Goal: Task Accomplishment & Management: Complete application form

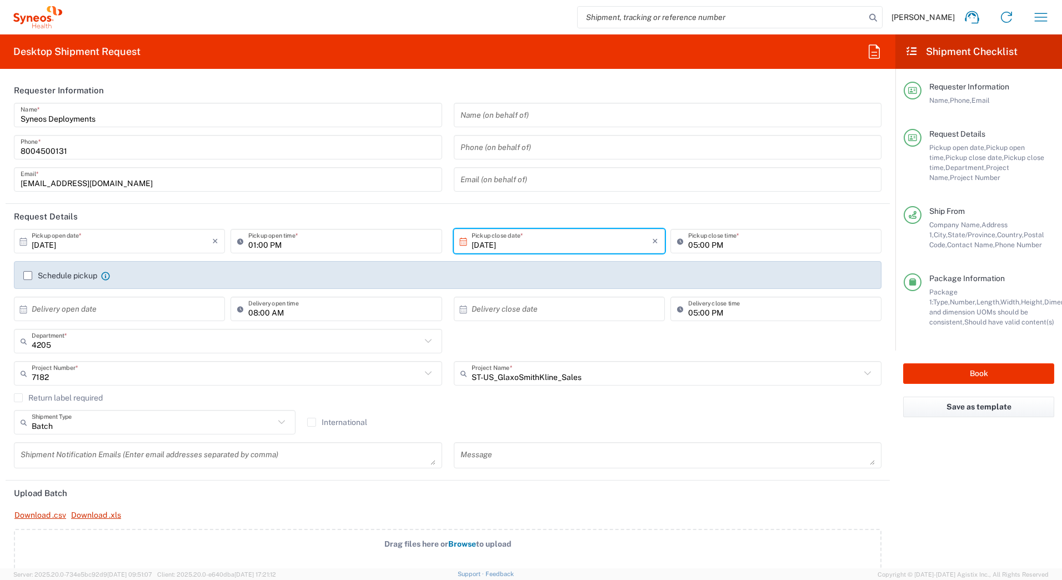
scroll to position [389, 0]
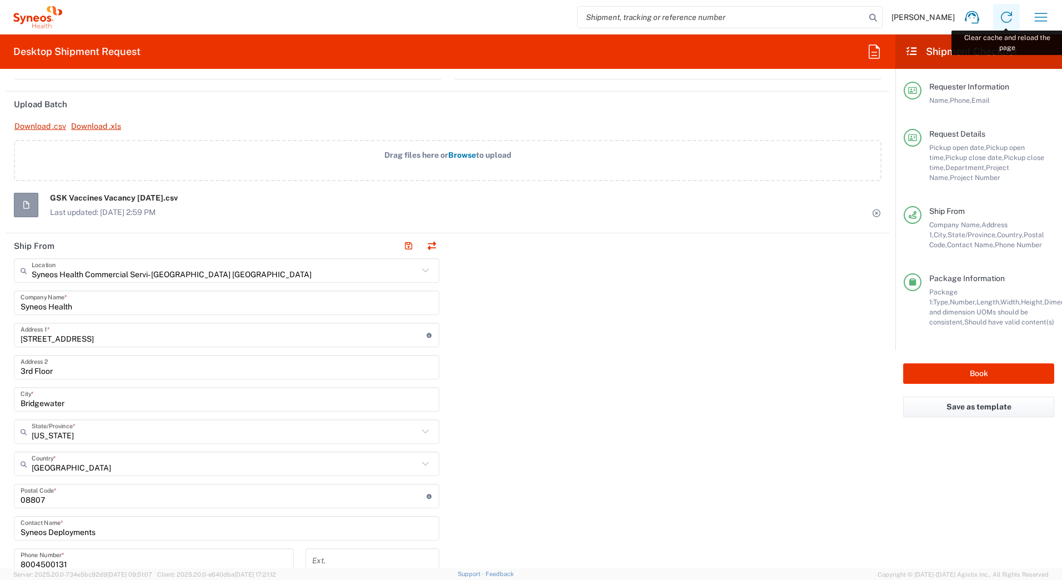
click at [1004, 22] on icon at bounding box center [1006, 17] width 11 height 11
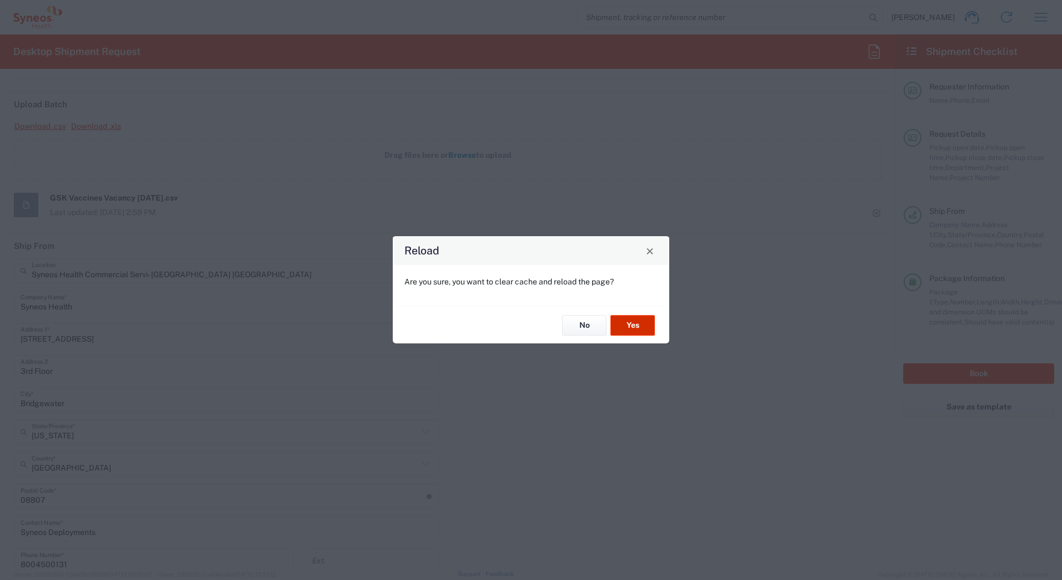
click at [628, 324] on button "Yes" at bounding box center [633, 325] width 44 height 21
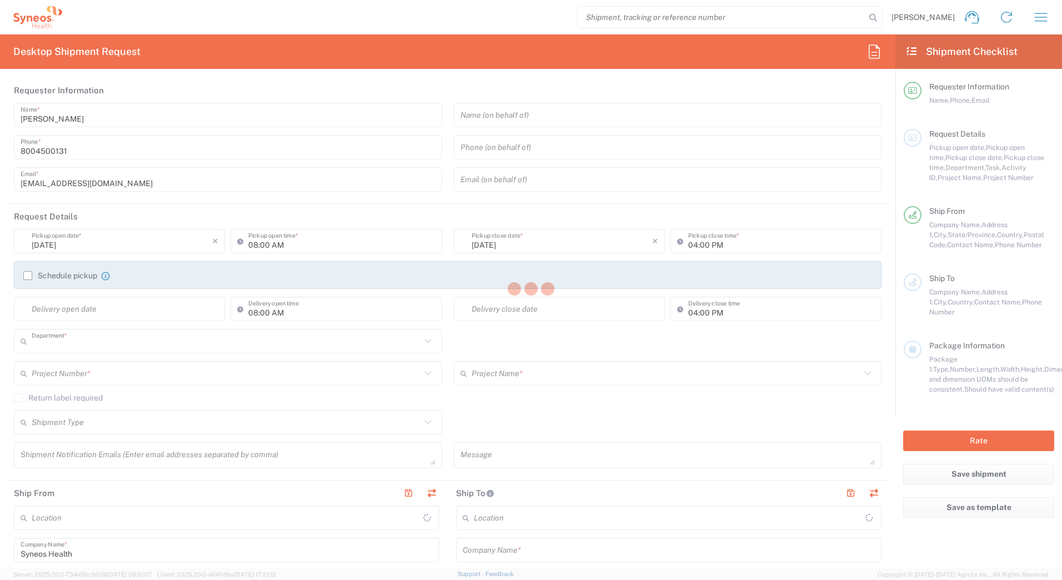
type input "4205"
type input "[US_STATE]"
type input "[GEOGRAPHIC_DATA]"
type input "Syneos Health Commercial Servi- [GEOGRAPHIC_DATA] [GEOGRAPHIC_DATA]"
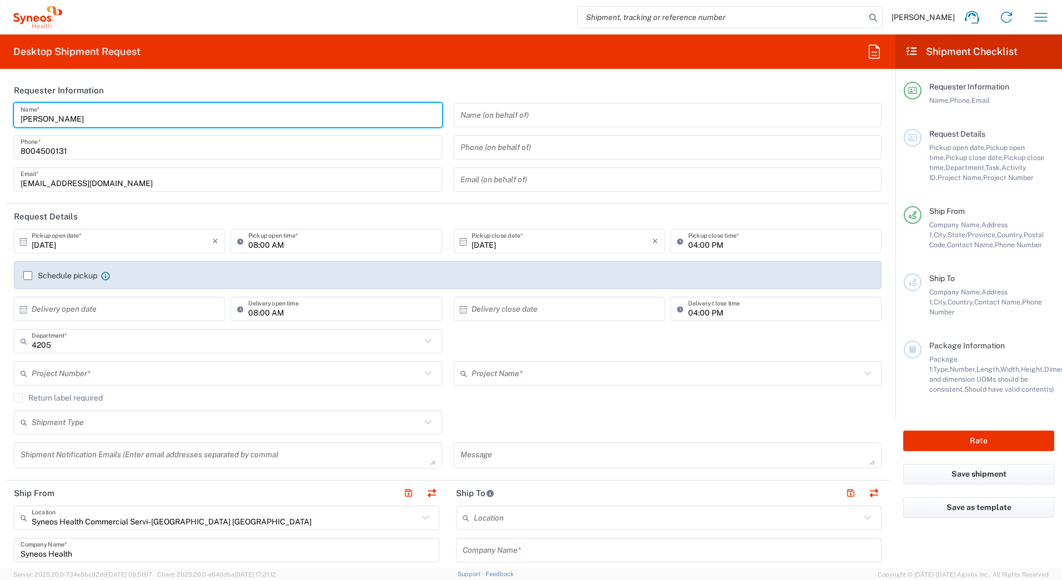
drag, startPoint x: 84, startPoint y: 119, endPoint x: -2, endPoint y: 117, distance: 86.1
click at [0, 117] on html "David Horvath Home Shipment estimator Shipment tracking Desktop shipment reques…" at bounding box center [531, 290] width 1062 height 580
paste input "Syneos Deployments"
type input "Syneos Deployments"
click at [189, 79] on header "Requester Information" at bounding box center [448, 90] width 885 height 25
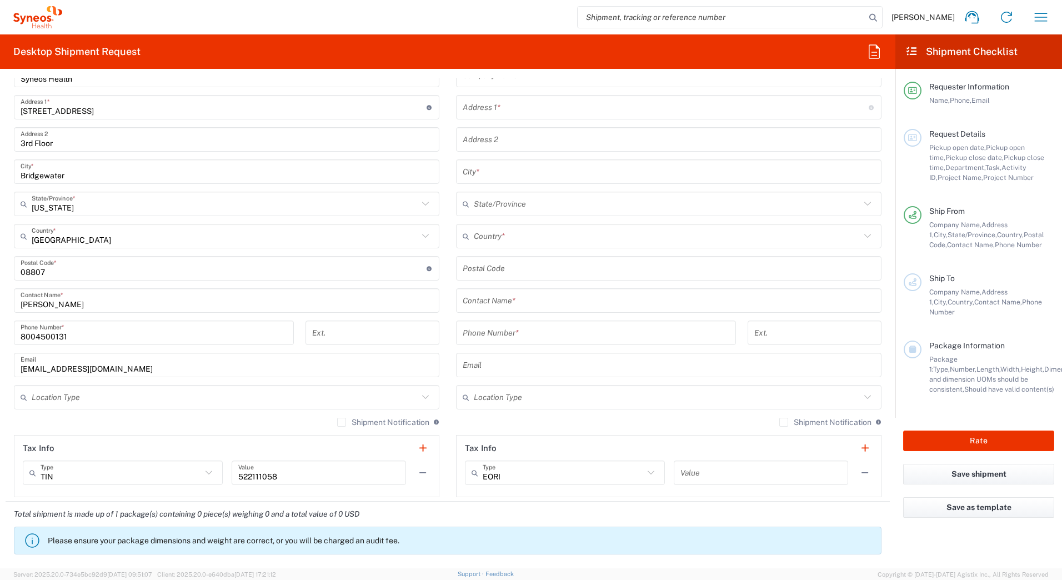
scroll to position [500, 0]
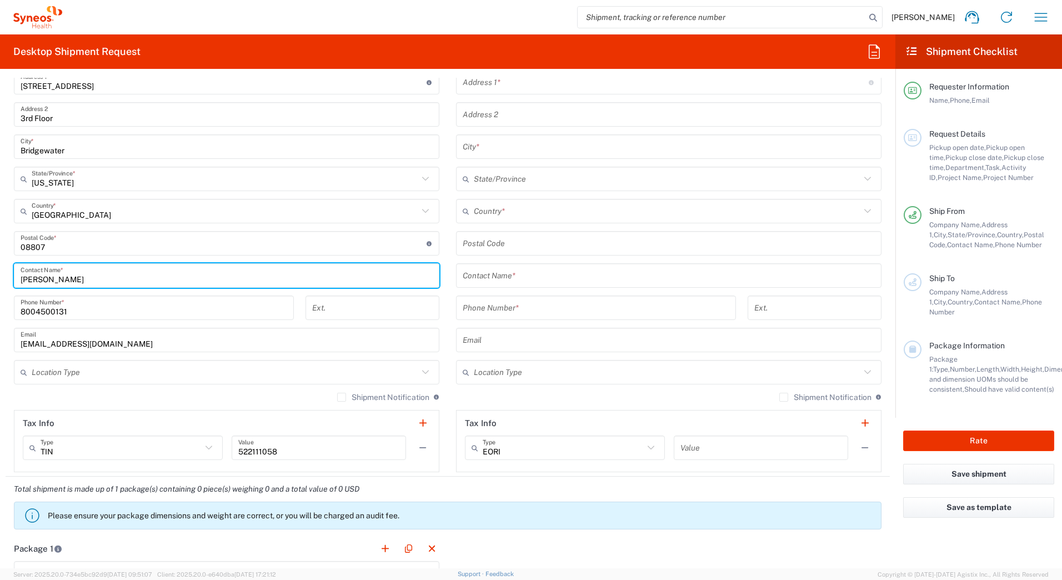
drag, startPoint x: 76, startPoint y: 274, endPoint x: -2, endPoint y: 275, distance: 77.8
click at [0, 275] on html "David Horvath Home Shipment estimator Shipment tracking Desktop shipment reques…" at bounding box center [531, 290] width 1062 height 580
paste input "Syneos Deployments"
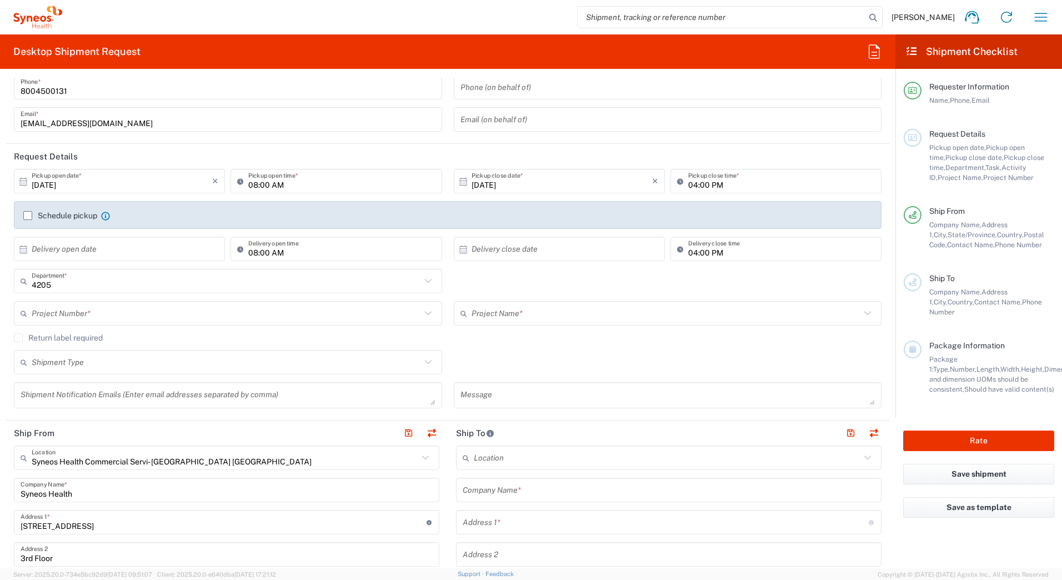
scroll to position [0, 0]
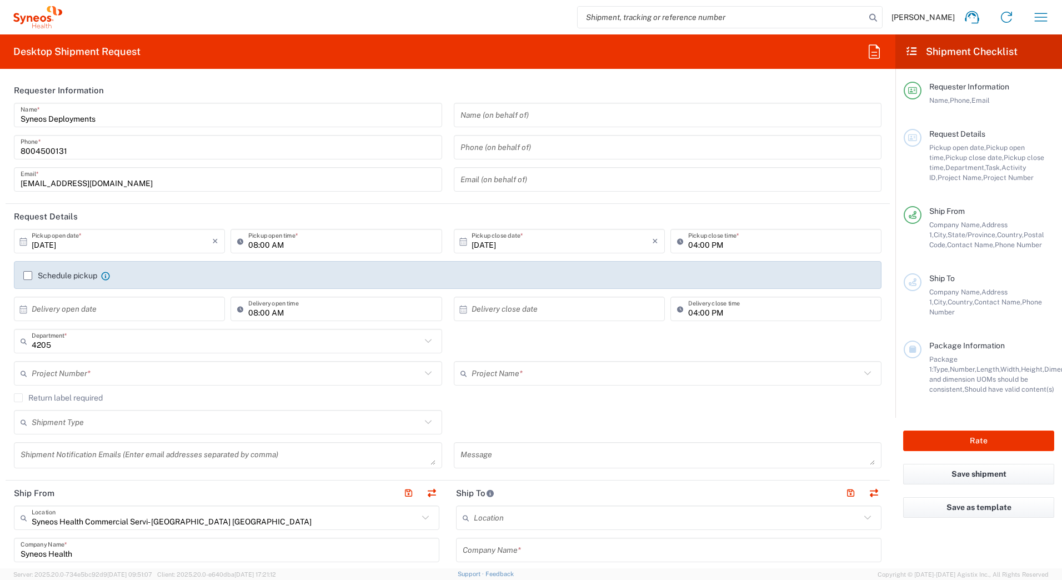
type input "Syneos Deployments"
click at [78, 377] on input "text" at bounding box center [226, 373] width 389 height 19
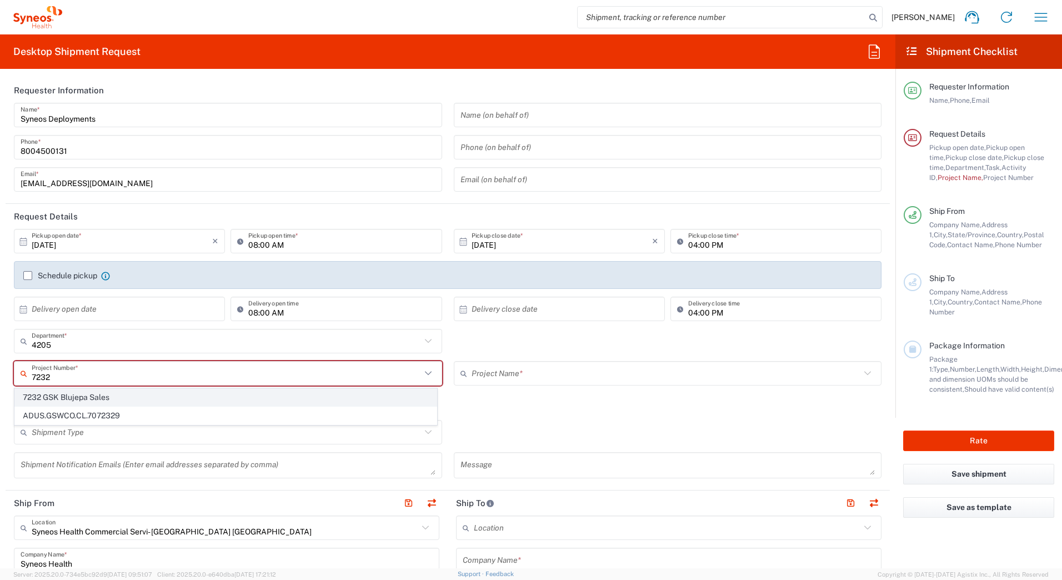
click at [61, 398] on span "7232 GSK Blujepa Sales" at bounding box center [226, 397] width 422 height 17
type input "7232 GSK Blujepa Sales"
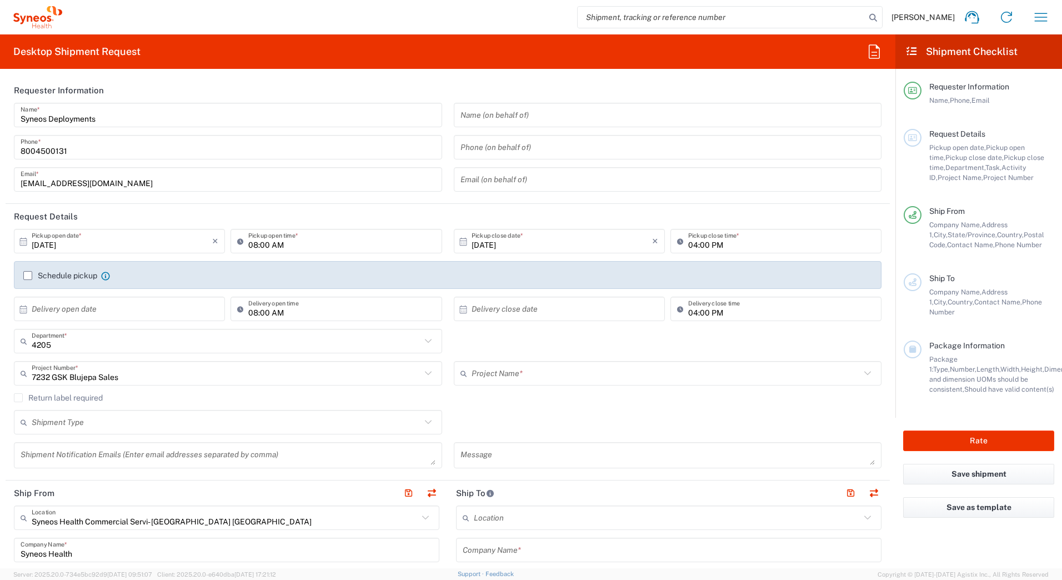
type input "7232 GSK Blujepa Sales"
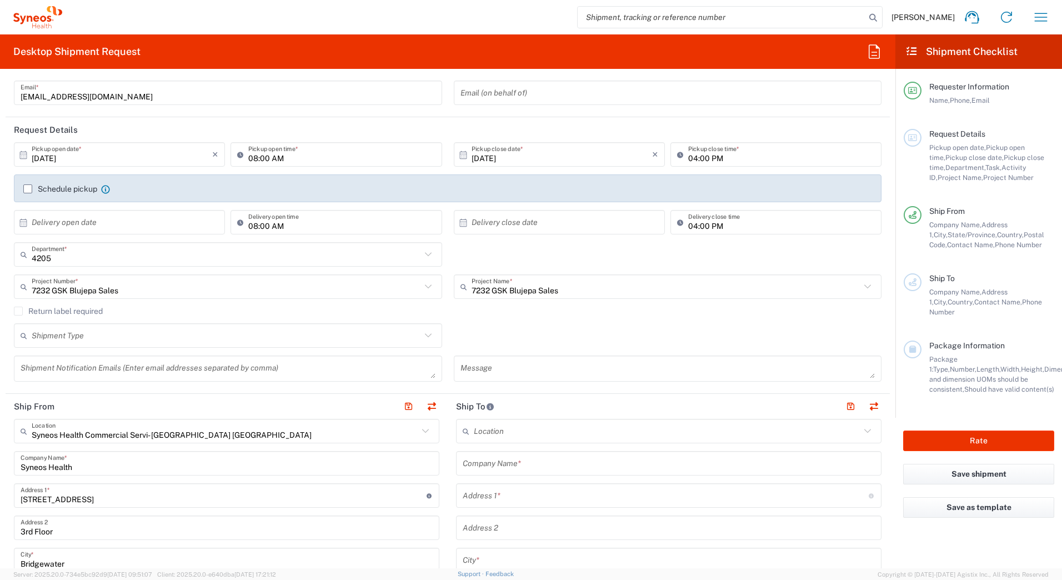
scroll to position [111, 0]
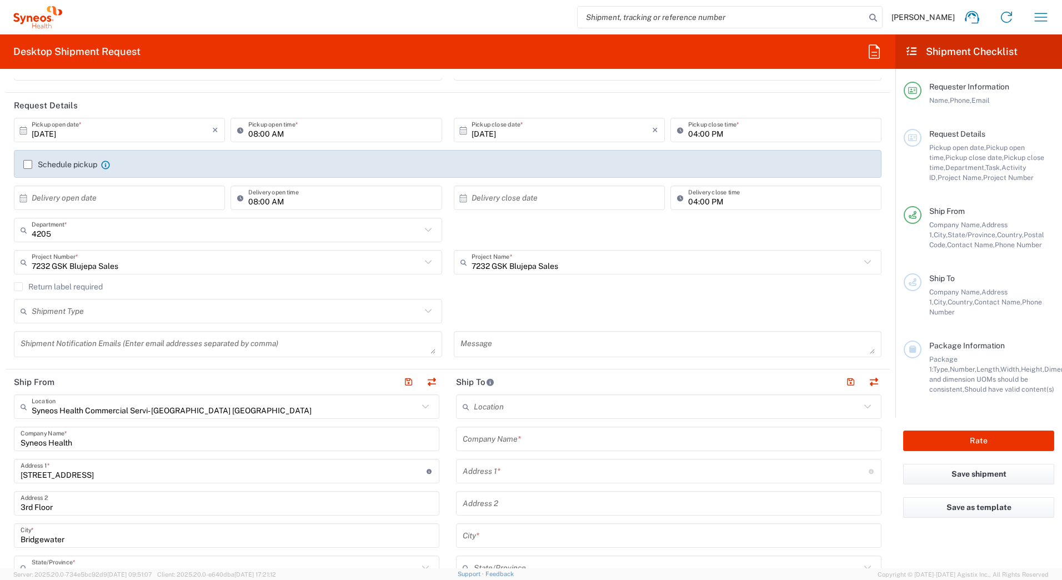
click at [24, 287] on label "Return label required" at bounding box center [58, 286] width 89 height 9
click at [18, 287] on input "Return label required" at bounding box center [18, 287] width 0 height 0
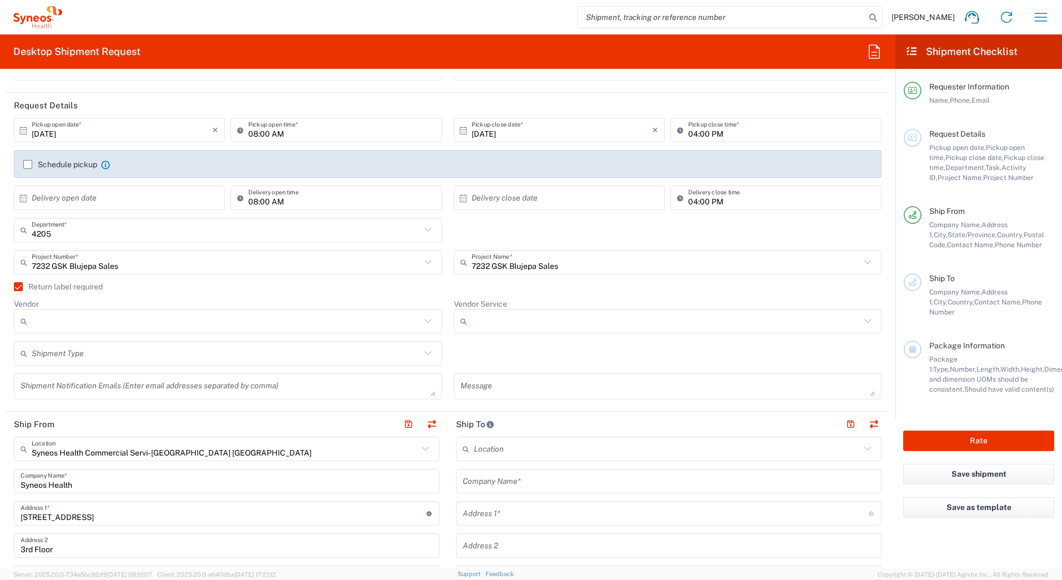
click at [125, 318] on input "Vendor" at bounding box center [226, 321] width 389 height 18
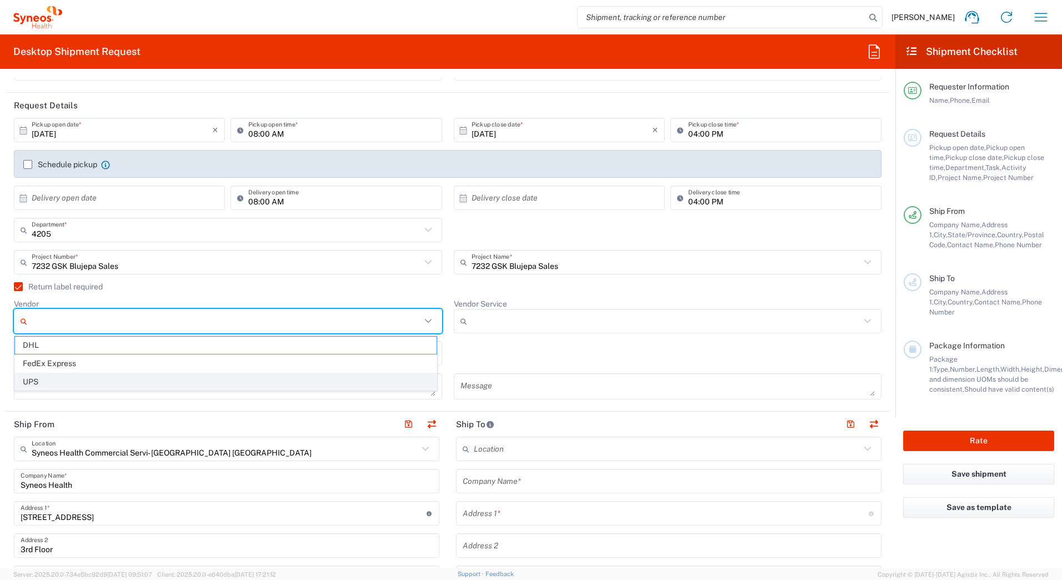
click at [73, 383] on span "UPS" at bounding box center [226, 381] width 422 height 17
type input "UPS"
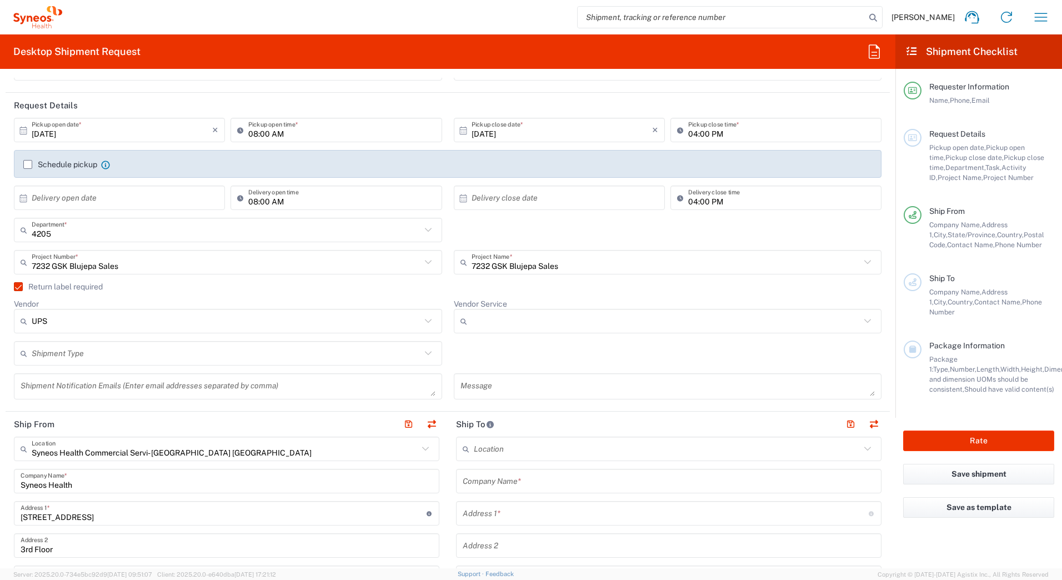
click at [488, 319] on input "Vendor Service" at bounding box center [666, 321] width 389 height 18
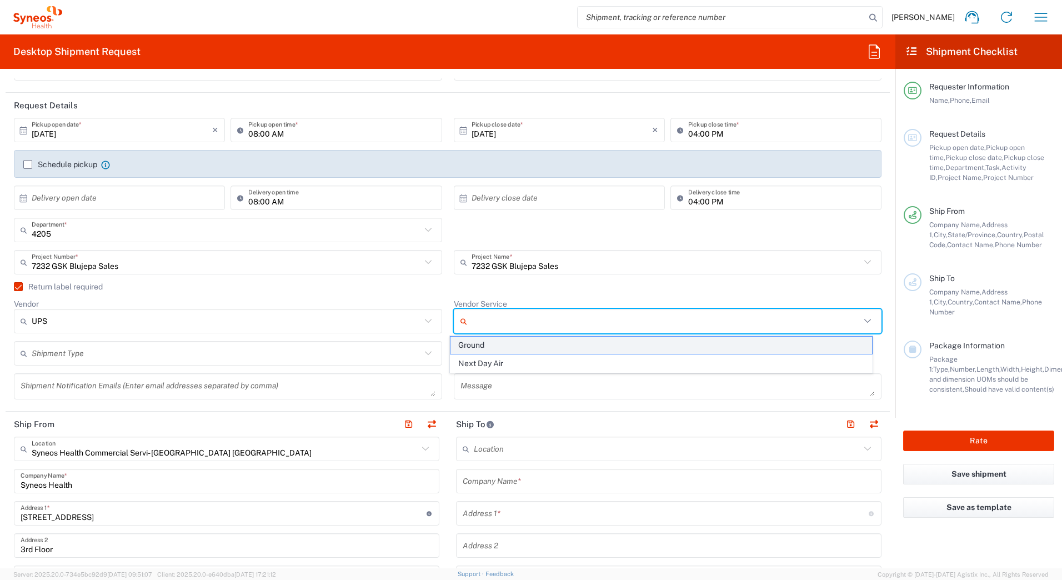
click at [475, 343] on span "Ground" at bounding box center [662, 345] width 422 height 17
type input "Ground"
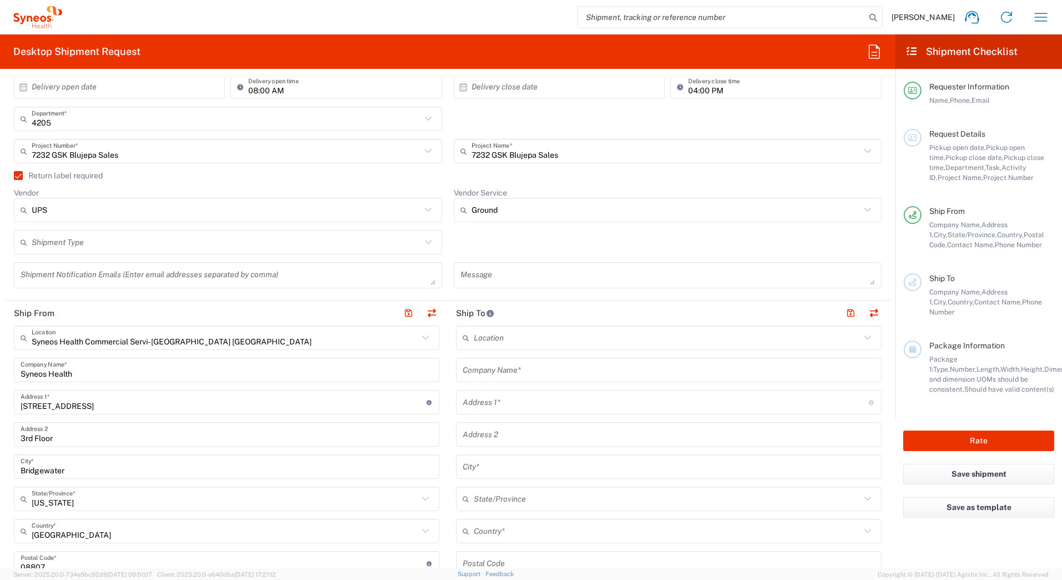
scroll to position [278, 0]
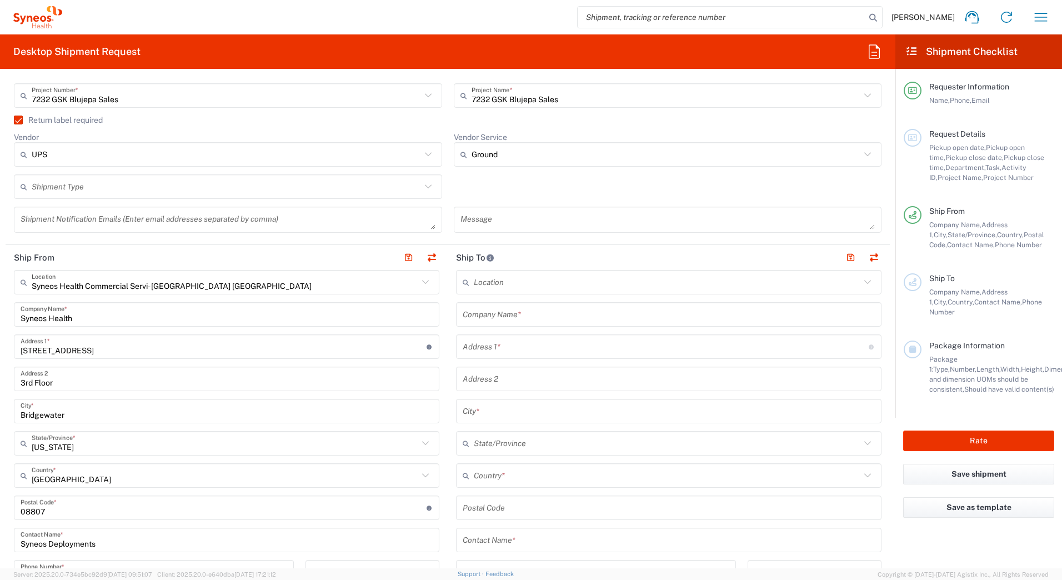
click at [479, 319] on input "text" at bounding box center [669, 314] width 412 height 19
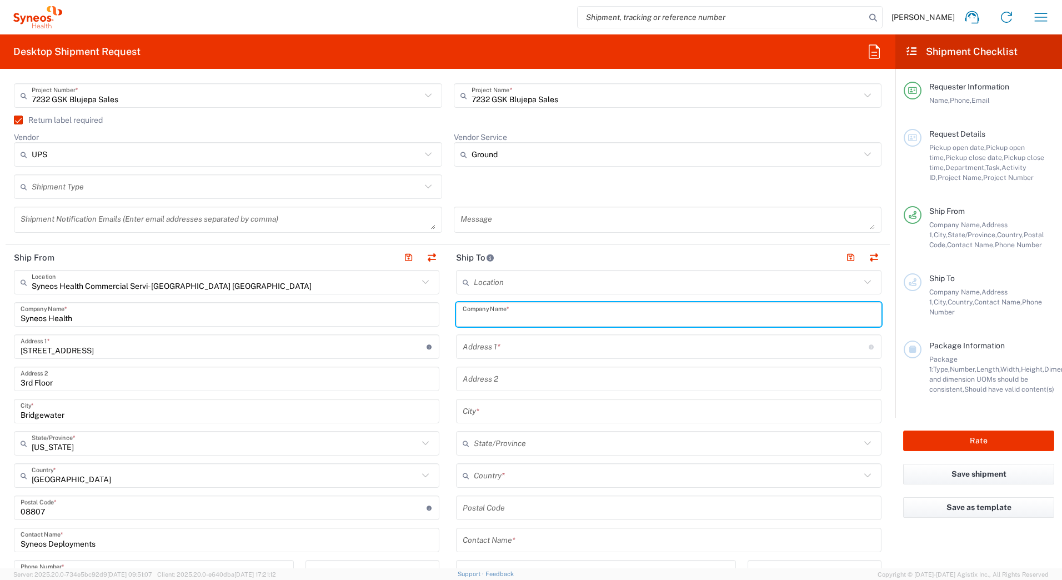
paste input "William Heinz"
type input "William Heinz"
click at [491, 541] on input "text" at bounding box center [669, 540] width 412 height 19
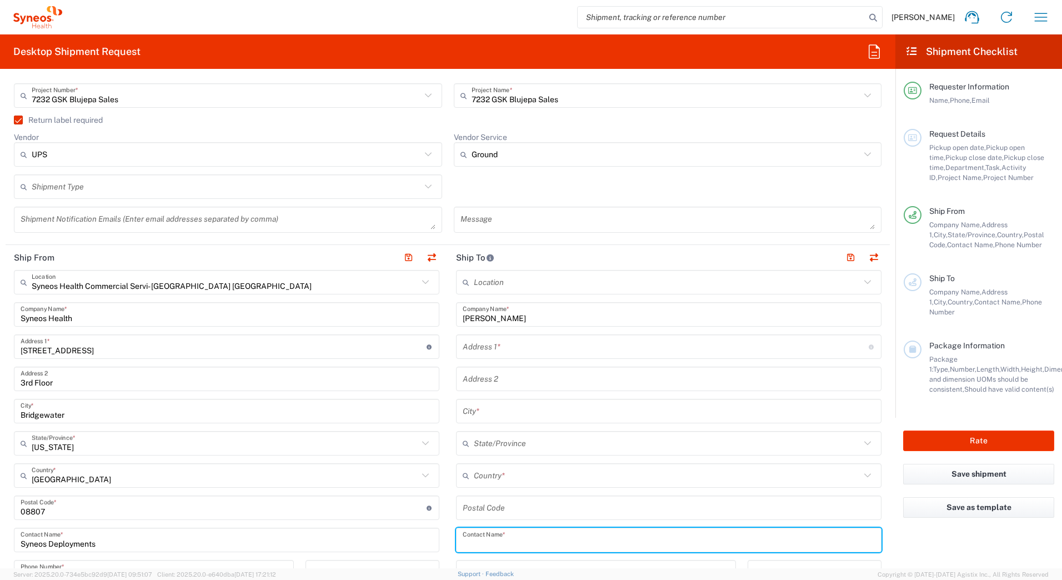
paste input "William Heinz"
type input "William Heinz"
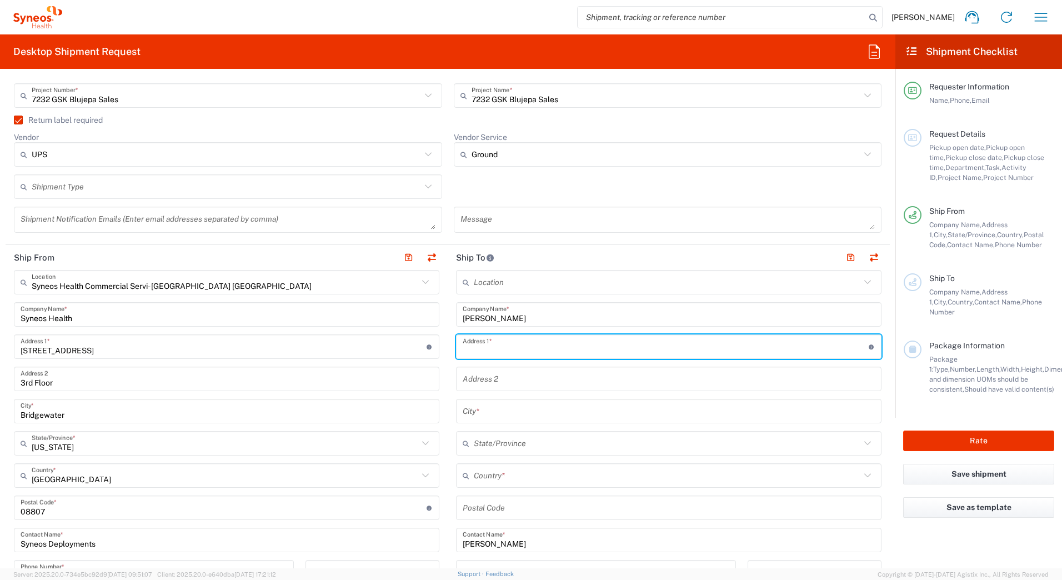
click at [473, 351] on input "text" at bounding box center [666, 346] width 406 height 19
paste input "1240 Parkside Drive"
type input "1240 Parkside Drive"
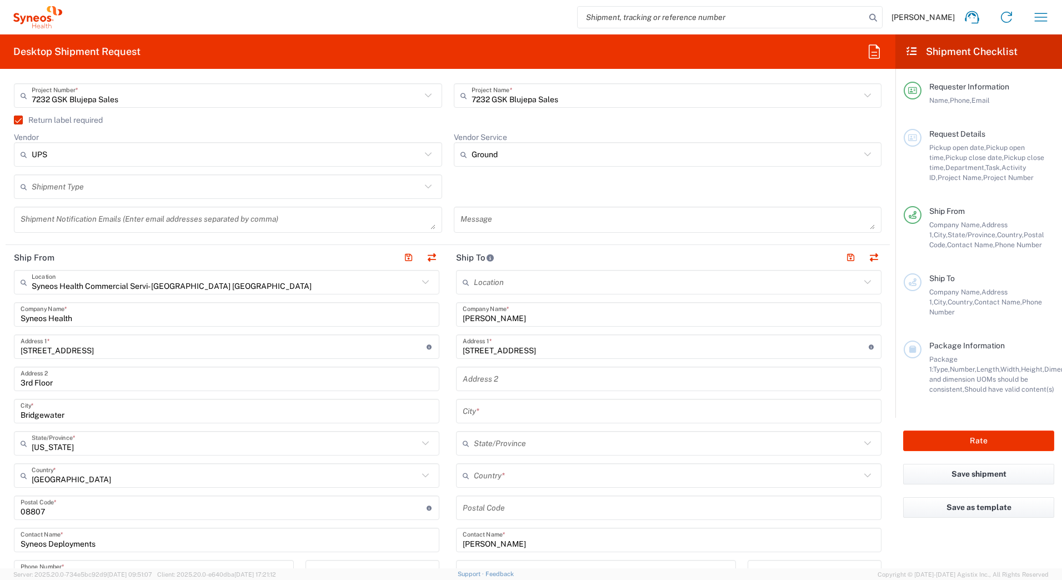
click at [465, 409] on input "text" at bounding box center [669, 411] width 412 height 19
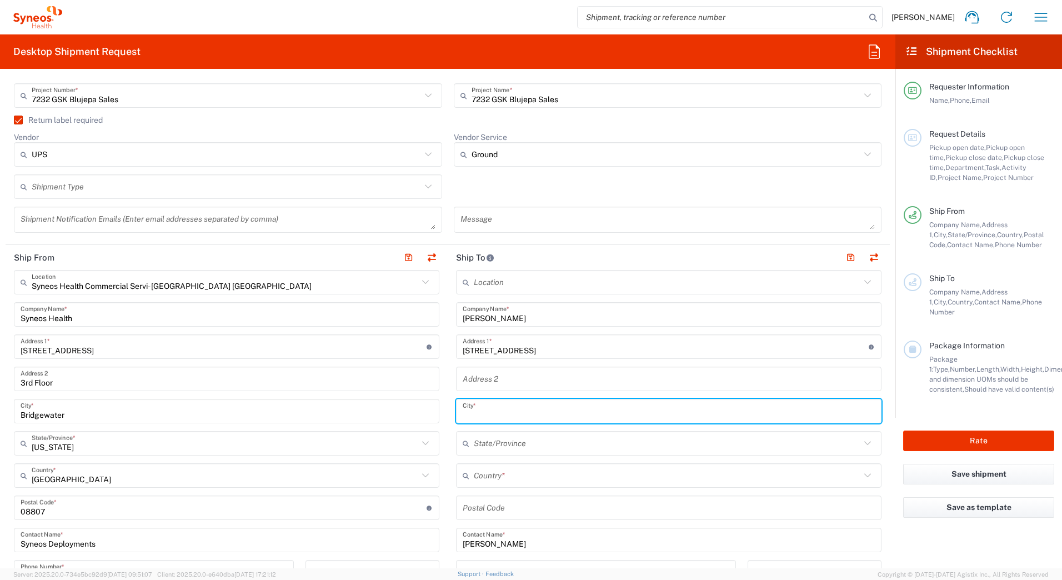
paste input "Bridgeville"
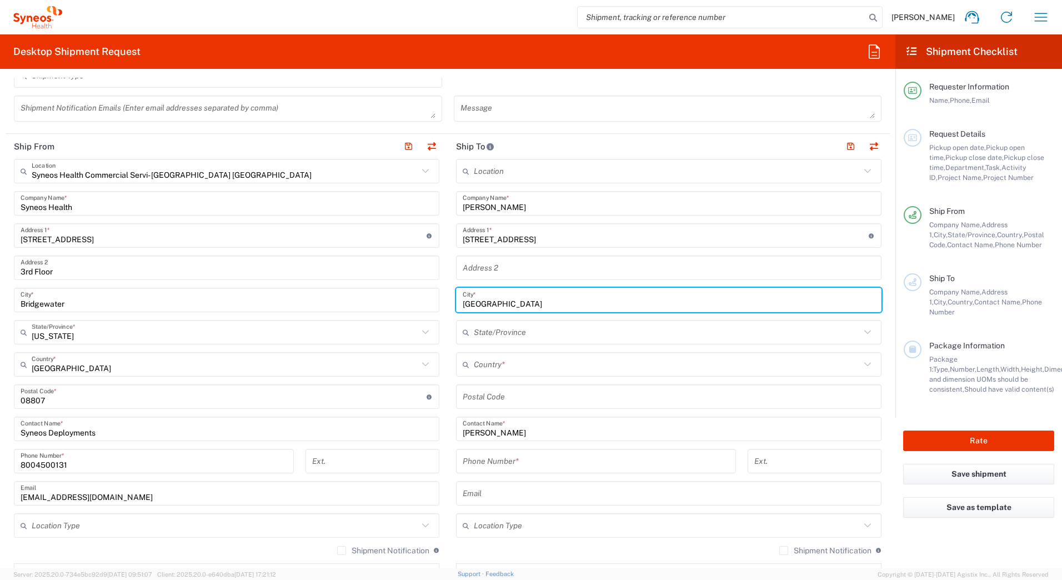
type input "Bridgeville"
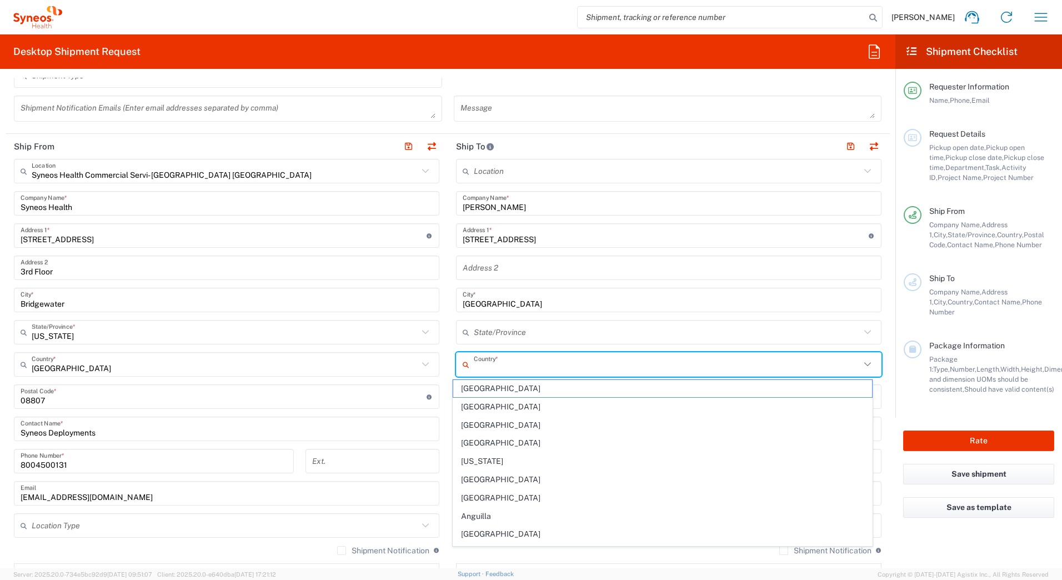
click at [474, 367] on input "text" at bounding box center [667, 364] width 387 height 19
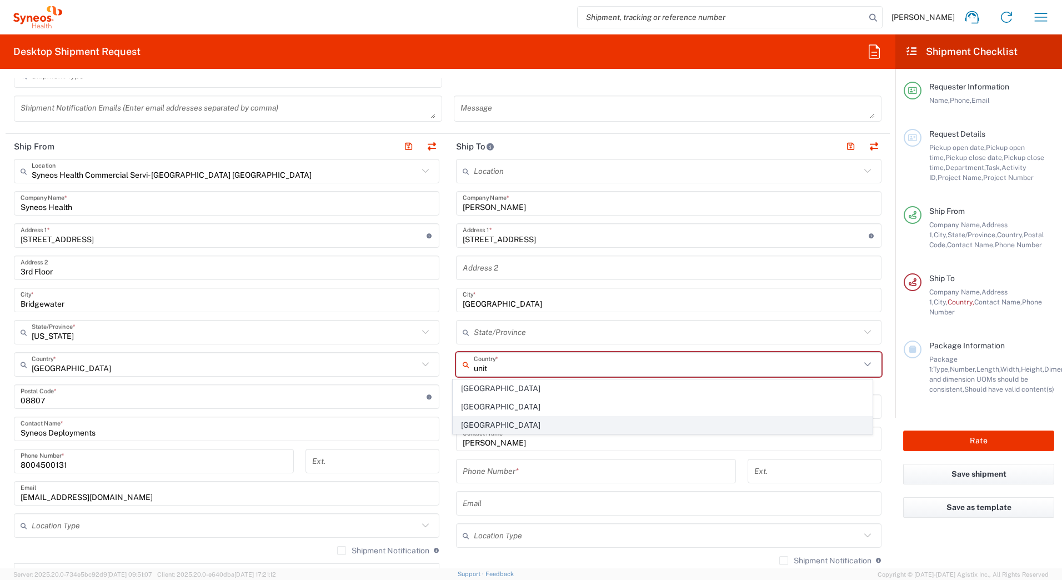
click at [473, 421] on span "[GEOGRAPHIC_DATA]" at bounding box center [662, 425] width 419 height 17
type input "[GEOGRAPHIC_DATA]"
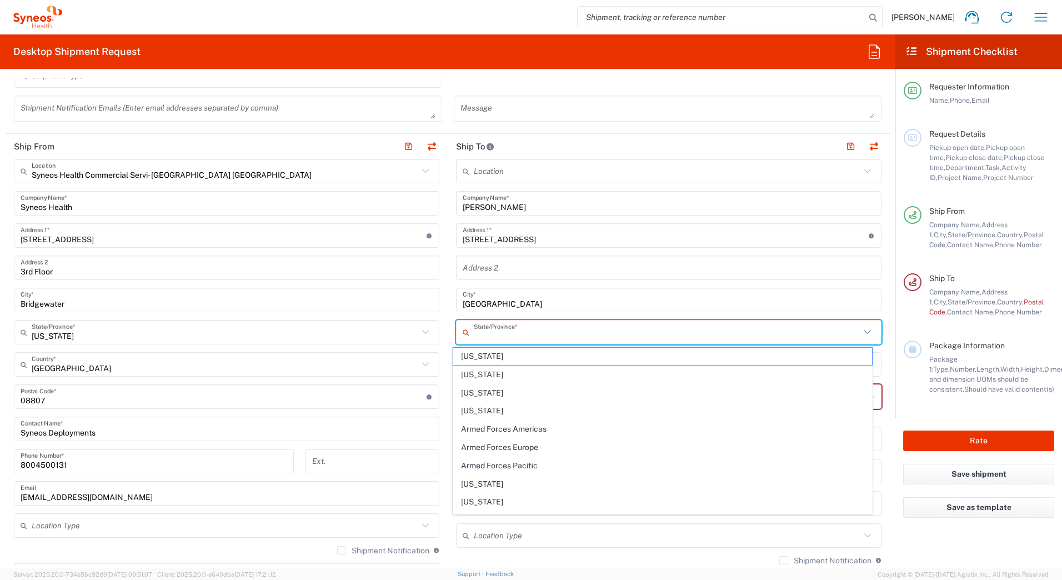
click at [487, 329] on input "text" at bounding box center [667, 332] width 387 height 19
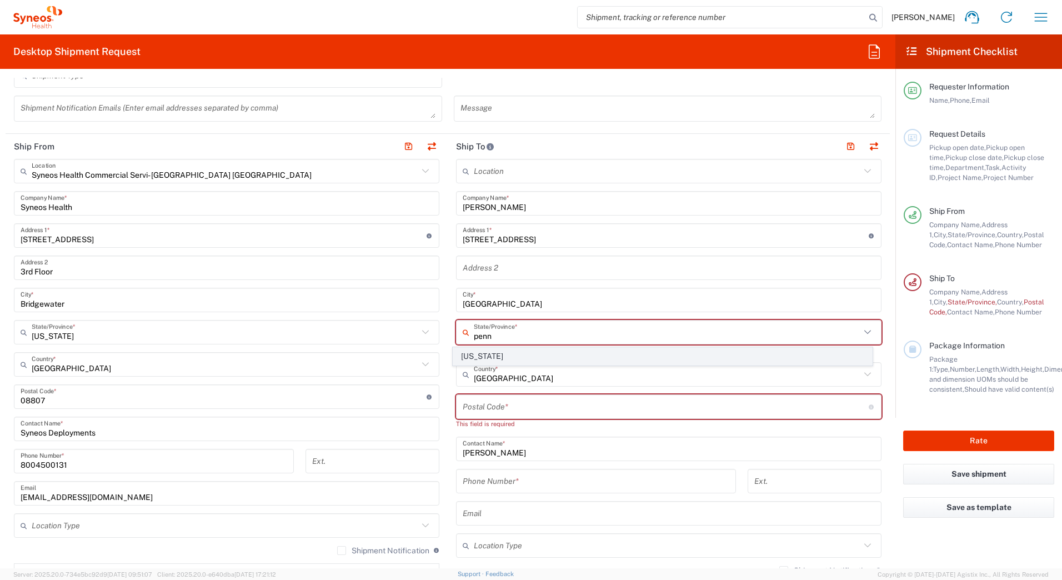
click at [476, 356] on span "[US_STATE]" at bounding box center [662, 356] width 419 height 17
type input "[US_STATE]"
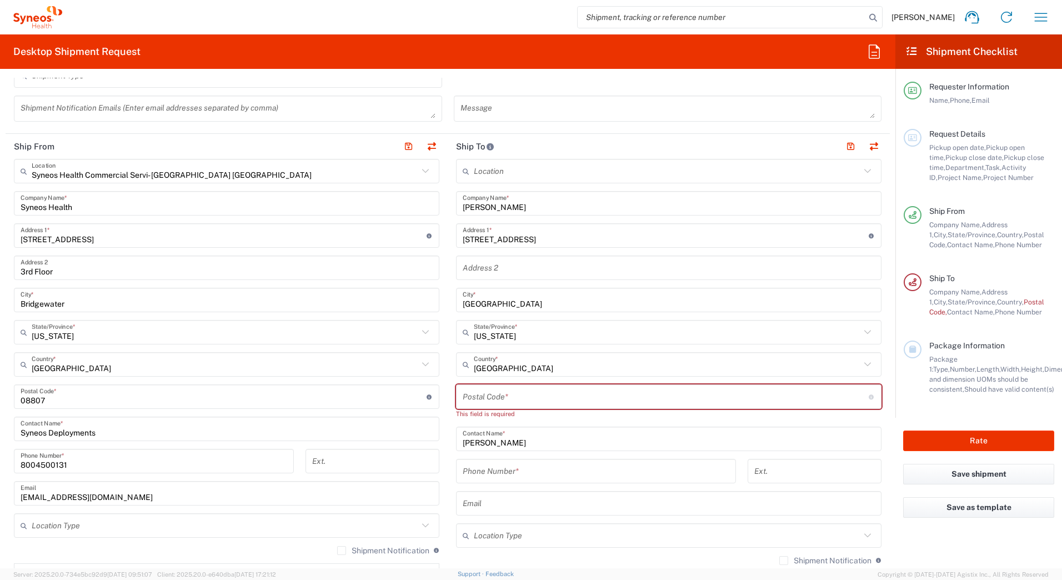
click at [463, 395] on input "undefined" at bounding box center [666, 396] width 406 height 19
paste input "15017"
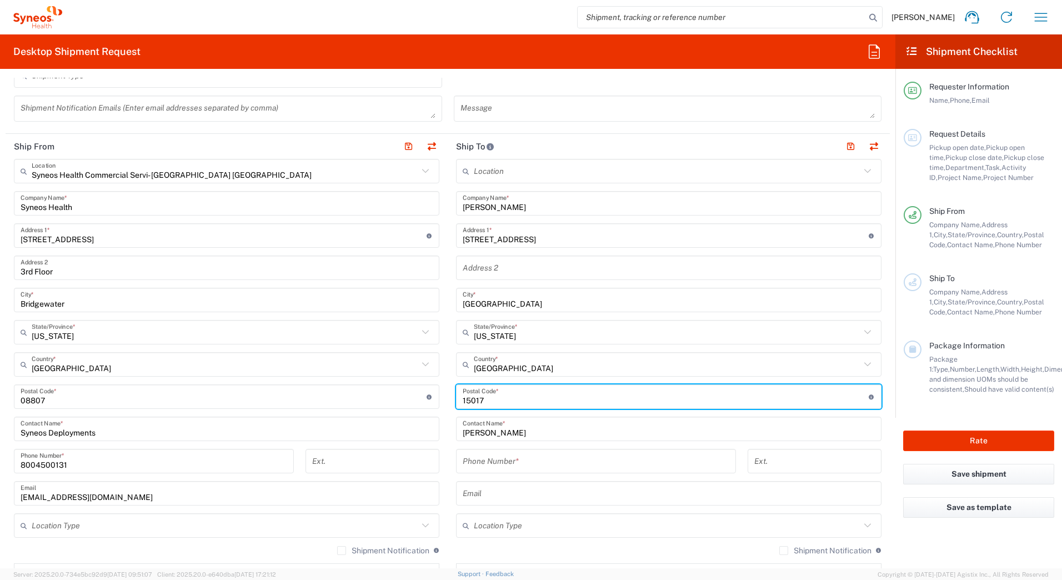
type input "15017"
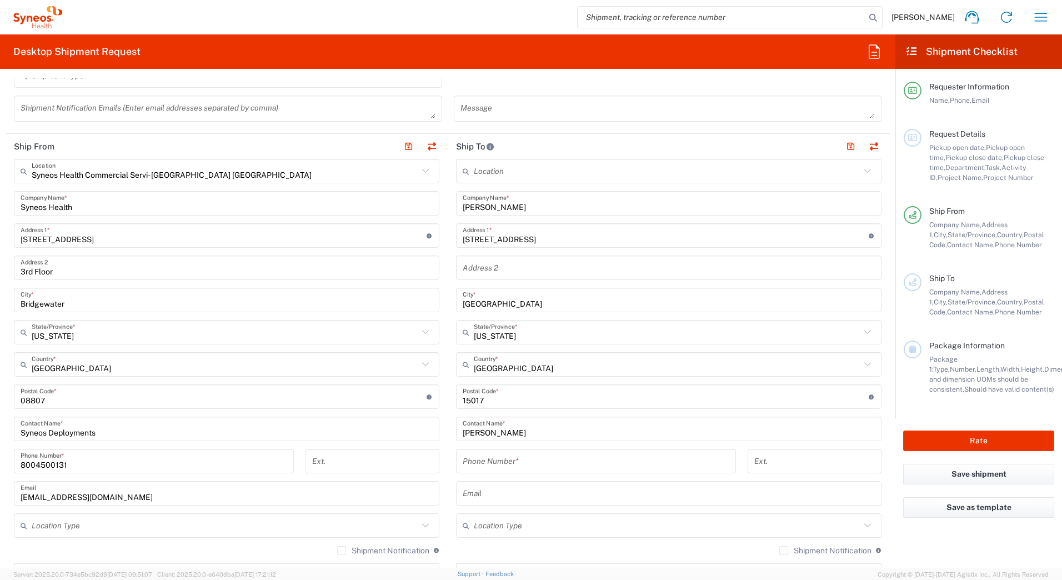
click at [472, 463] on input "tel" at bounding box center [596, 461] width 267 height 19
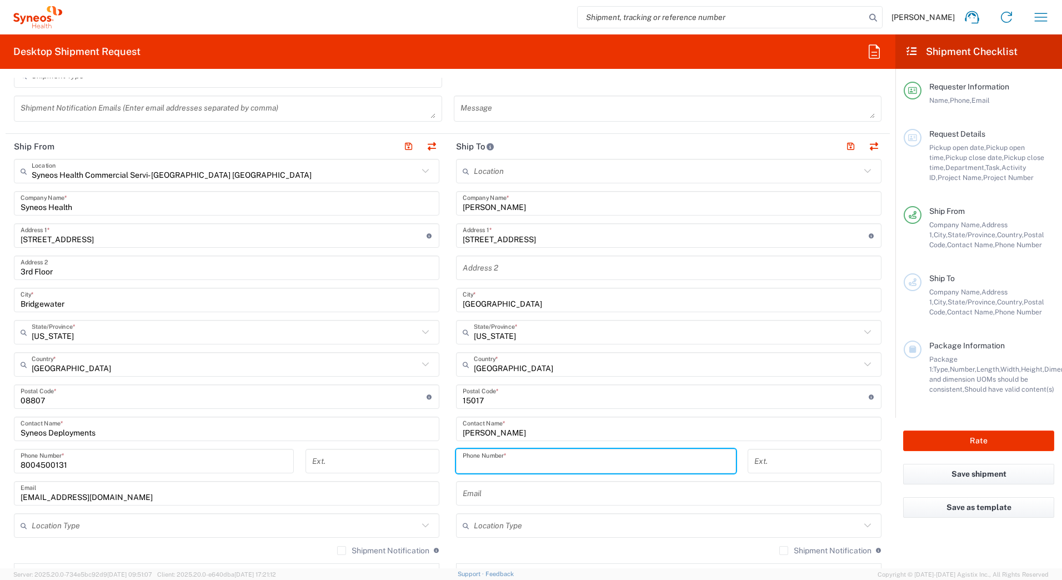
paste input "4124961806"
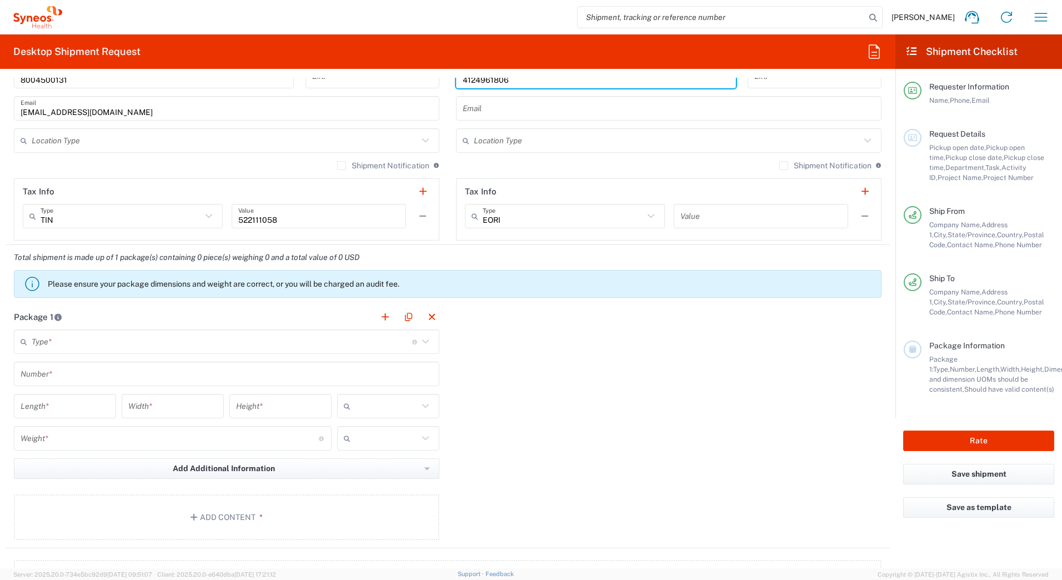
scroll to position [778, 0]
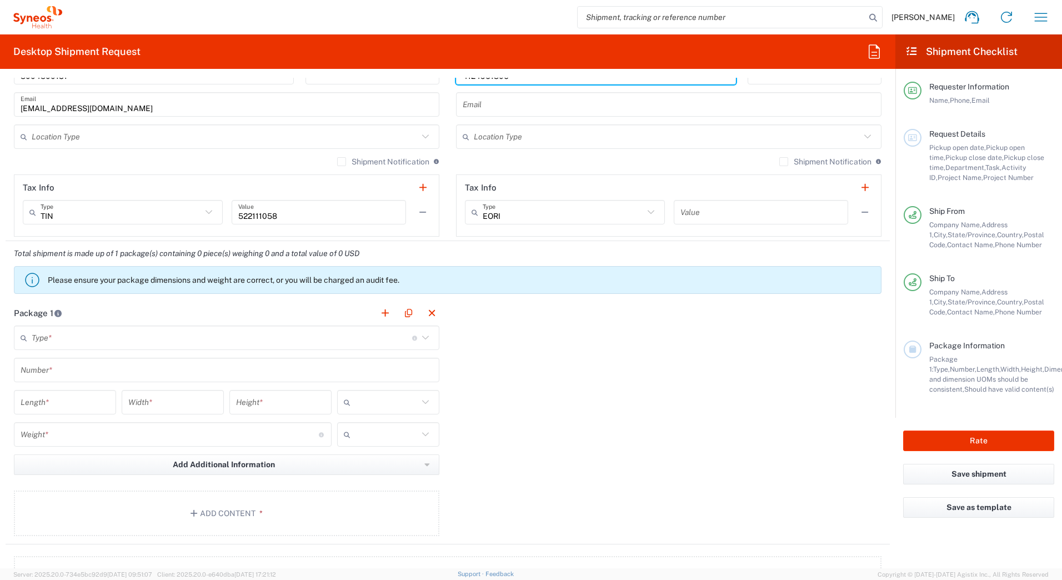
type input "4124961806"
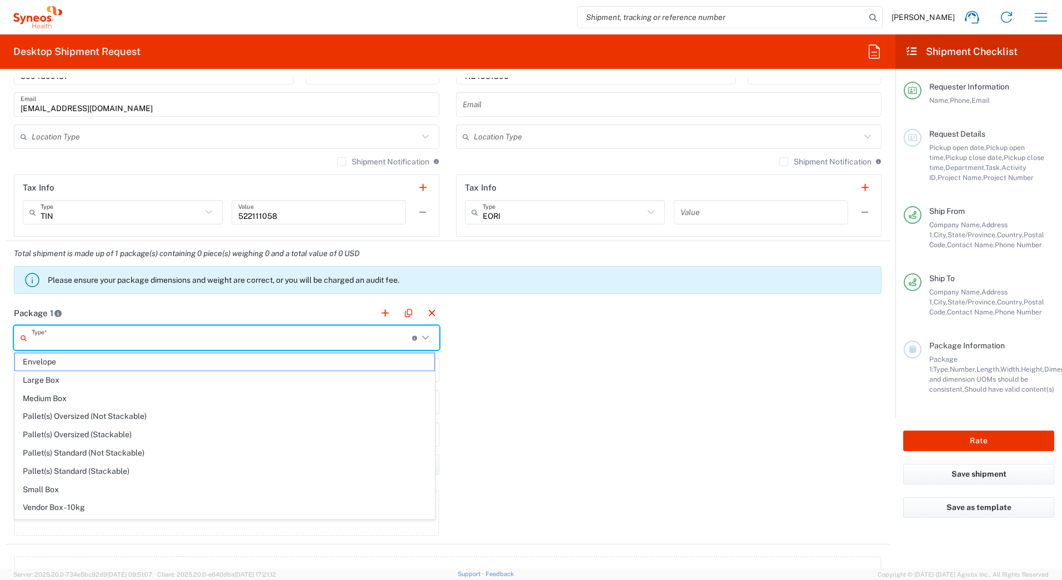
drag, startPoint x: 123, startPoint y: 342, endPoint x: 125, endPoint y: 331, distance: 10.8
click at [122, 341] on input "text" at bounding box center [222, 337] width 381 height 19
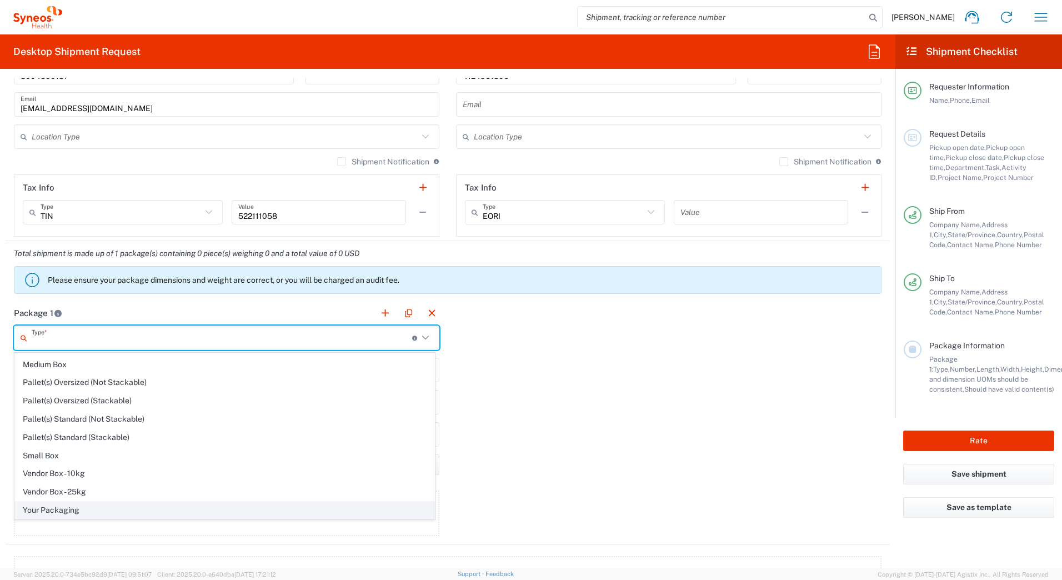
click at [98, 512] on span "Your Packaging" at bounding box center [224, 510] width 419 height 17
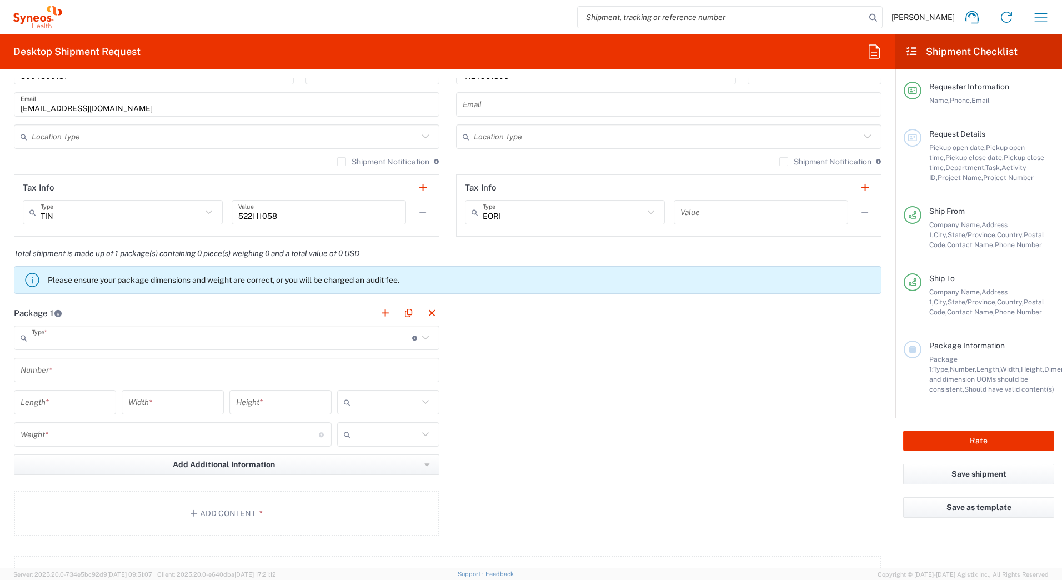
type input "Your Packaging"
click at [34, 371] on input "text" at bounding box center [227, 370] width 412 height 19
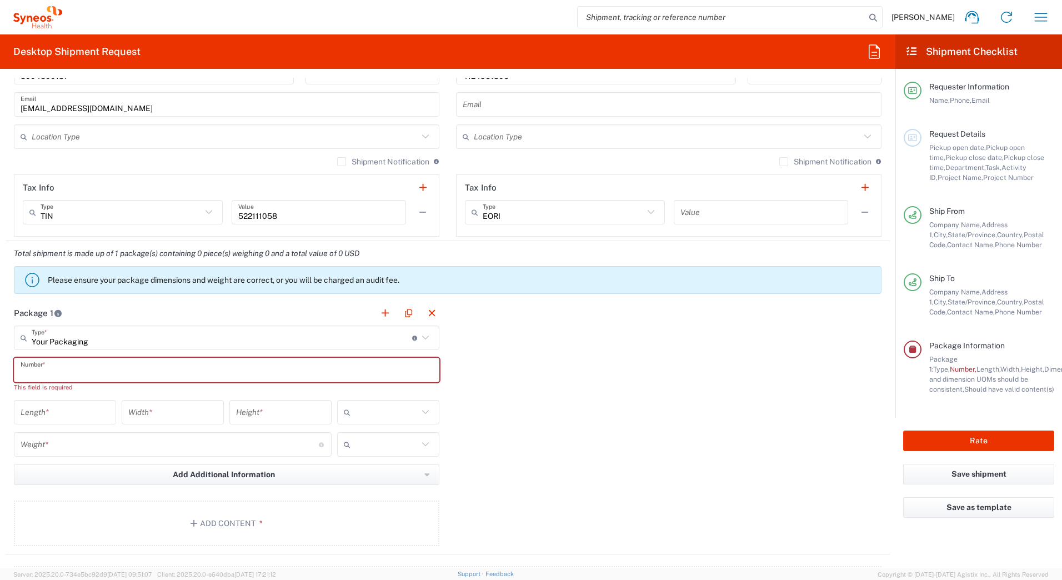
click at [88, 367] on input "text" at bounding box center [227, 370] width 412 height 19
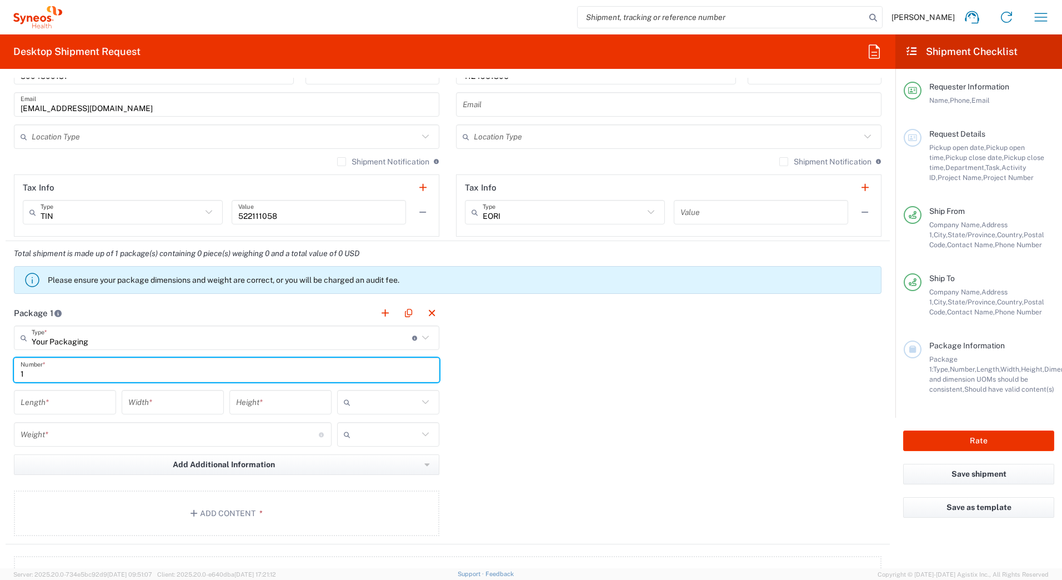
type input "1"
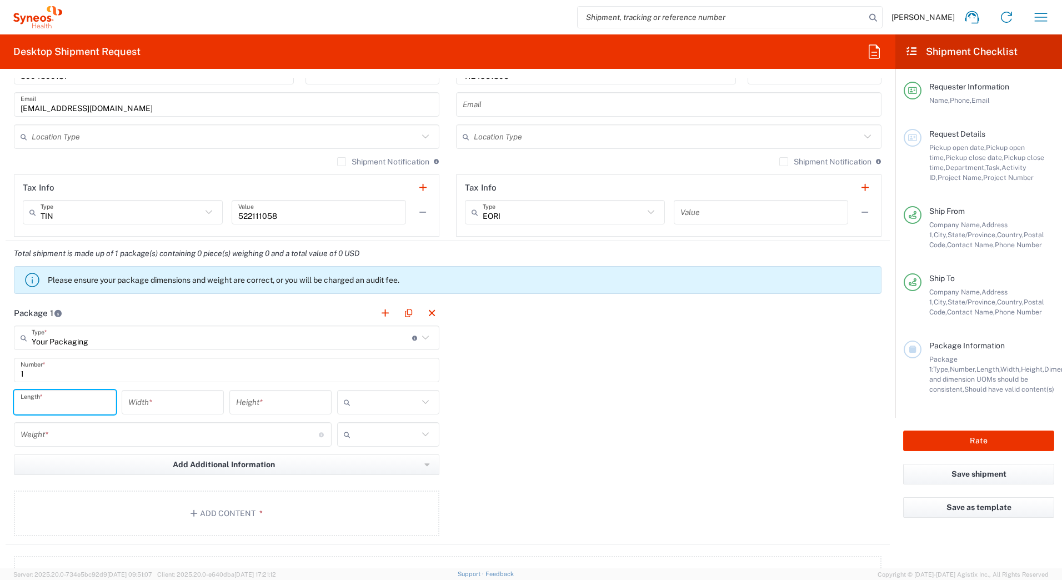
click at [71, 399] on input "number" at bounding box center [65, 402] width 89 height 19
type input "18"
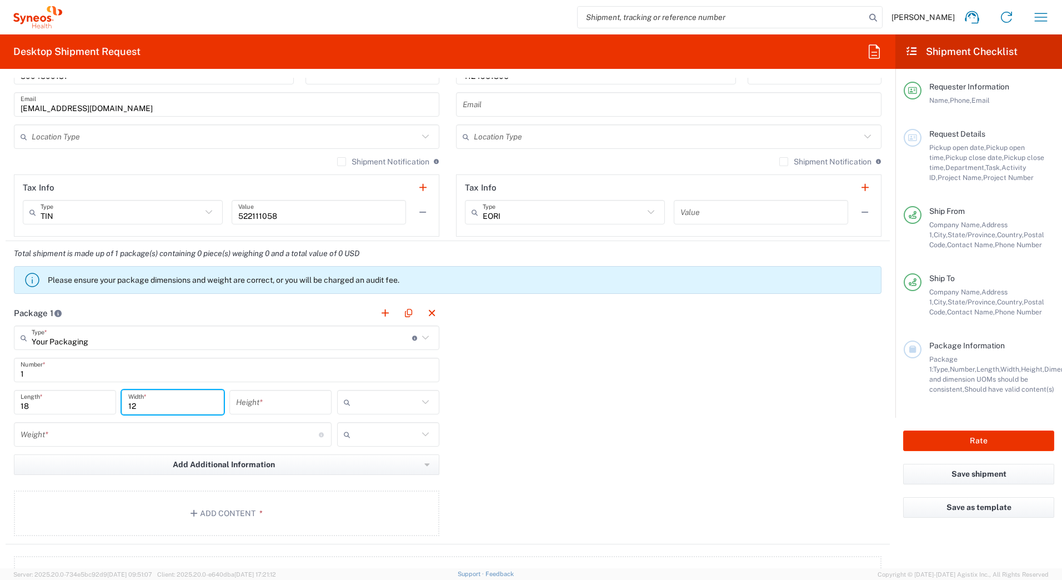
type input "12"
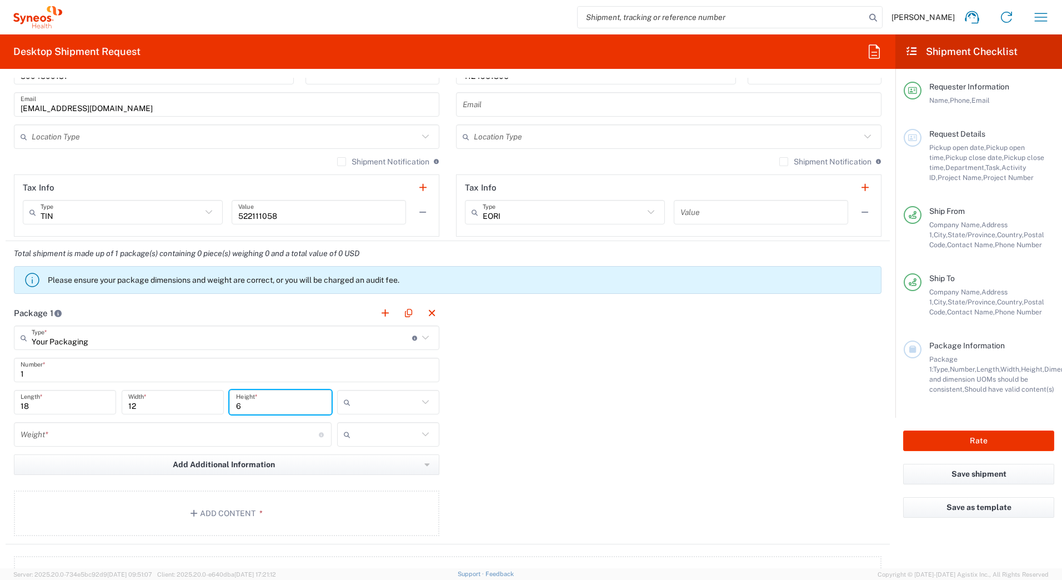
type input "6"
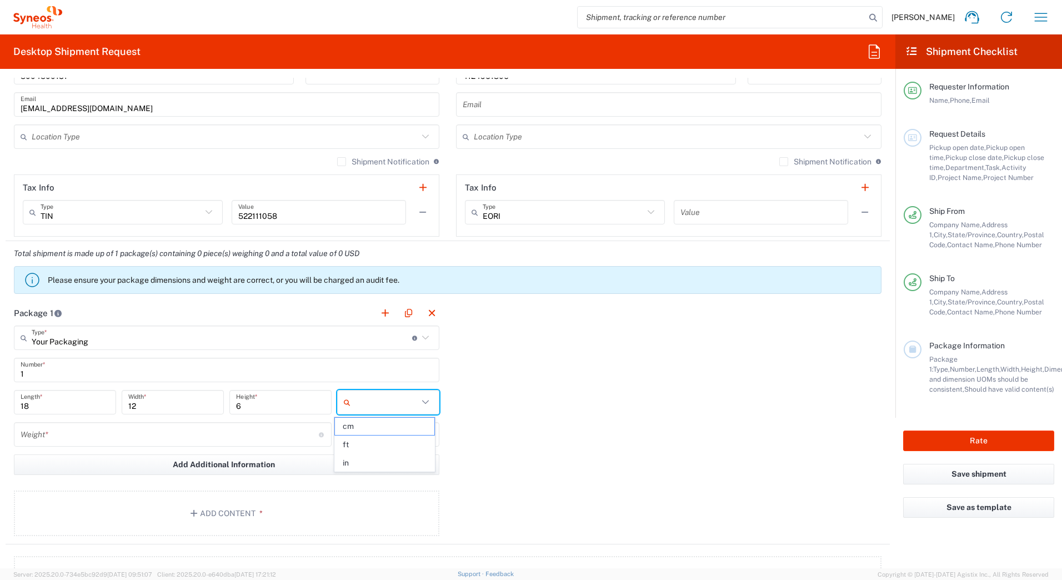
click at [370, 408] on input "text" at bounding box center [386, 402] width 63 height 18
click at [367, 465] on span "in" at bounding box center [384, 463] width 99 height 17
type input "in"
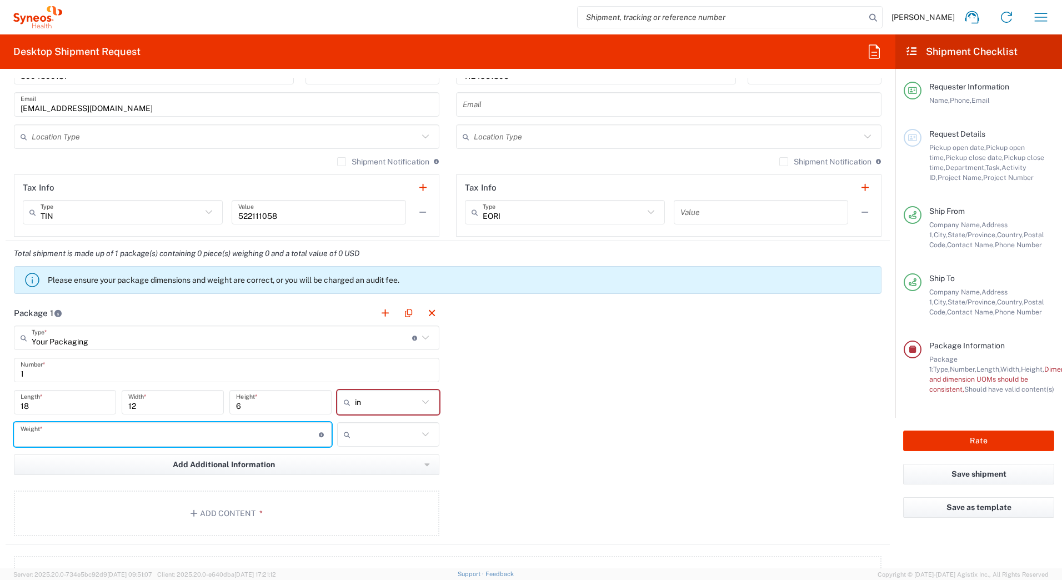
click at [138, 440] on input "number" at bounding box center [170, 434] width 298 height 19
type input "7"
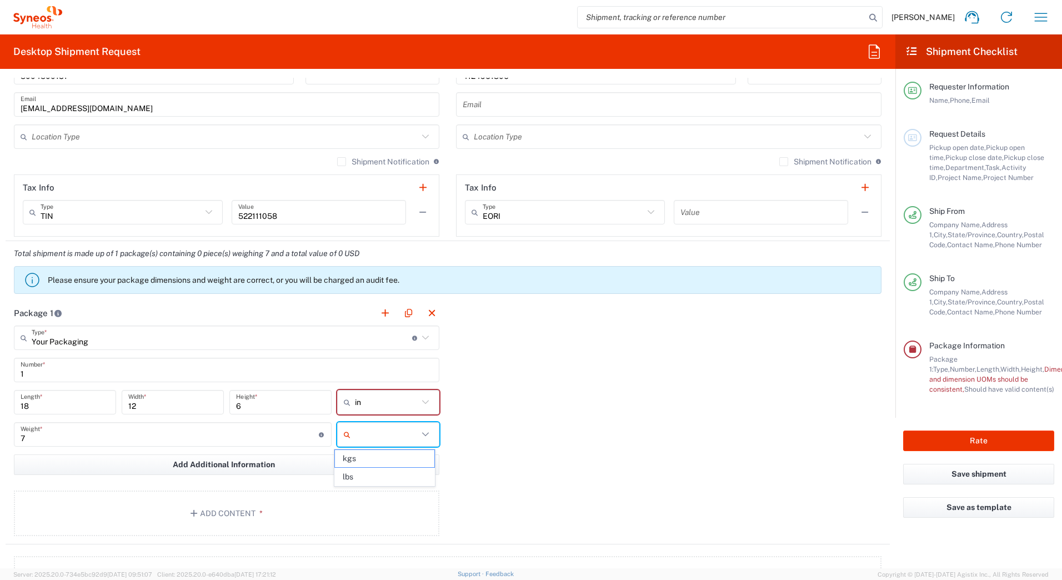
click at [380, 440] on input "text" at bounding box center [386, 435] width 63 height 18
click at [347, 477] on span "lbs" at bounding box center [384, 476] width 99 height 17
type input "lbs"
click at [271, 503] on button "Add Content *" at bounding box center [227, 514] width 426 height 46
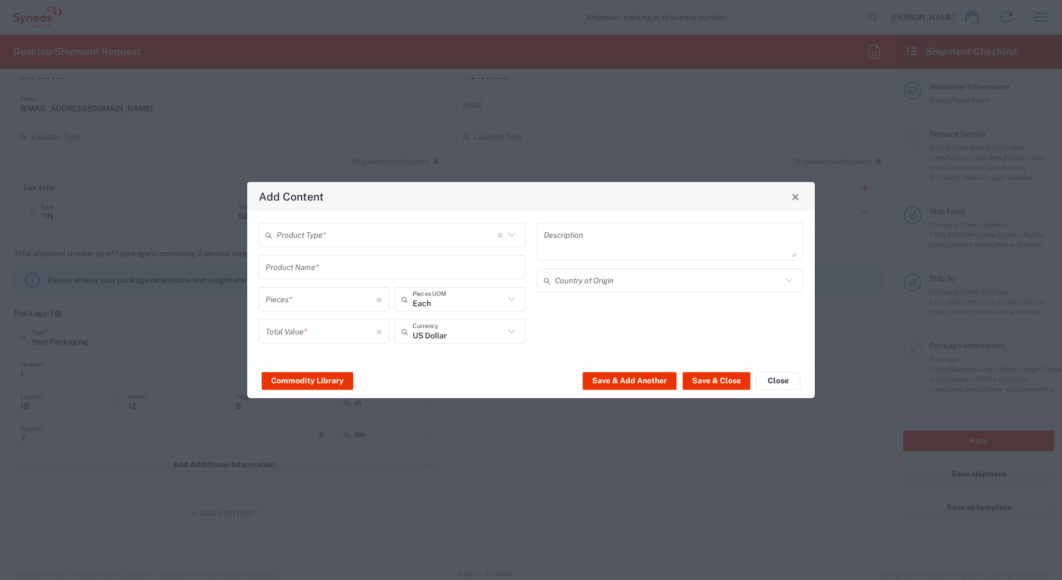
click at [298, 243] on input "text" at bounding box center [387, 234] width 221 height 19
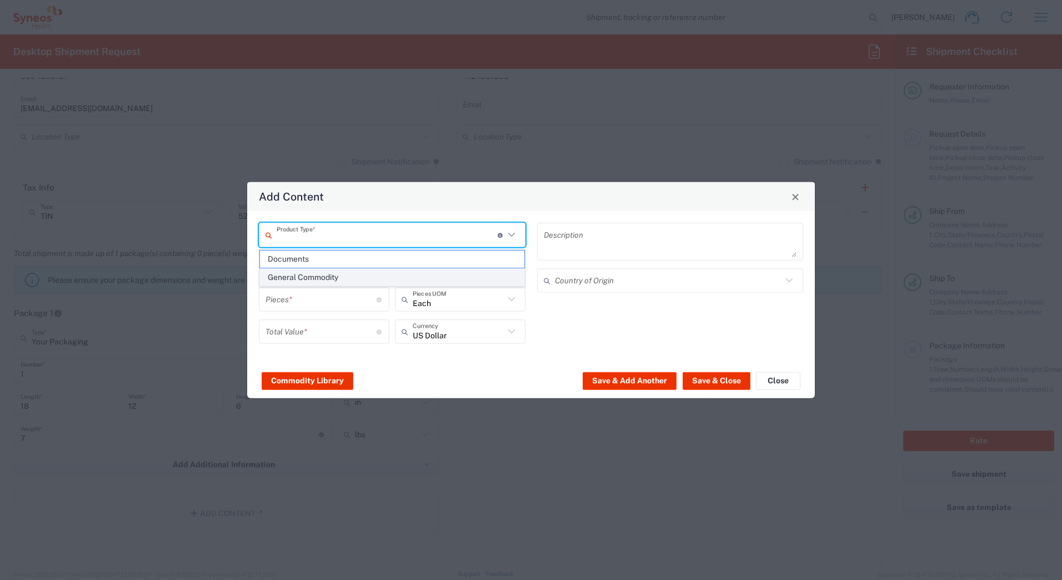
click at [301, 275] on span "General Commodity" at bounding box center [392, 277] width 264 height 17
type input "General Commodity"
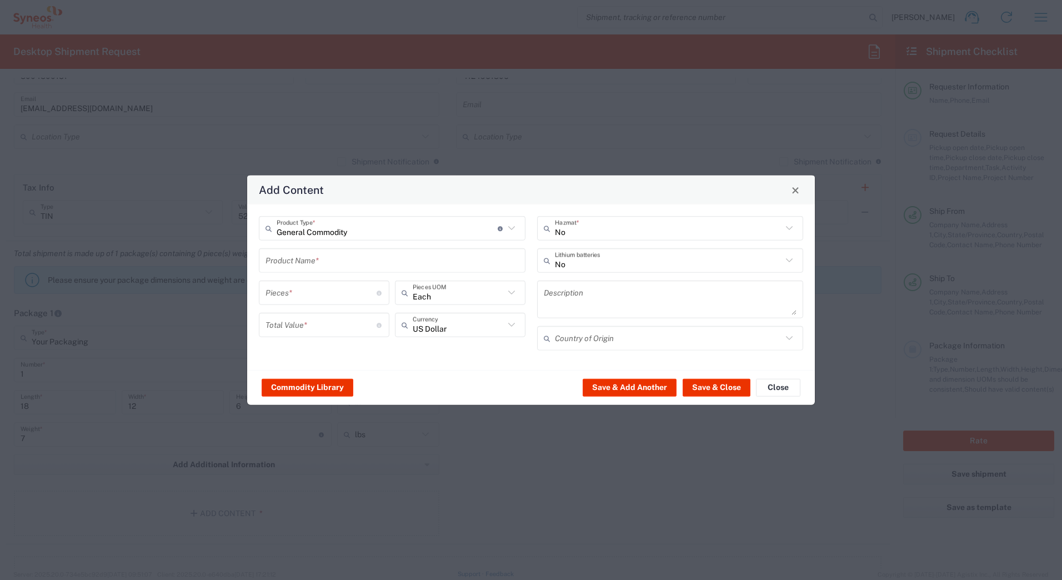
click at [293, 260] on input "text" at bounding box center [392, 260] width 253 height 19
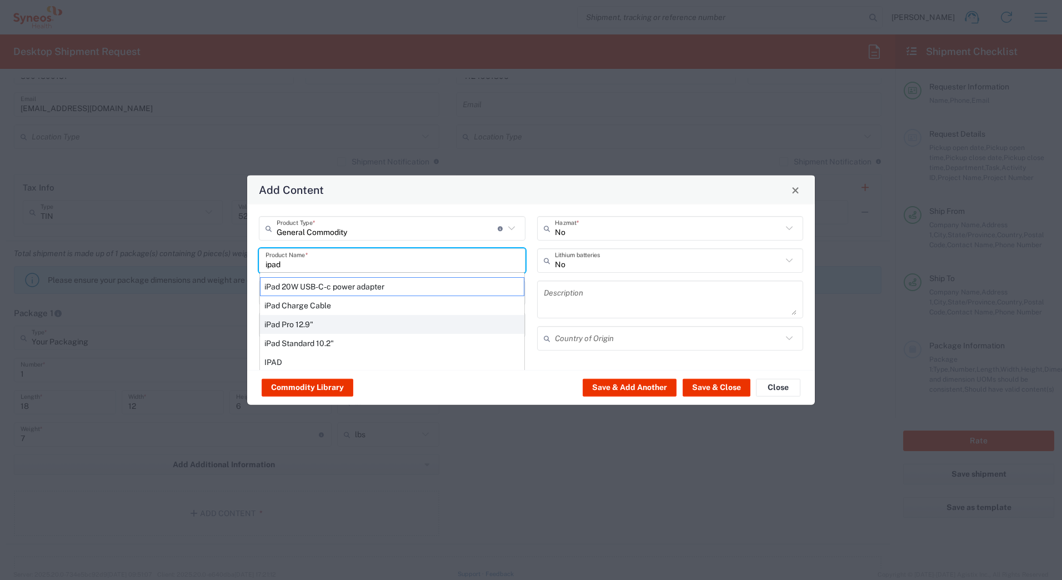
click at [287, 323] on div "iPad Pro 12.9"" at bounding box center [392, 324] width 264 height 19
type input "iPad Pro 12.9""
type input "1"
type textarea "iPad Pro 12.9""
type input "[GEOGRAPHIC_DATA]"
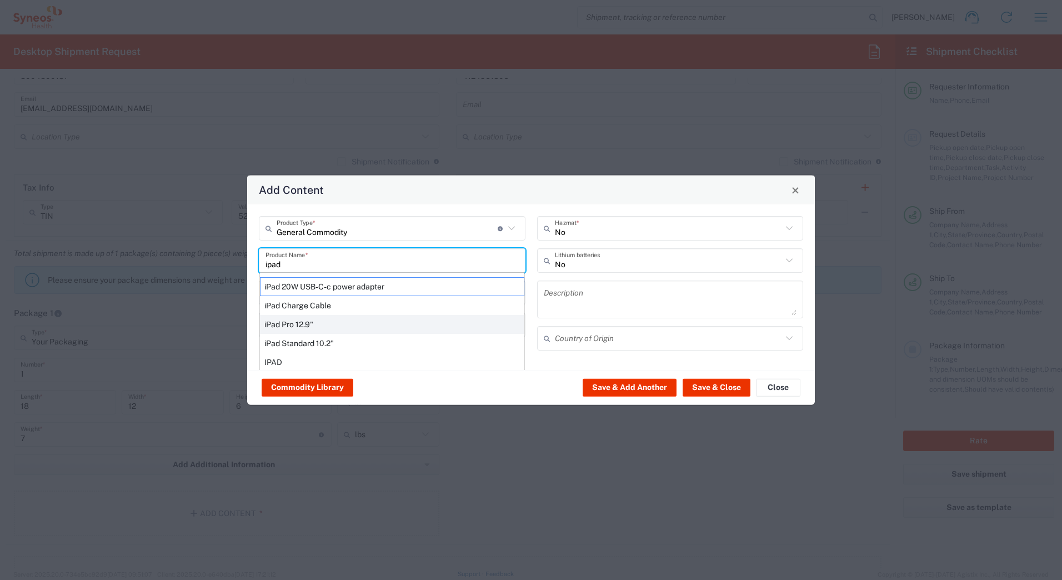
type input "Yes"
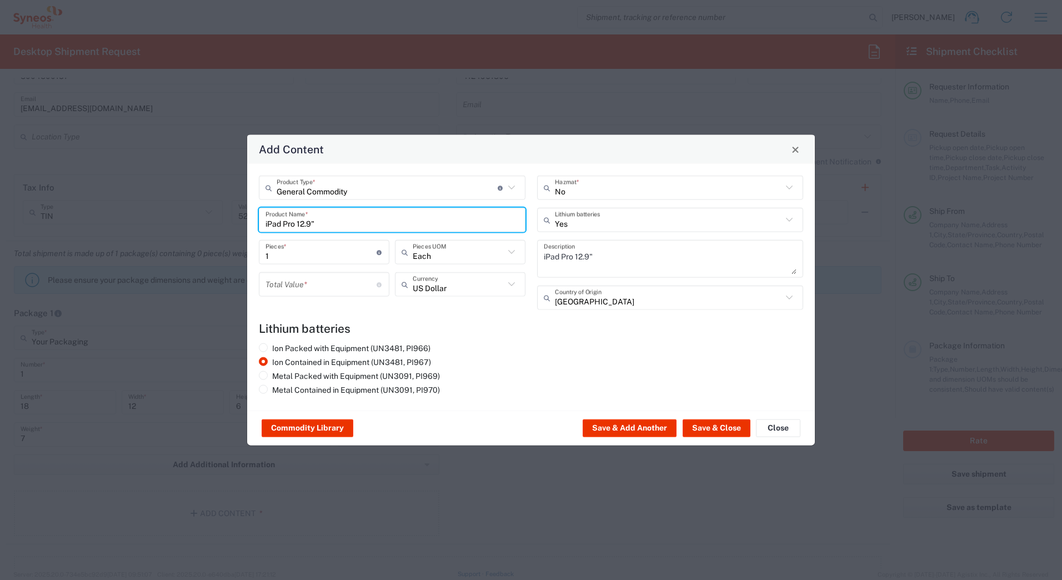
click at [281, 279] on input "number" at bounding box center [321, 283] width 111 height 19
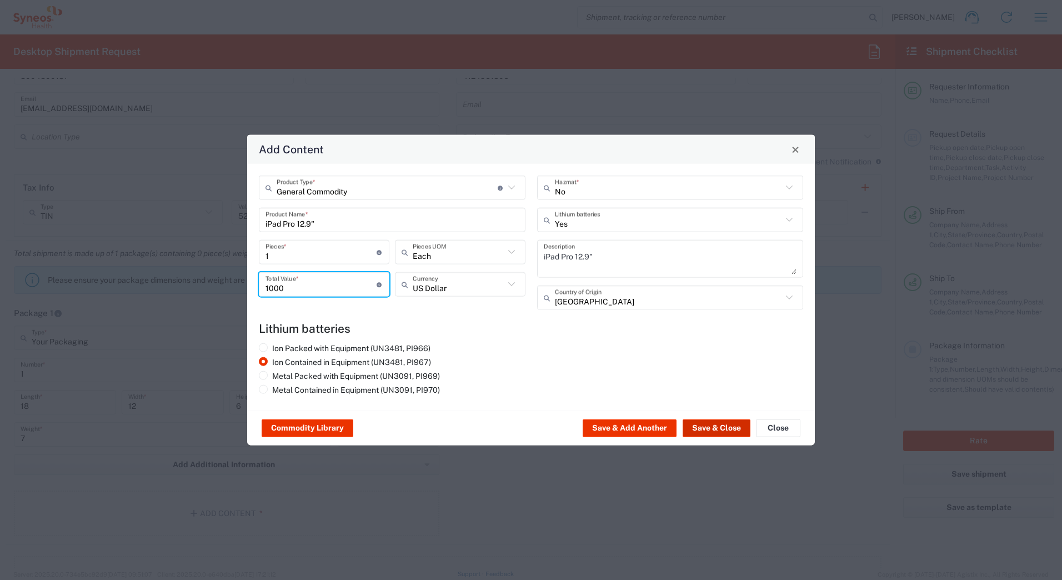
type input "1000"
click at [705, 424] on button "Save & Close" at bounding box center [717, 428] width 68 height 18
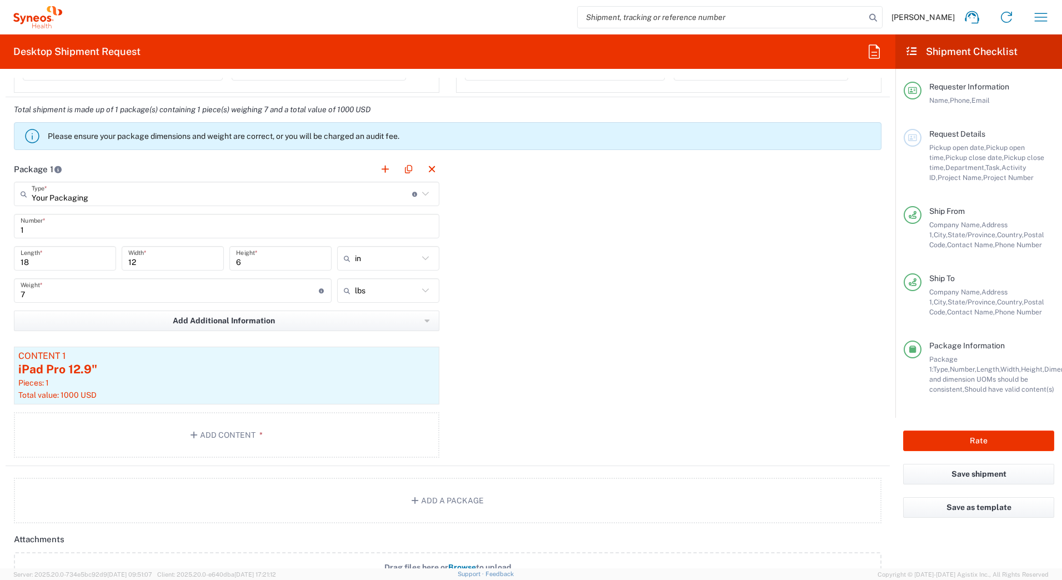
scroll to position [1167, 0]
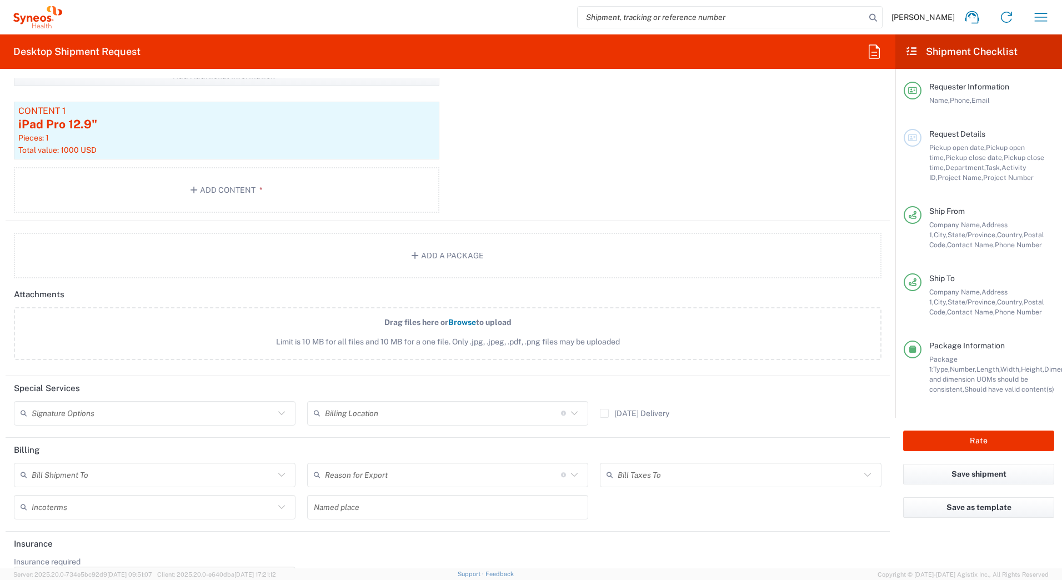
click at [54, 416] on input "text" at bounding box center [153, 412] width 243 height 19
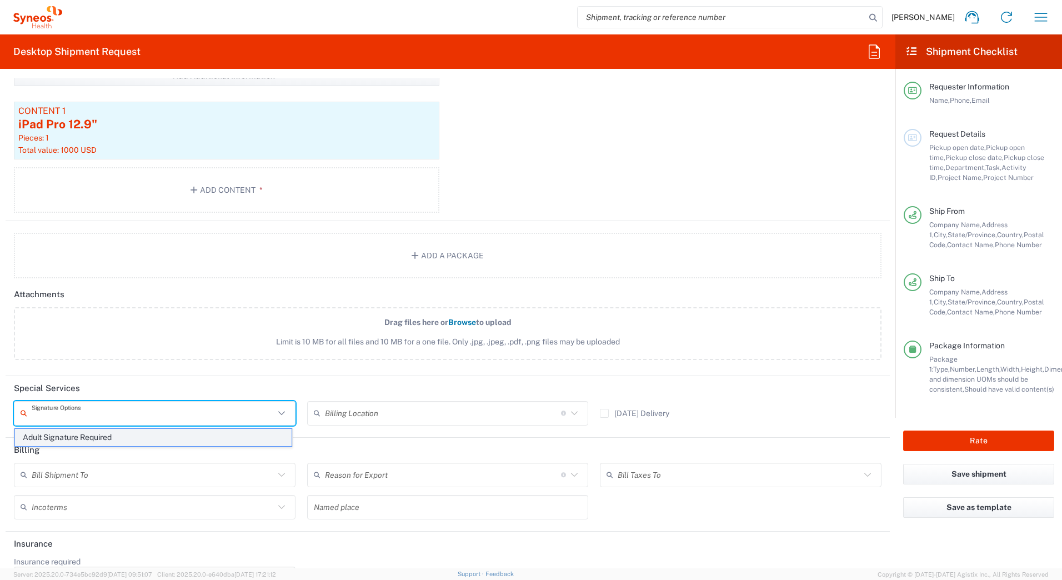
click at [49, 436] on span "Adult Signature Required" at bounding box center [153, 437] width 277 height 17
type input "Adult Signature Required"
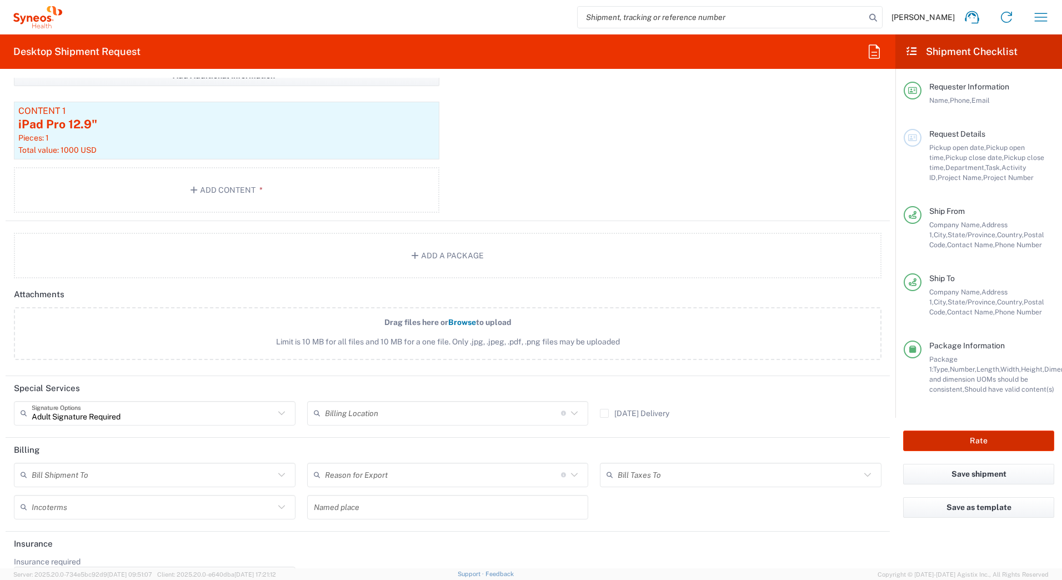
click at [960, 442] on button "Rate" at bounding box center [978, 441] width 151 height 21
type input "7232 GSK Blujepa Sales"
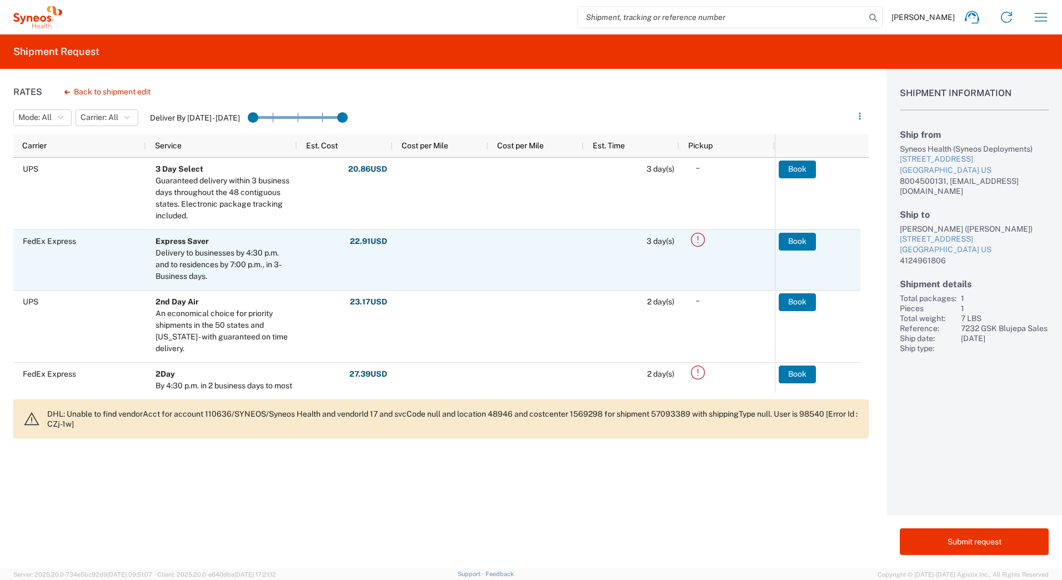
scroll to position [222, 0]
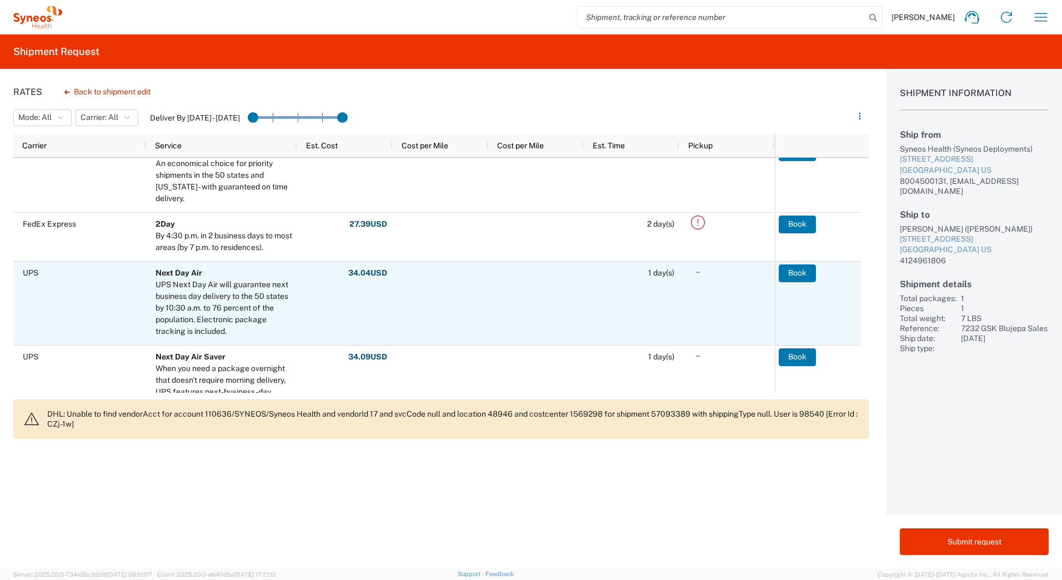
click at [221, 306] on div "UPS Next Day Air will guarantee next business day delivery to the 50 states by …" at bounding box center [224, 308] width 137 height 58
click at [796, 269] on button "Book" at bounding box center [797, 273] width 37 height 18
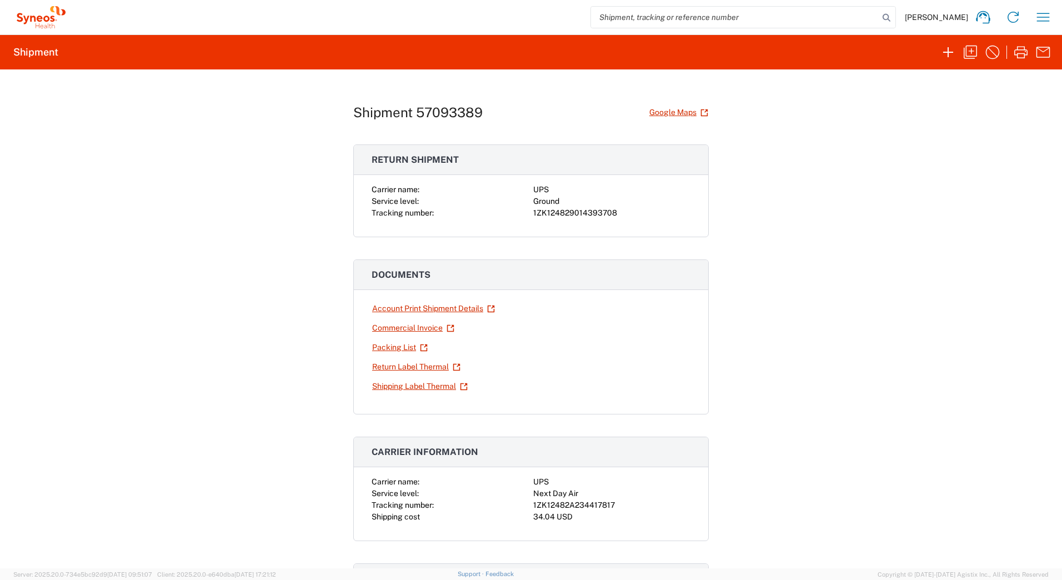
click at [565, 216] on div "1ZK124829014393708" at bounding box center [611, 213] width 157 height 12
copy div "1ZK124829014393708"
click at [592, 503] on div "1ZK12482A234417817" at bounding box center [611, 506] width 157 height 12
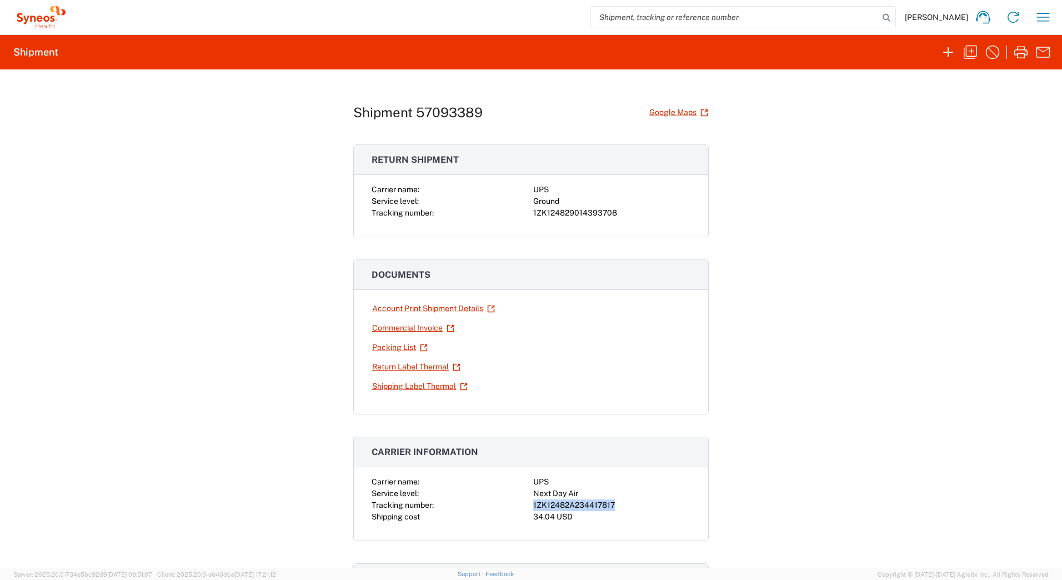
copy div "1ZK12482A234417817"
click at [399, 388] on link "Shipping Label Thermal" at bounding box center [420, 386] width 97 height 19
click at [375, 366] on link "Return Label Thermal" at bounding box center [416, 366] width 89 height 19
click at [971, 54] on icon "button" at bounding box center [971, 52] width 18 height 18
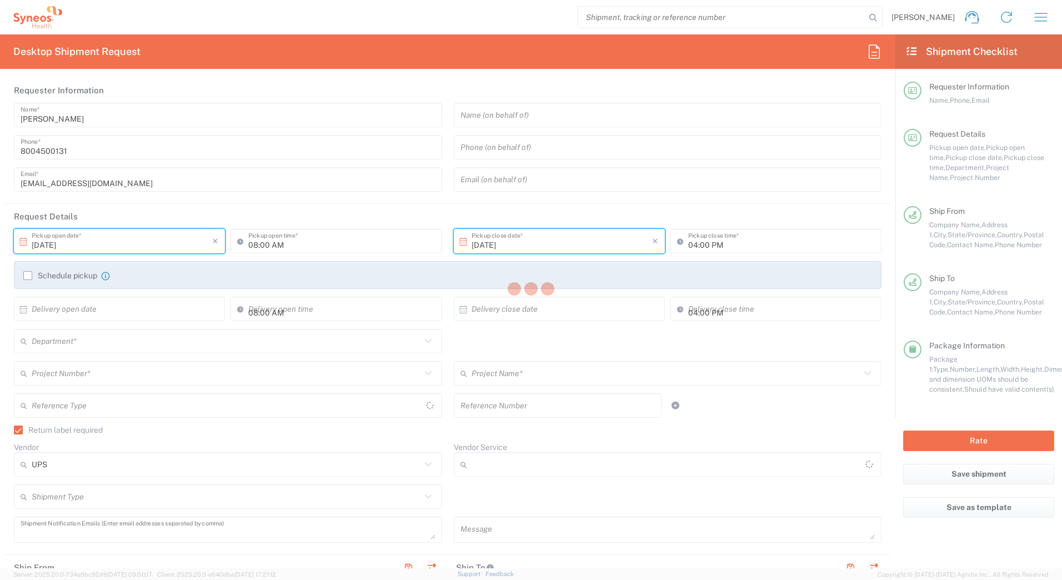
type input "Syneos Deployments"
type textarea "[EMAIL_ADDRESS][DOMAIN_NAME]"
type input "Syneos Health Commercial Servi- [GEOGRAPHIC_DATA] [GEOGRAPHIC_DATA]"
type input "Syneos Health"
type input "[STREET_ADDRESS]"
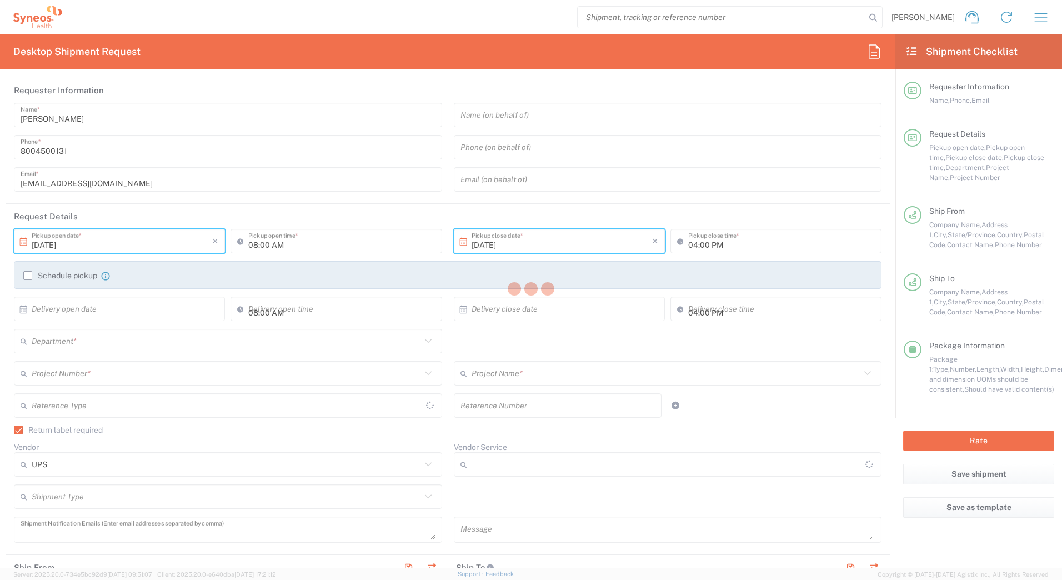
type input "3rd Floor"
type input "Bridgewater"
type input "08807"
type input "Syneos Deployments"
type input "8004500131"
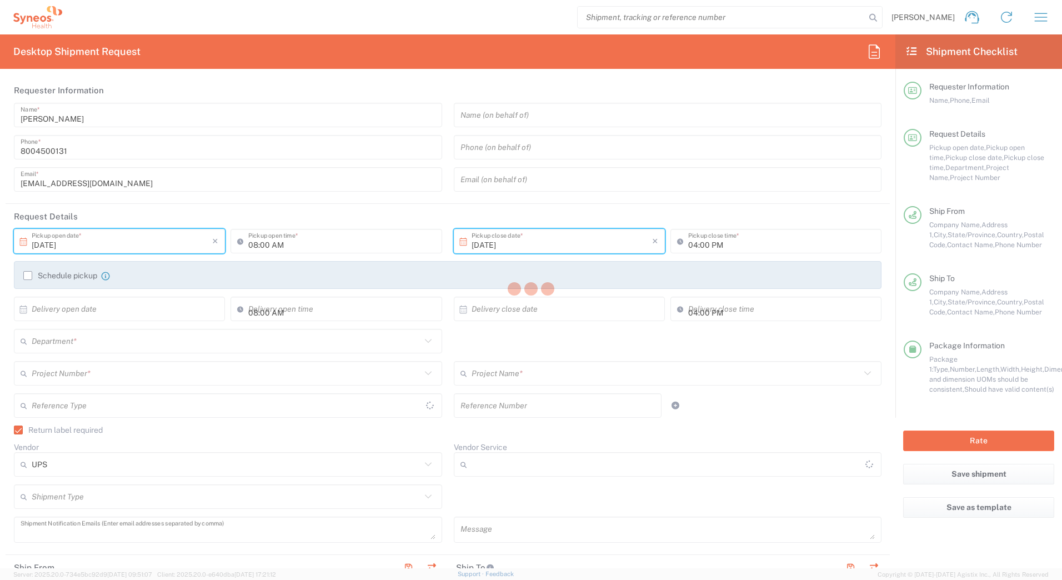
type input "[EMAIL_ADDRESS][DOMAIN_NAME]"
type input "William Heinz"
type input "1240 Parkside Drive"
type input "Bridgeville"
type input "[GEOGRAPHIC_DATA]"
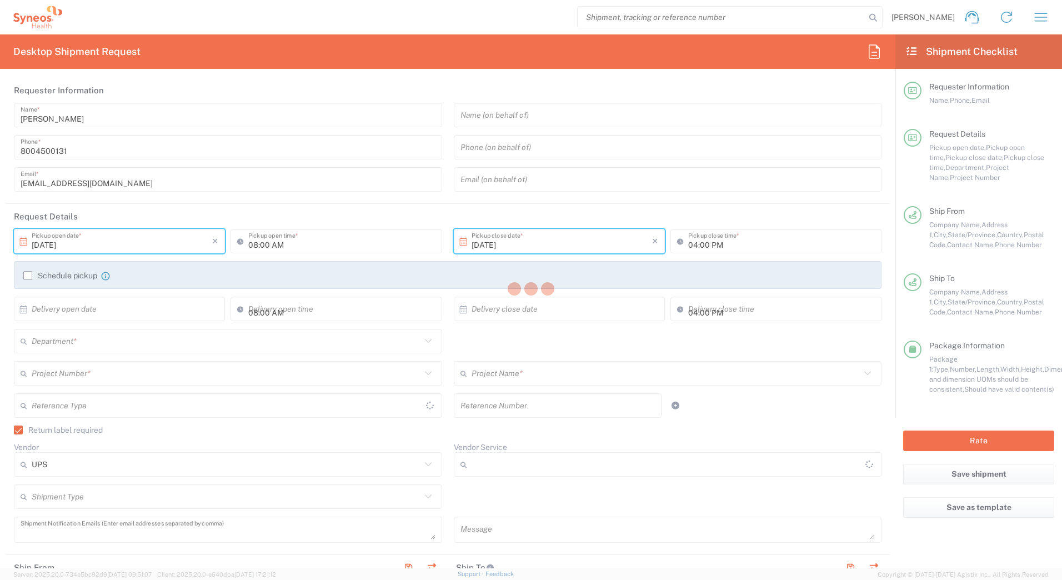
type input "15017"
type input "William Heinz"
type input "4124961806"
type input "Adult Signature Required"
type input "Sender/Shipper"
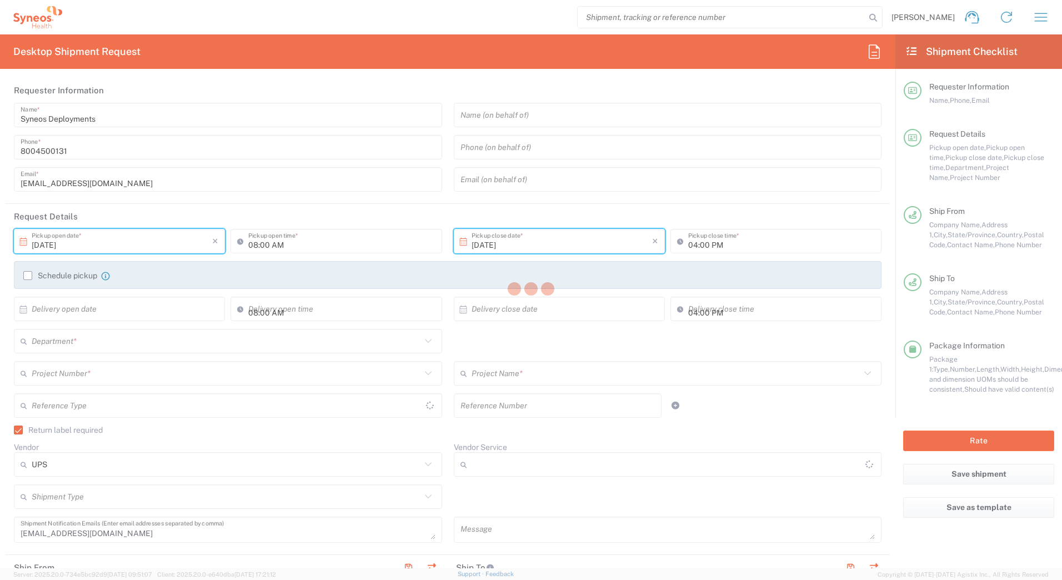
type input "[US_STATE]"
type input "Ground"
type input "Your Packaging"
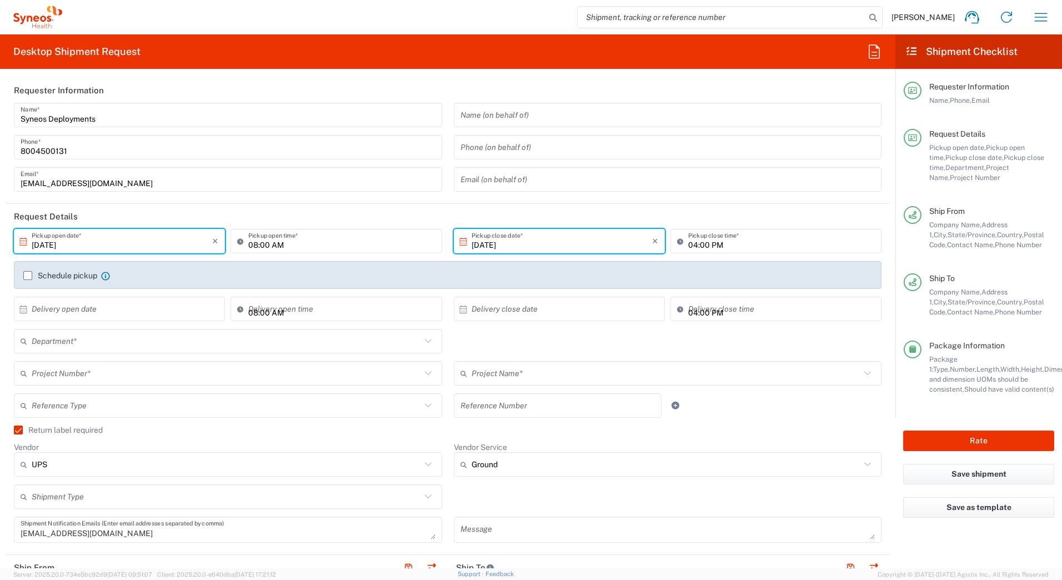
type input "7232 GSK Blujepa Sales"
type input "4205"
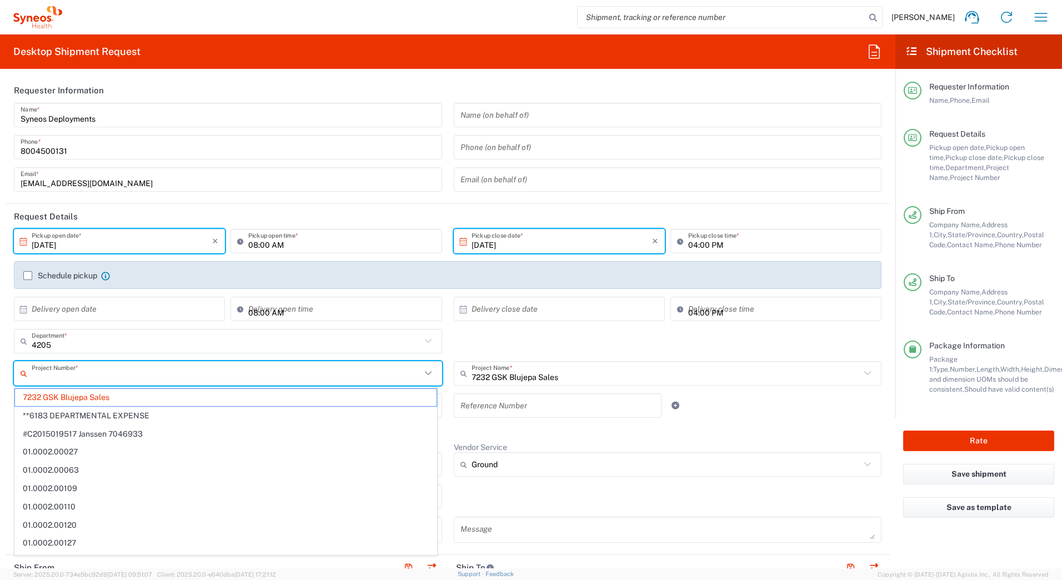
click at [77, 374] on input "text" at bounding box center [226, 373] width 389 height 19
click at [61, 396] on span "7232 GSK Blujepa Sales" at bounding box center [226, 397] width 422 height 17
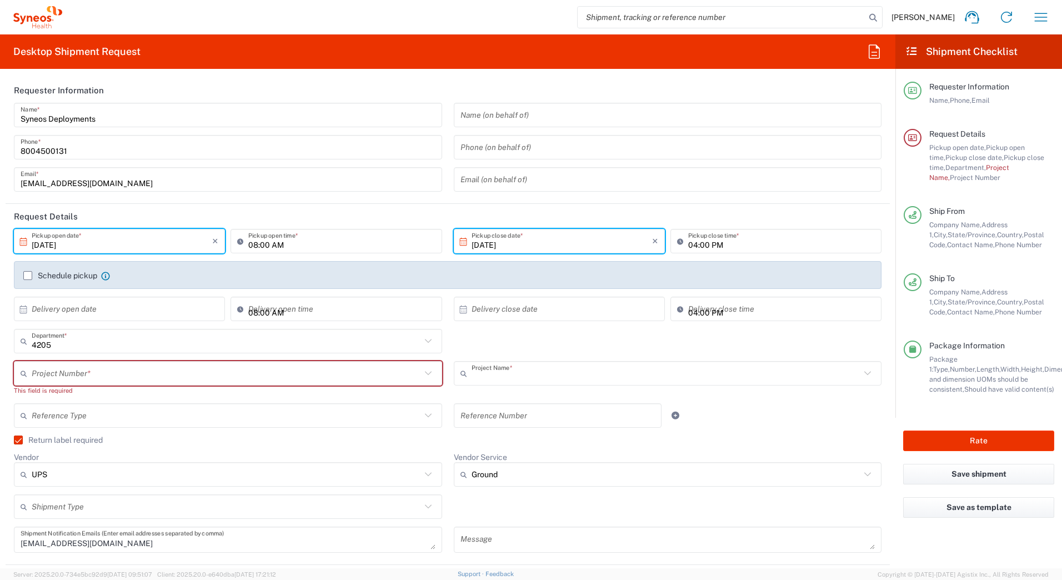
click at [509, 373] on input "text" at bounding box center [666, 373] width 389 height 19
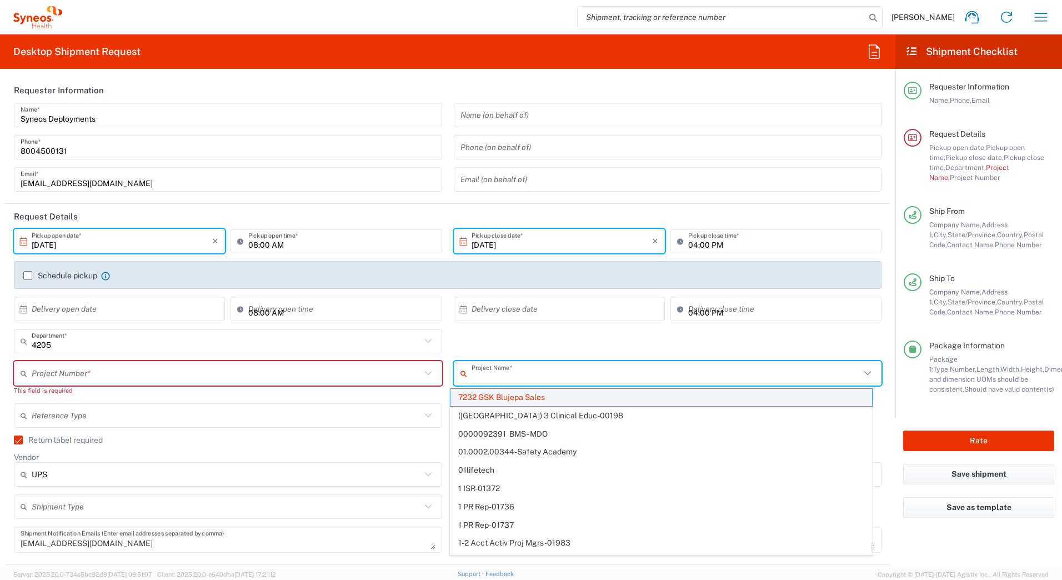
click at [501, 396] on span "7232 GSK Blujepa Sales" at bounding box center [662, 397] width 422 height 17
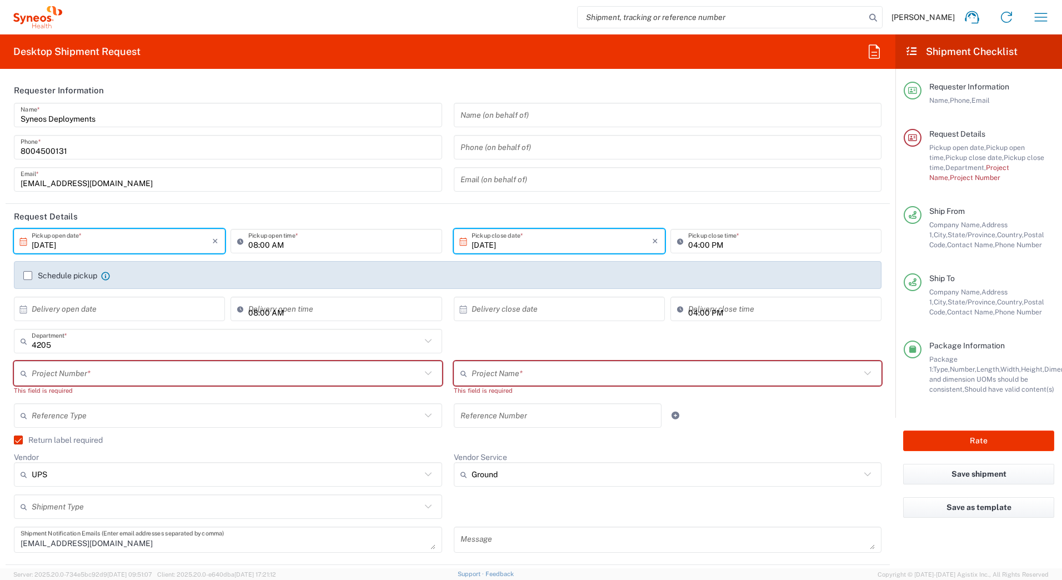
click at [36, 367] on input "text" at bounding box center [226, 373] width 389 height 19
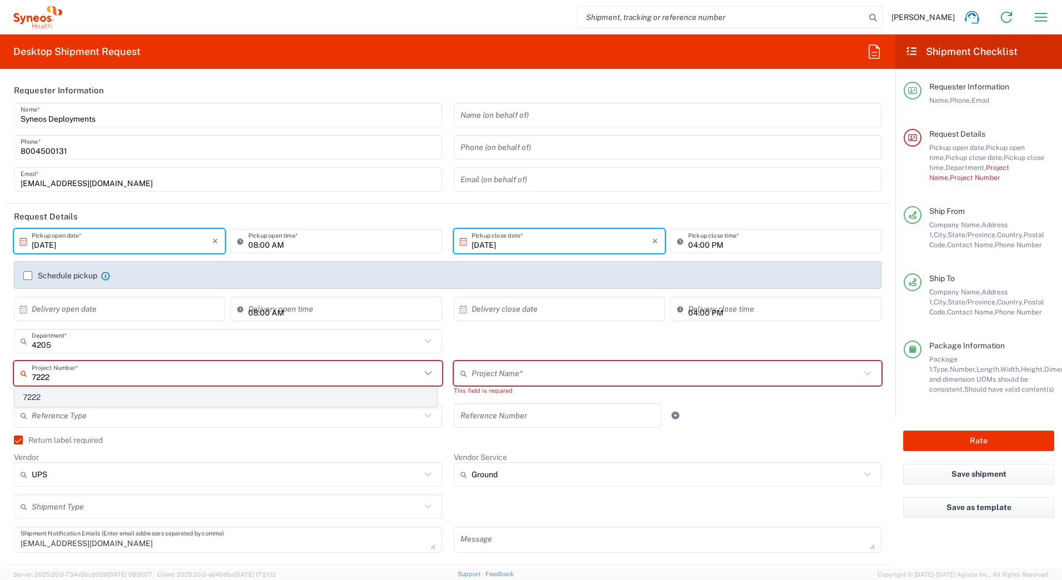
type input "7222"
click at [38, 398] on span "7222" at bounding box center [226, 397] width 422 height 17
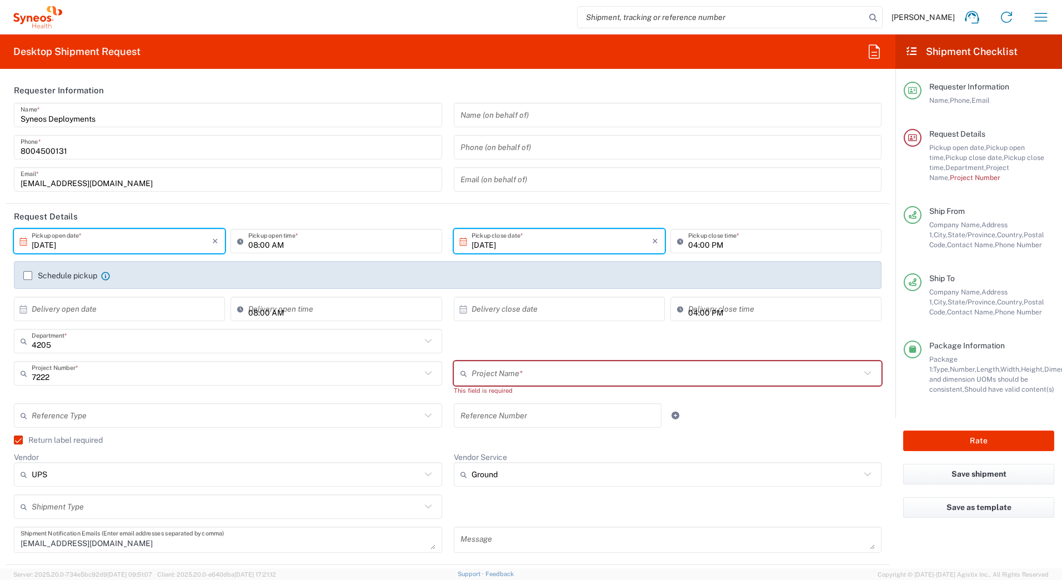
type input "ST-US_Luye Pharma USA Lt_Sales"
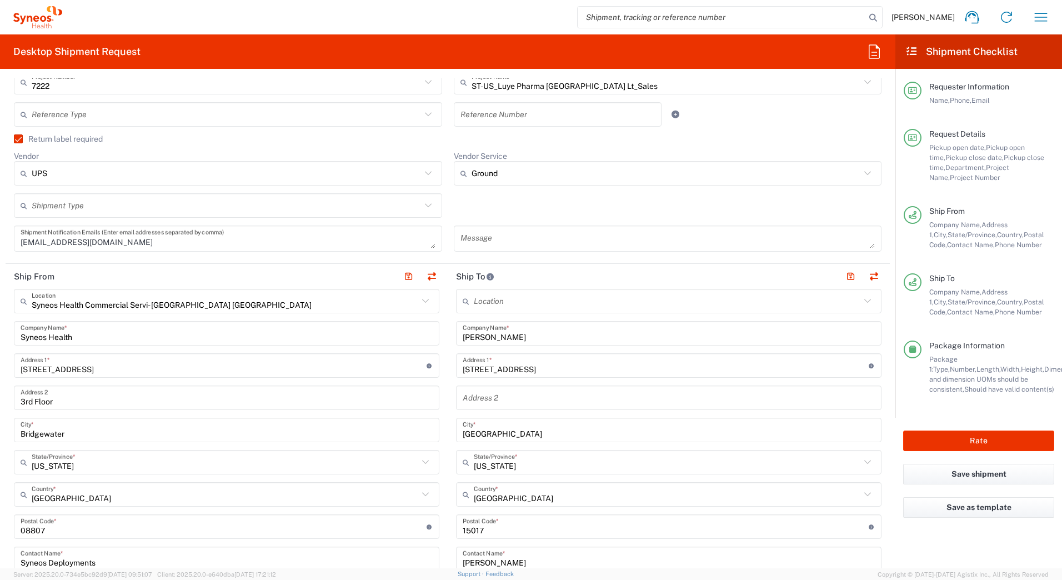
scroll to position [333, 0]
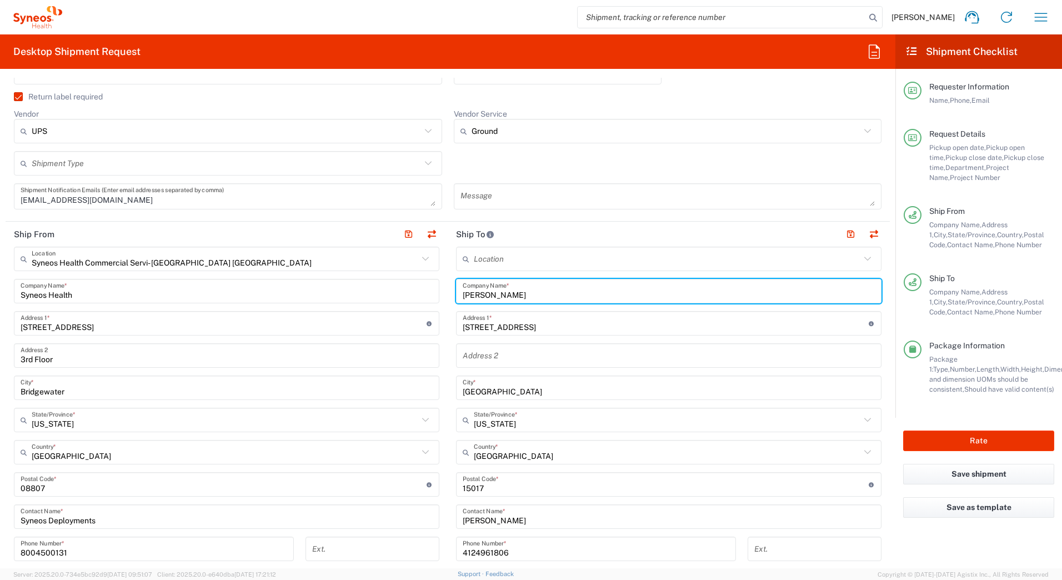
drag, startPoint x: 495, startPoint y: 292, endPoint x: 436, endPoint y: 293, distance: 58.9
click at [436, 293] on div "Ship From Syneos Health Commercial Servi- NJ US Location Syneos Health Commerci…" at bounding box center [448, 470] width 885 height 496
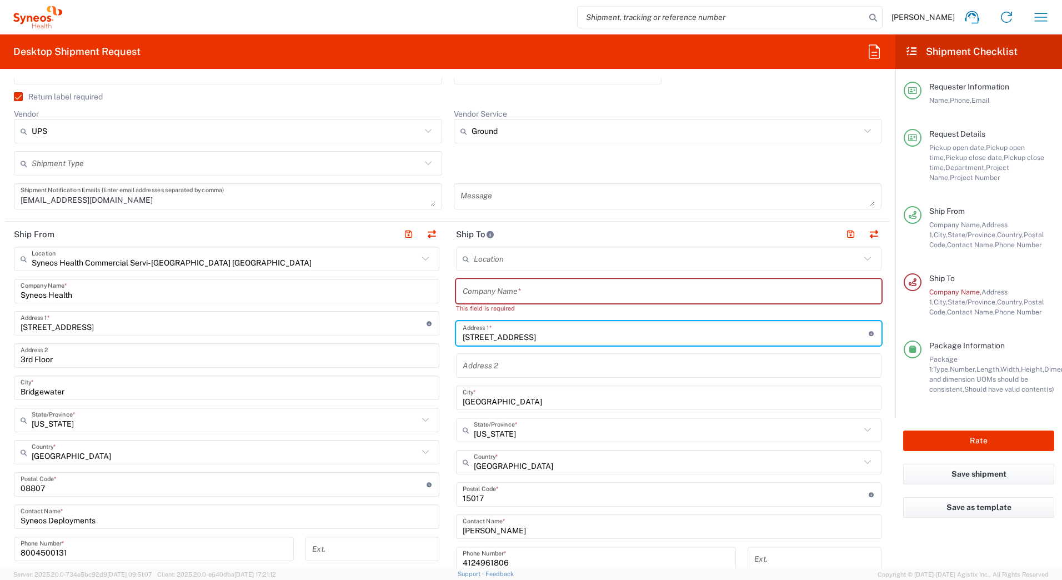
drag, startPoint x: 541, startPoint y: 322, endPoint x: 388, endPoint y: 332, distance: 153.6
click at [388, 332] on div "Ship From Syneos Health Commercial Servi- NJ US Location Syneos Health Commerci…" at bounding box center [448, 475] width 885 height 506
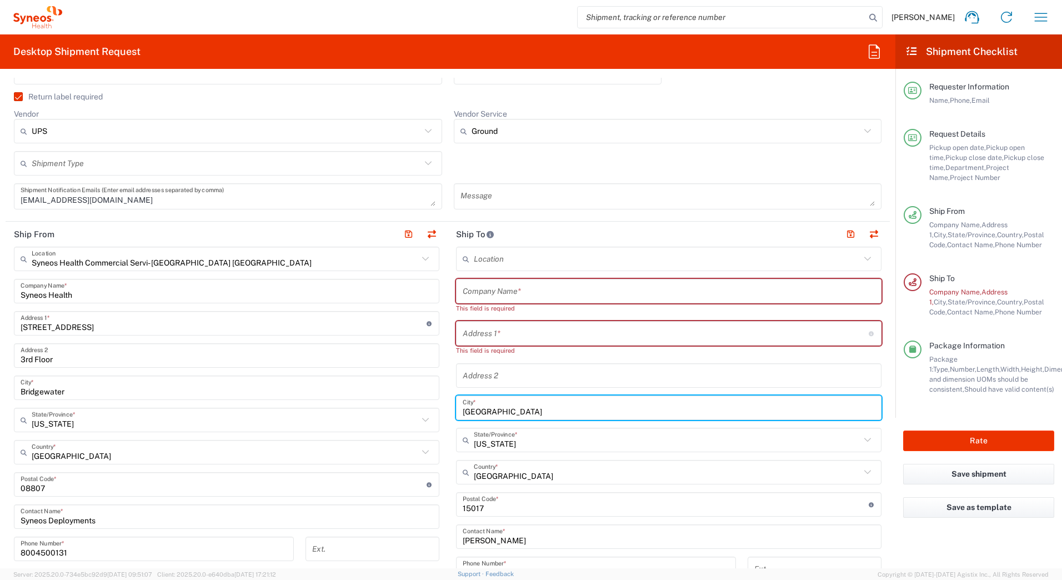
drag, startPoint x: 511, startPoint y: 405, endPoint x: 407, endPoint y: 405, distance: 103.9
click at [406, 406] on div "Ship From Syneos Health Commercial Servi- NJ US Location Syneos Health Commerci…" at bounding box center [448, 480] width 885 height 516
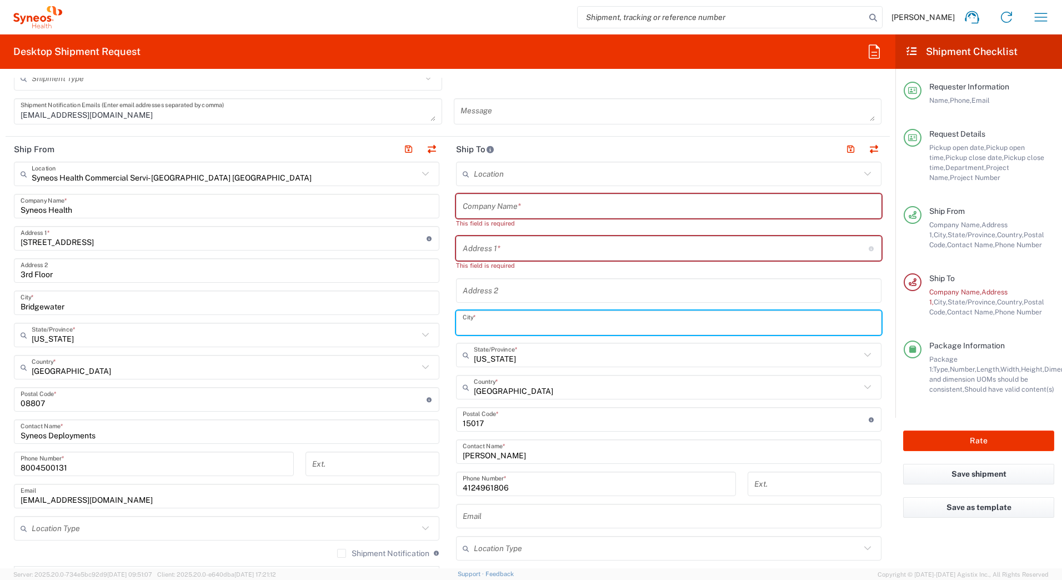
scroll to position [444, 0]
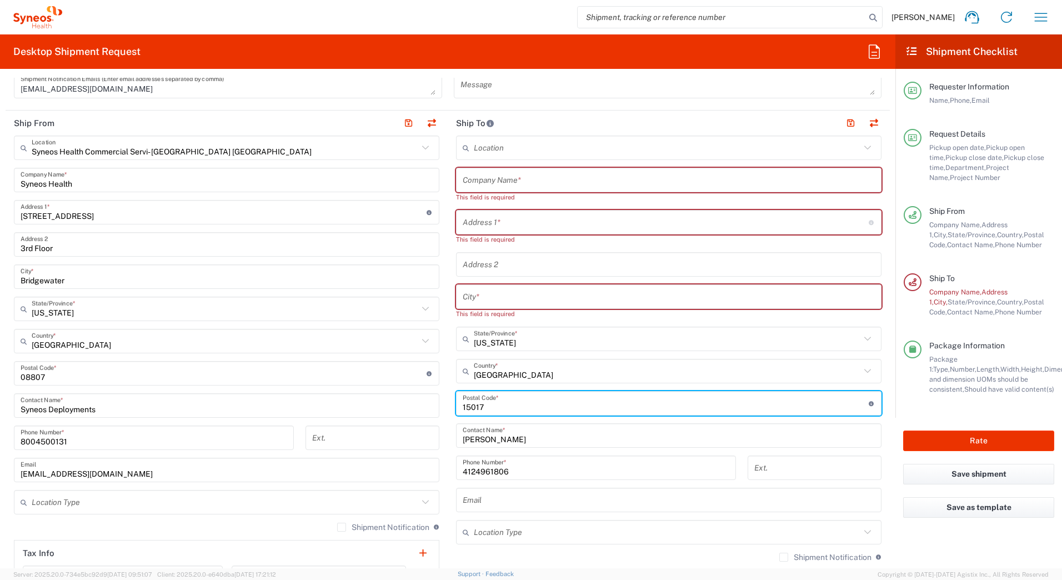
drag, startPoint x: 500, startPoint y: 399, endPoint x: 364, endPoint y: 436, distance: 140.4
click at [311, 422] on div "Ship From Syneos Health Commercial Servi- NJ US Location Syneos Health Commerci…" at bounding box center [448, 374] width 885 height 526
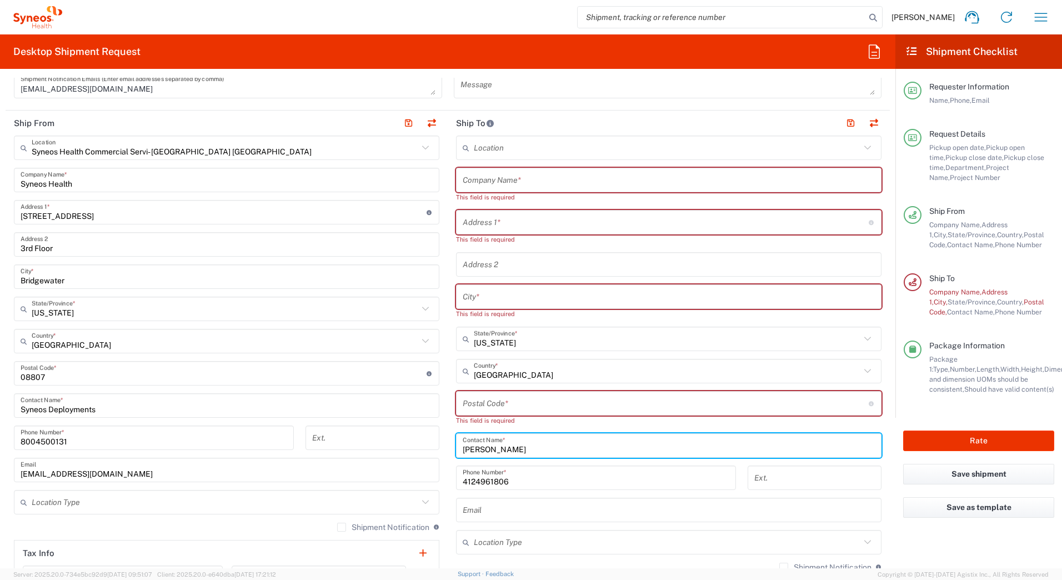
drag, startPoint x: 528, startPoint y: 452, endPoint x: 374, endPoint y: 468, distance: 154.8
click at [376, 460] on div "Ship From Syneos Health Commercial Servi- NJ US Location Syneos Health Commerci…" at bounding box center [448, 379] width 885 height 536
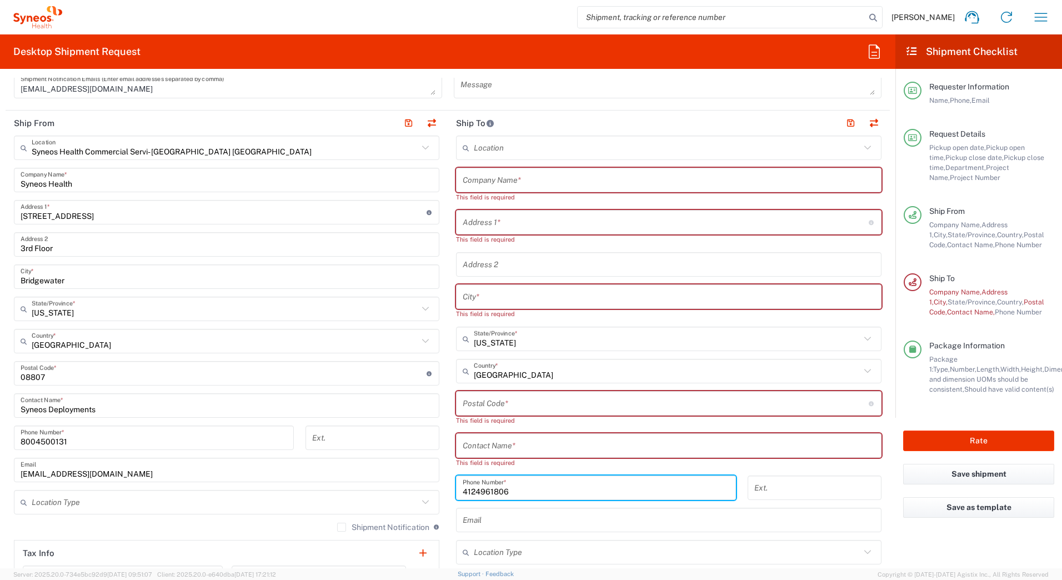
drag, startPoint x: 540, startPoint y: 483, endPoint x: 327, endPoint y: 492, distance: 213.0
click at [334, 491] on div "Ship From Syneos Health Commercial Servi- NJ US Location Syneos Health Commerci…" at bounding box center [448, 384] width 885 height 546
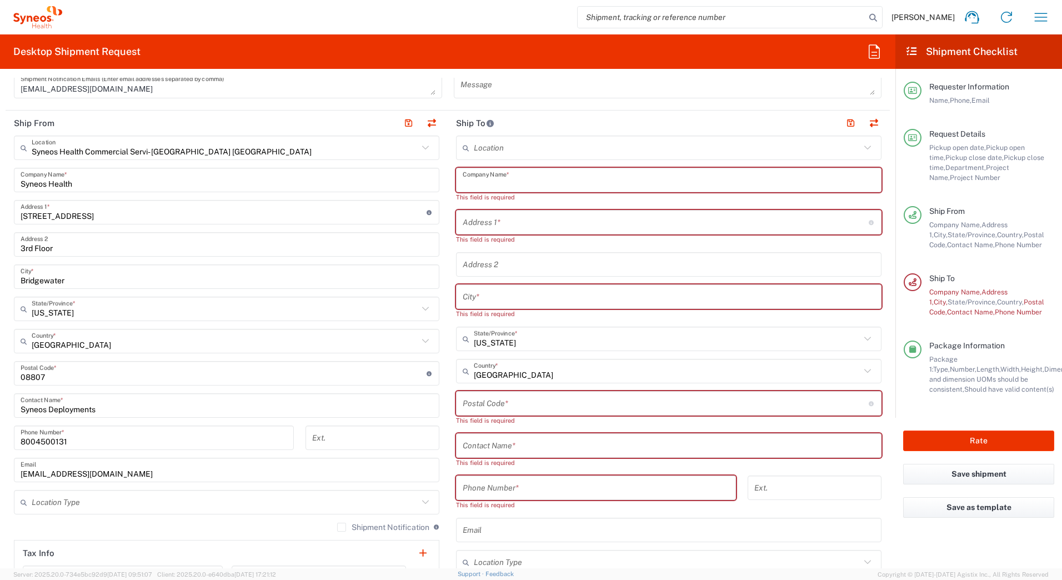
click at [467, 177] on input "text" at bounding box center [669, 180] width 412 height 19
paste input "Nathan Ingram"
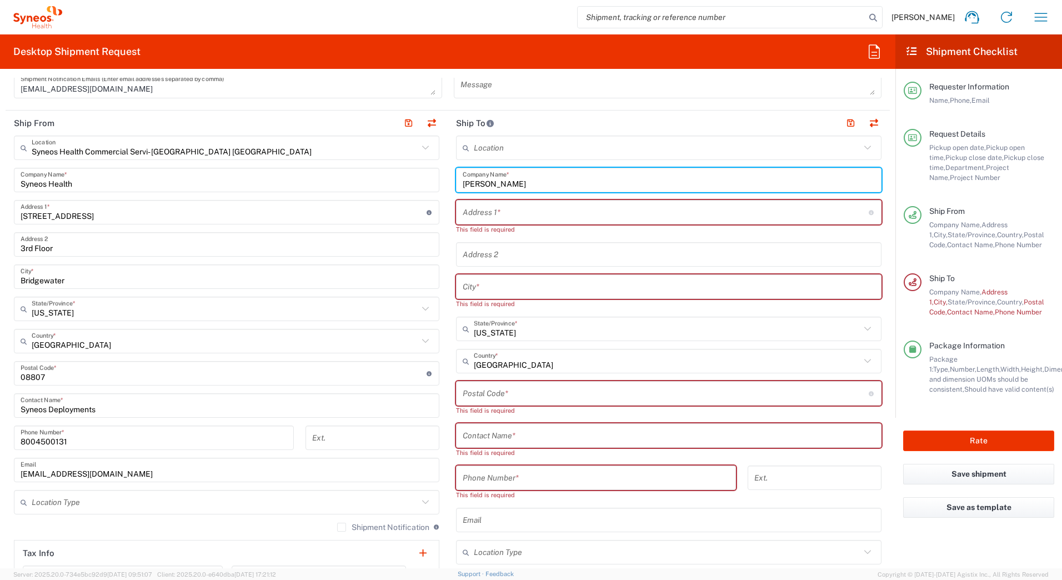
type input "Nathan Ingram"
click at [498, 436] on input "text" at bounding box center [669, 435] width 412 height 19
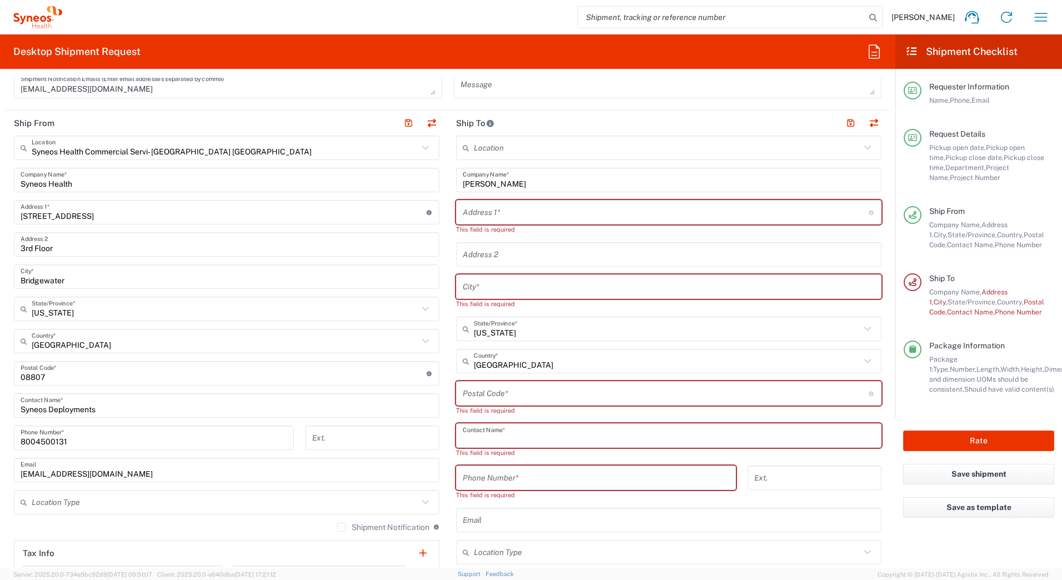
paste input "Nathan Ingram"
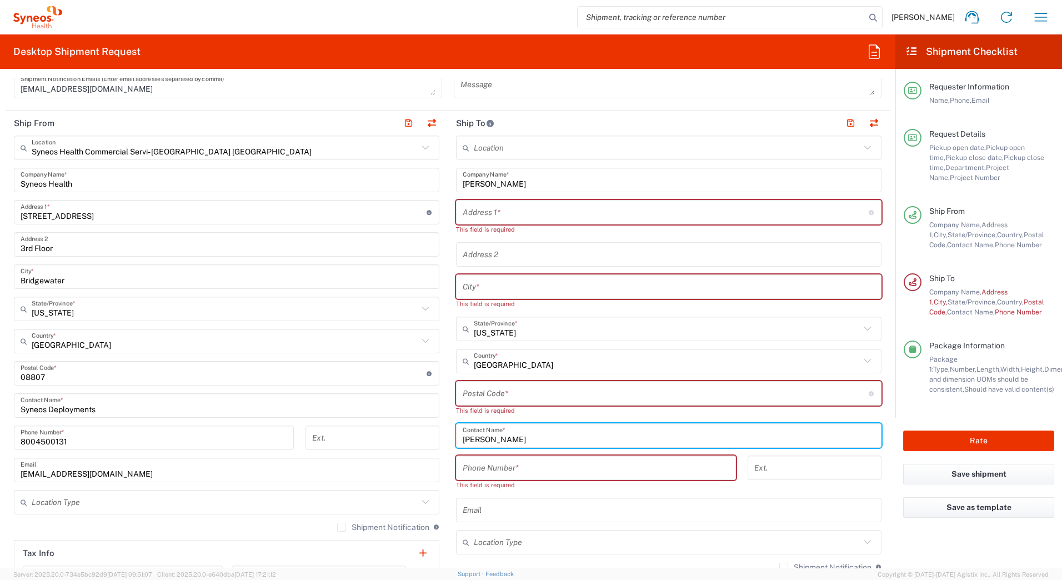
type input "Nathan Ingram"
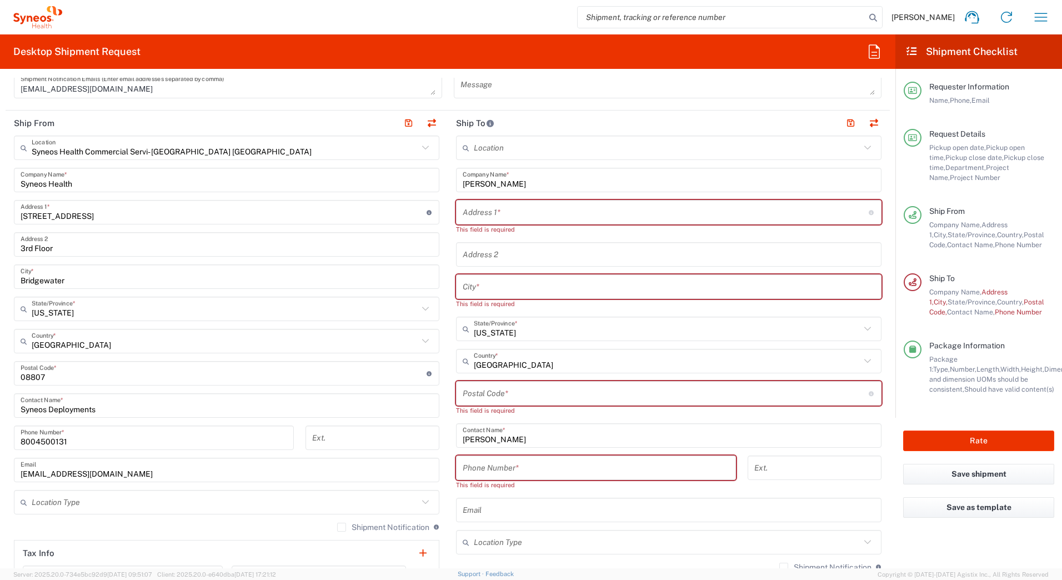
click at [513, 211] on input "text" at bounding box center [666, 212] width 406 height 19
paste input "301 Drew Lane"
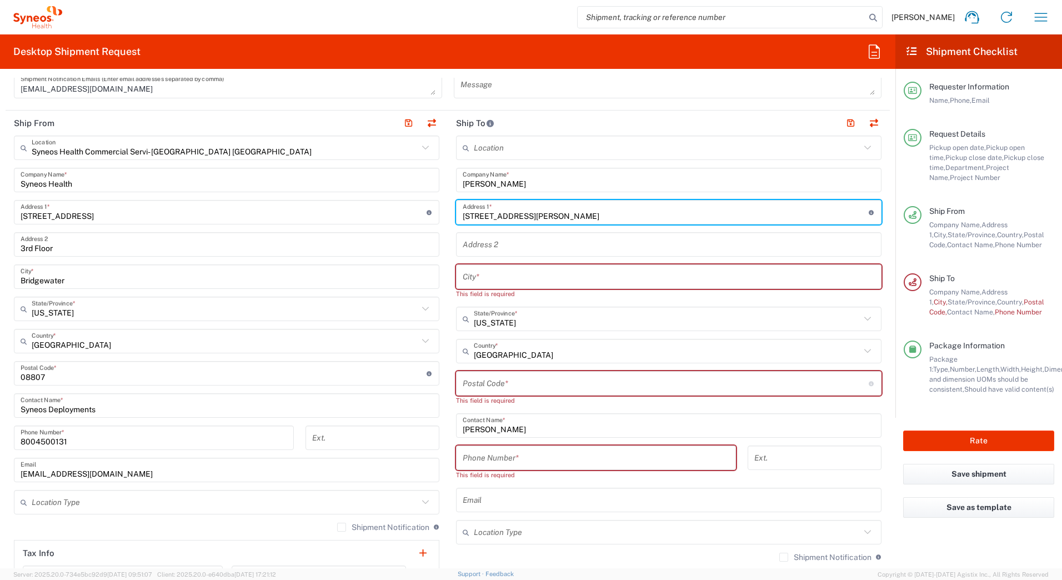
type input "301 Drew Lane"
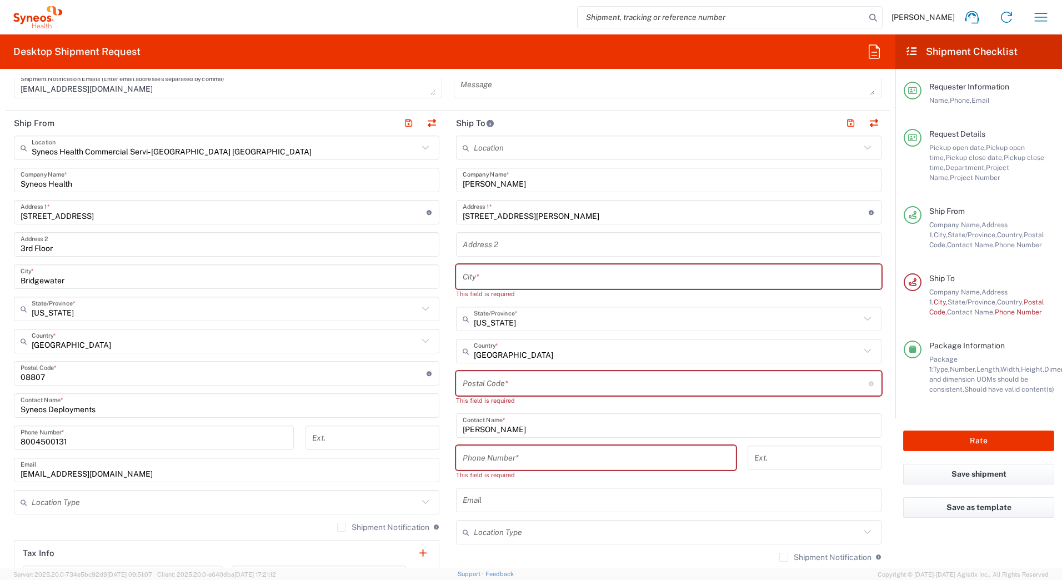
click at [537, 270] on input "text" at bounding box center [669, 276] width 412 height 19
paste input "Aston"
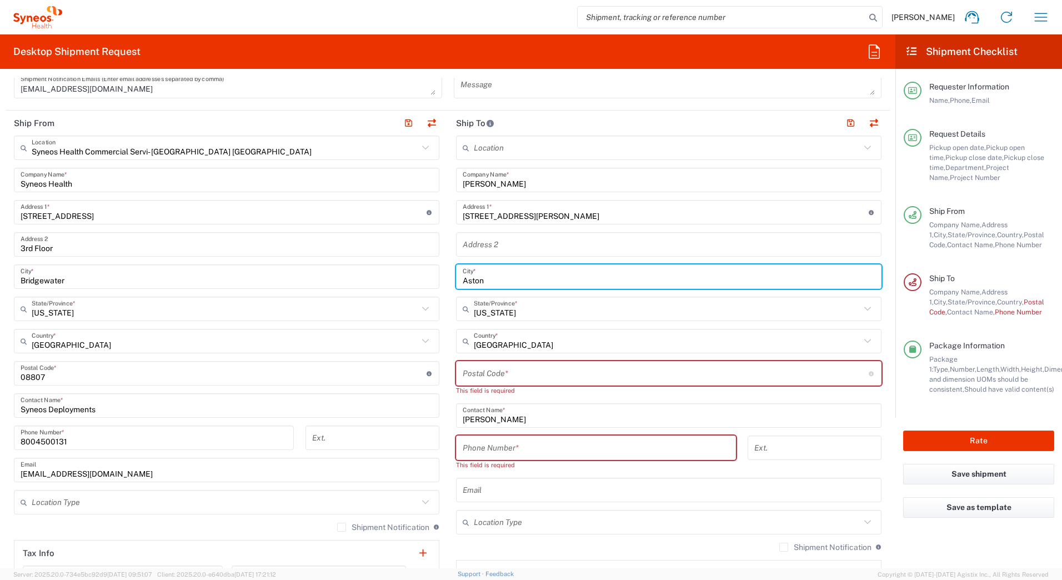
type input "Aston"
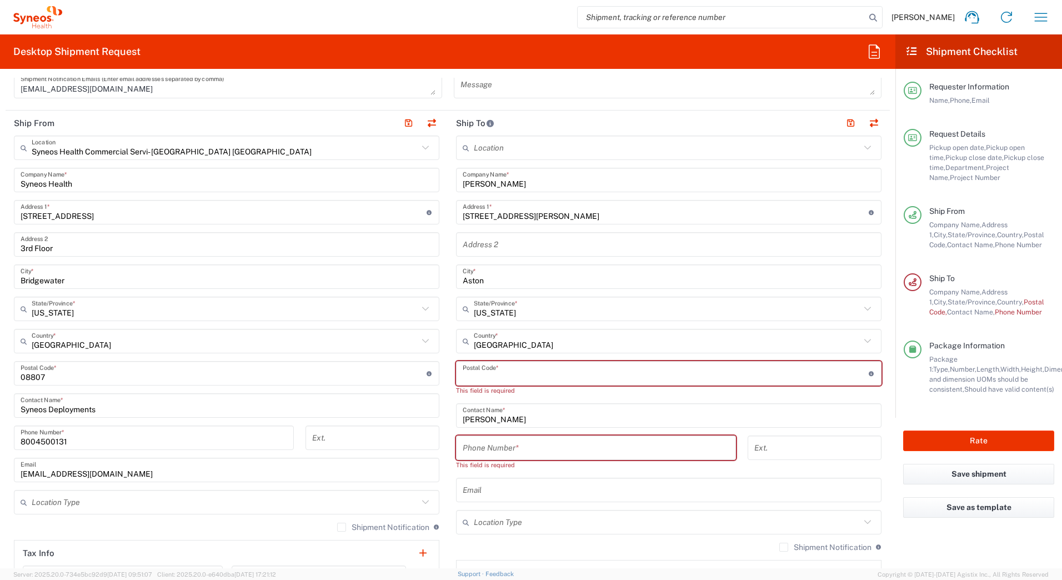
click at [505, 376] on input "undefined" at bounding box center [666, 373] width 406 height 19
paste input "19014"
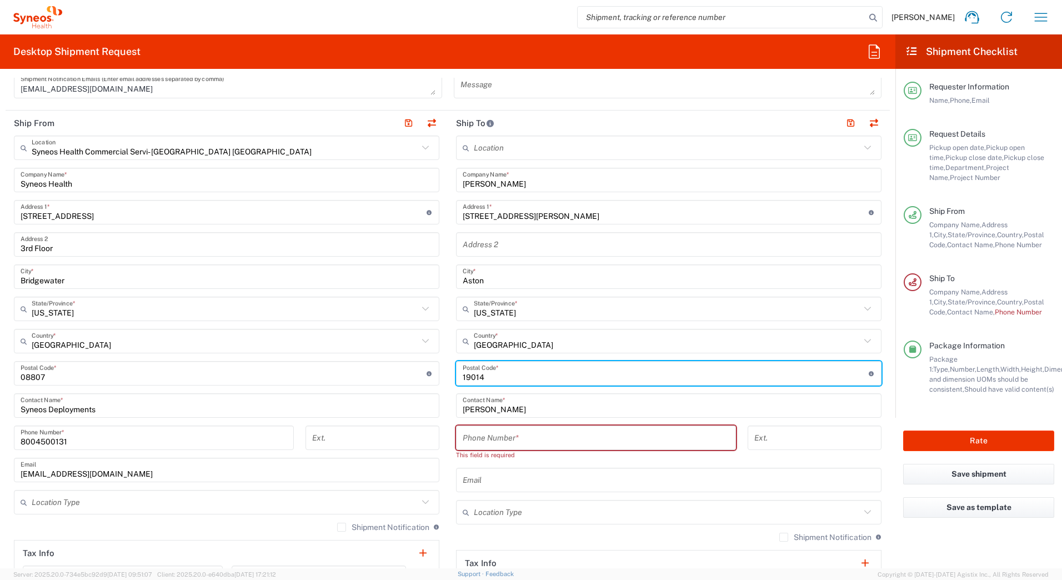
type input "19014"
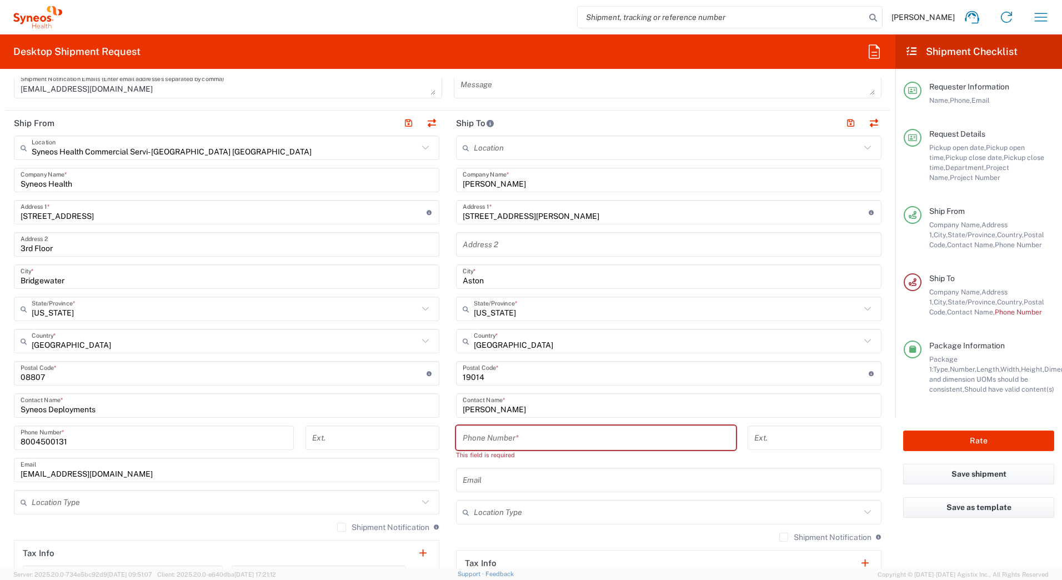
click at [468, 439] on input "tel" at bounding box center [596, 437] width 267 height 19
paste input "9734186107"
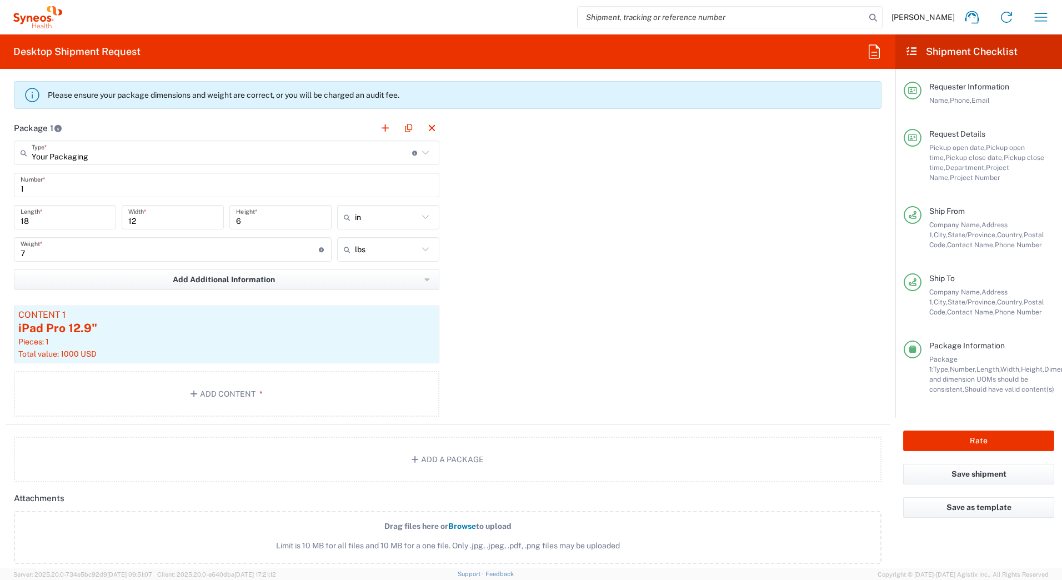
scroll to position [1056, 0]
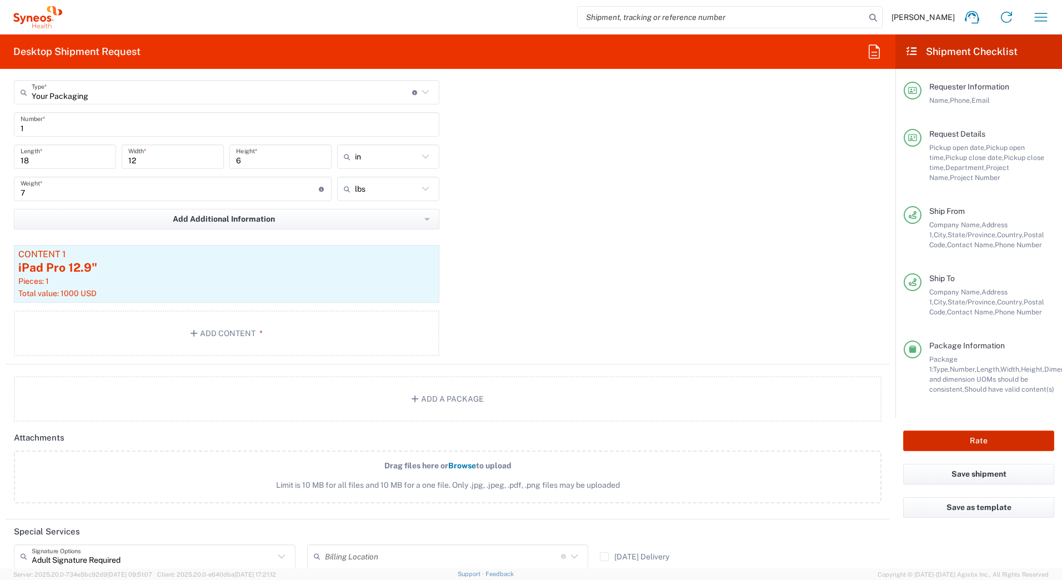
type input "9734186107"
click at [925, 440] on button "Rate" at bounding box center [978, 441] width 151 height 21
type input "7222"
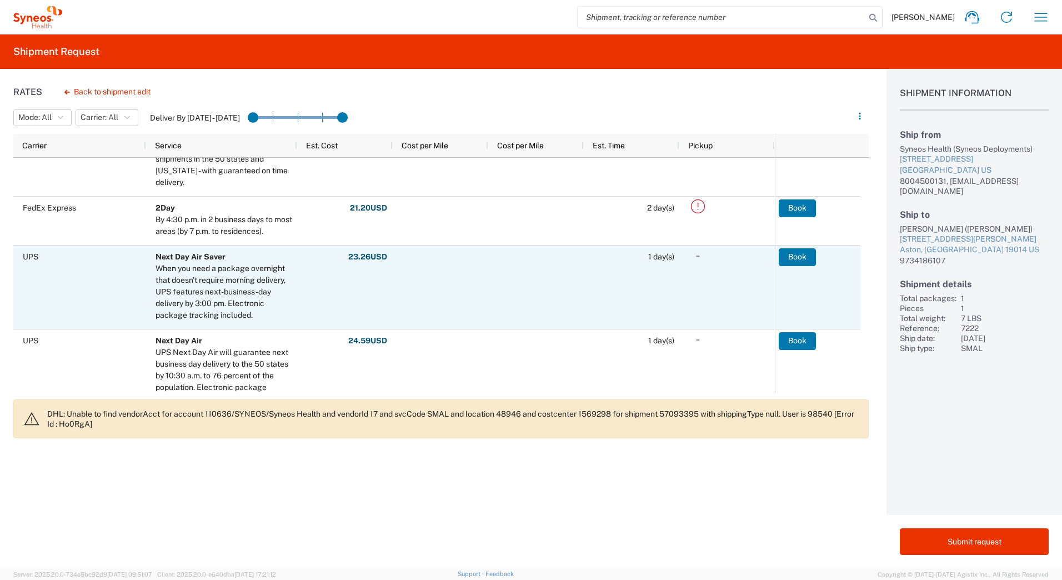
scroll to position [389, 0]
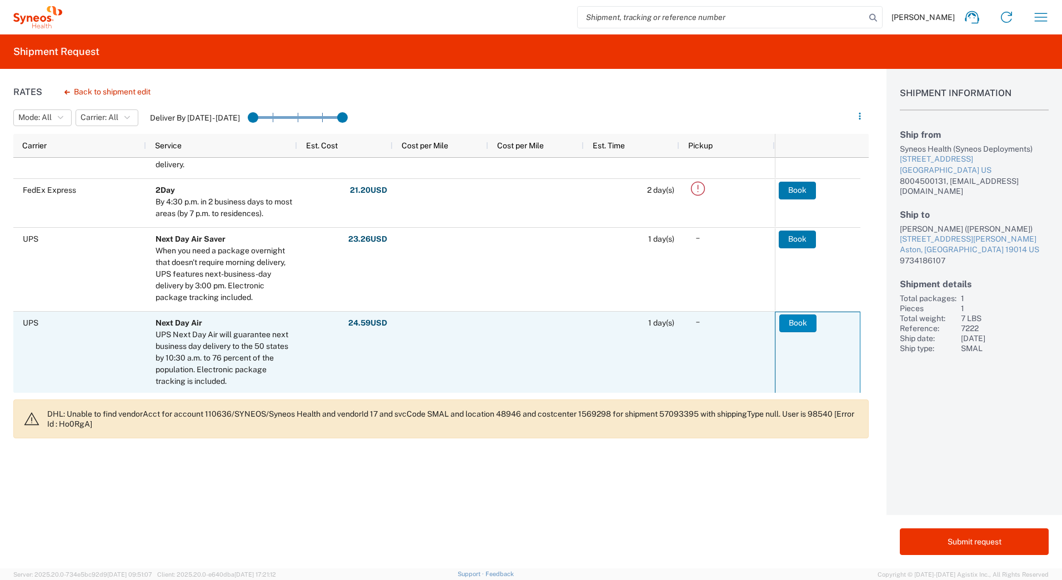
click at [793, 319] on button "Book" at bounding box center [798, 323] width 37 height 18
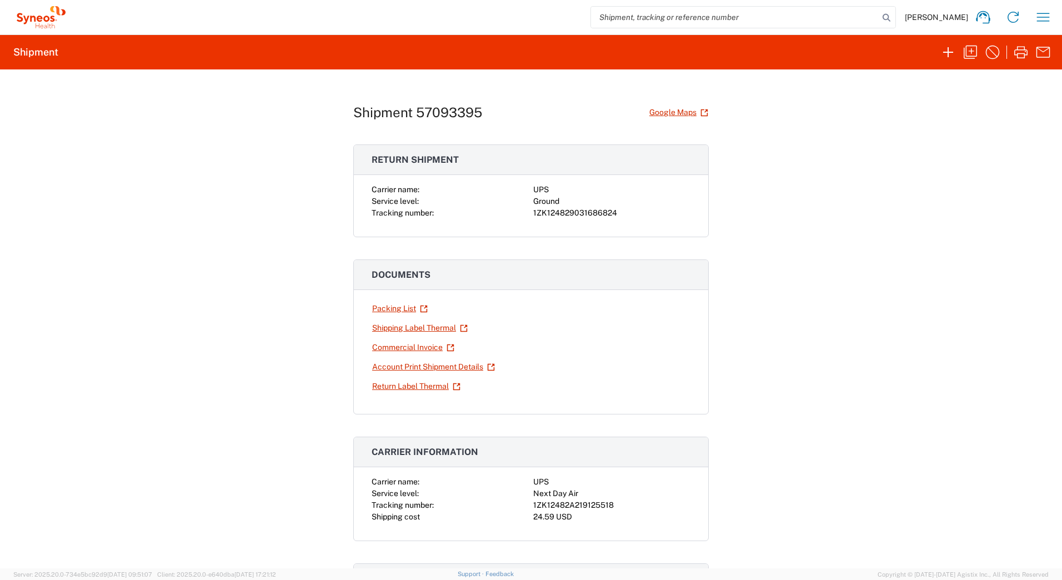
click at [565, 216] on div "1ZK124829031686824" at bounding box center [611, 213] width 157 height 12
copy div "1ZK124829031686824"
click at [388, 328] on link "Shipping Label Thermal" at bounding box center [420, 327] width 97 height 19
click at [970, 53] on icon "button" at bounding box center [971, 52] width 18 height 18
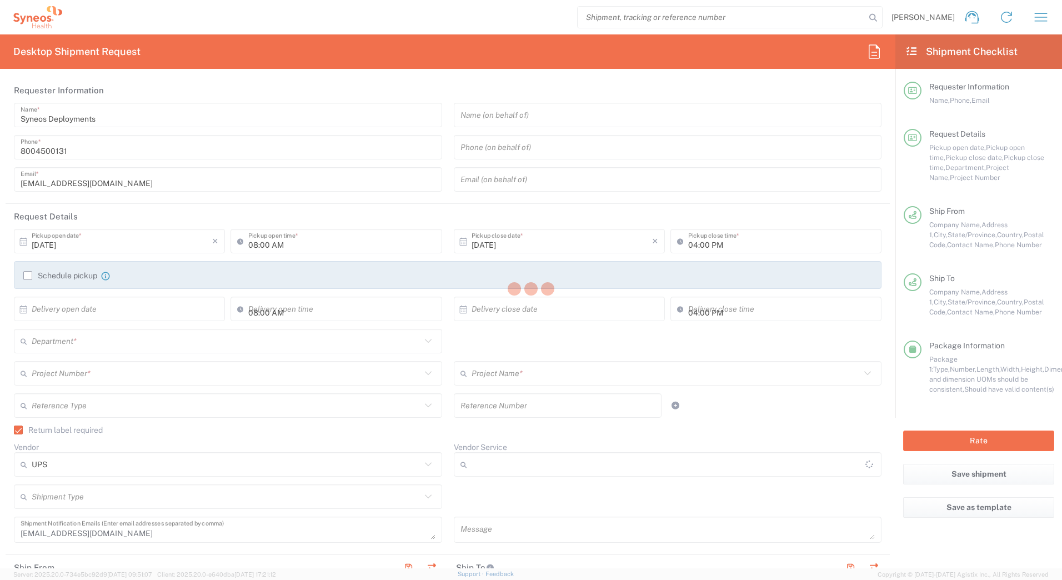
type input "[US_STATE]"
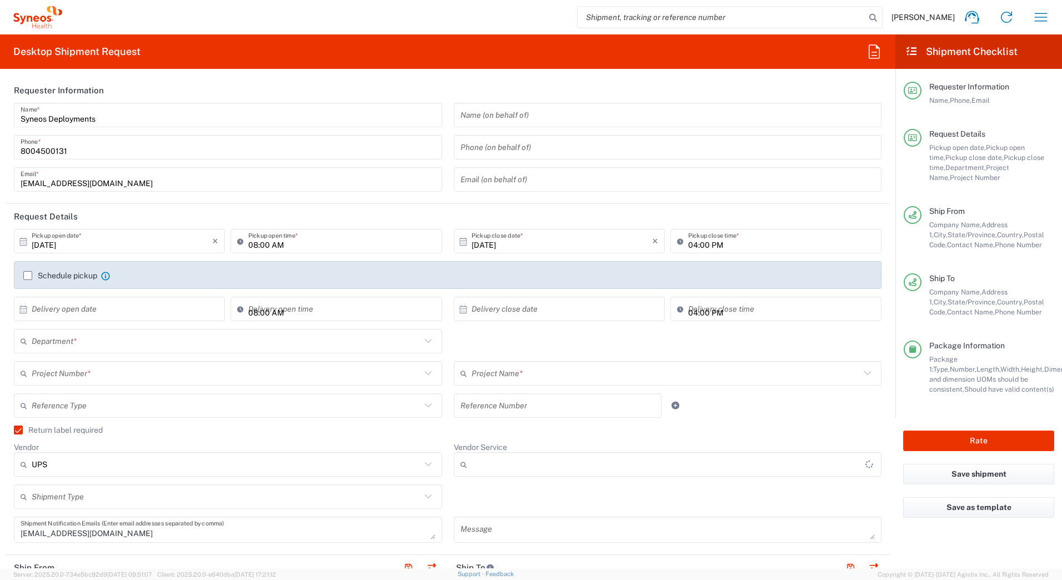
type input "7222"
type input "Your Packaging"
type input "Ground"
type input "4205"
type input "ST-US_Luye Pharma USA Lt_Sales"
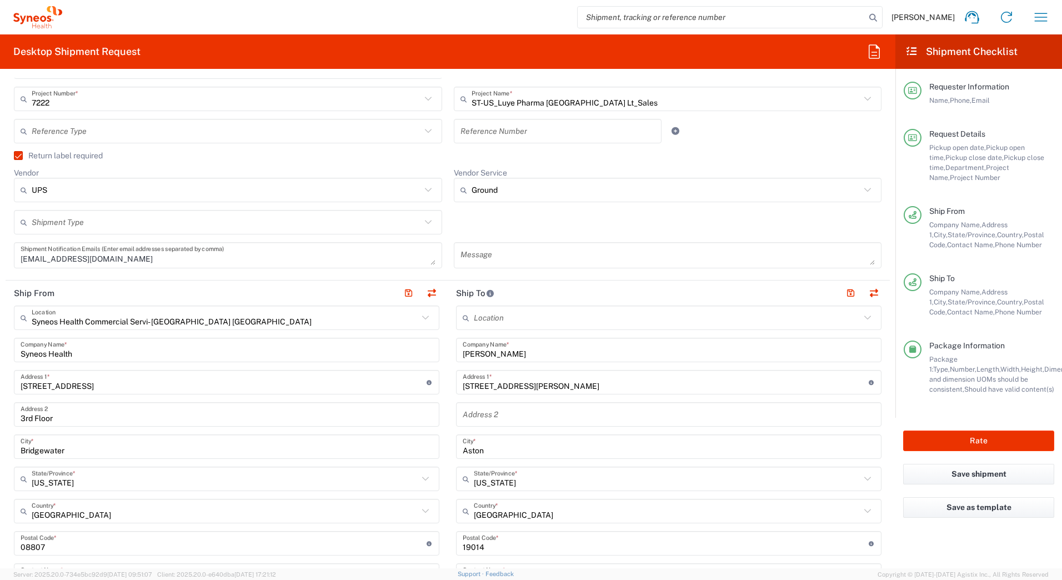
scroll to position [278, 0]
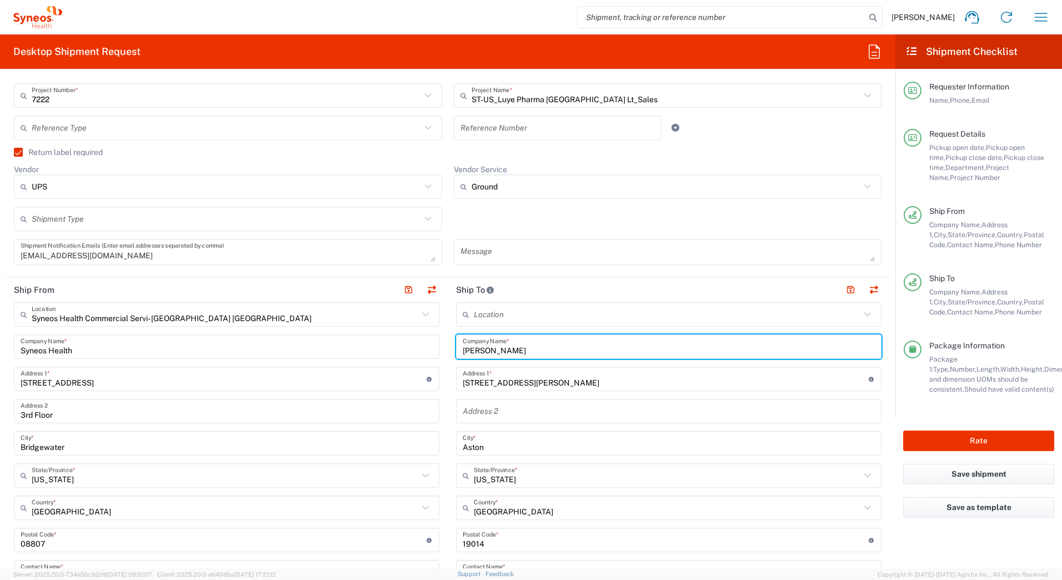
drag, startPoint x: 494, startPoint y: 347, endPoint x: 433, endPoint y: 348, distance: 61.1
click at [431, 347] on div "Ship From Syneos Health Commercial Servi- NJ US Location Syneos Health Commerci…" at bounding box center [448, 525] width 885 height 496
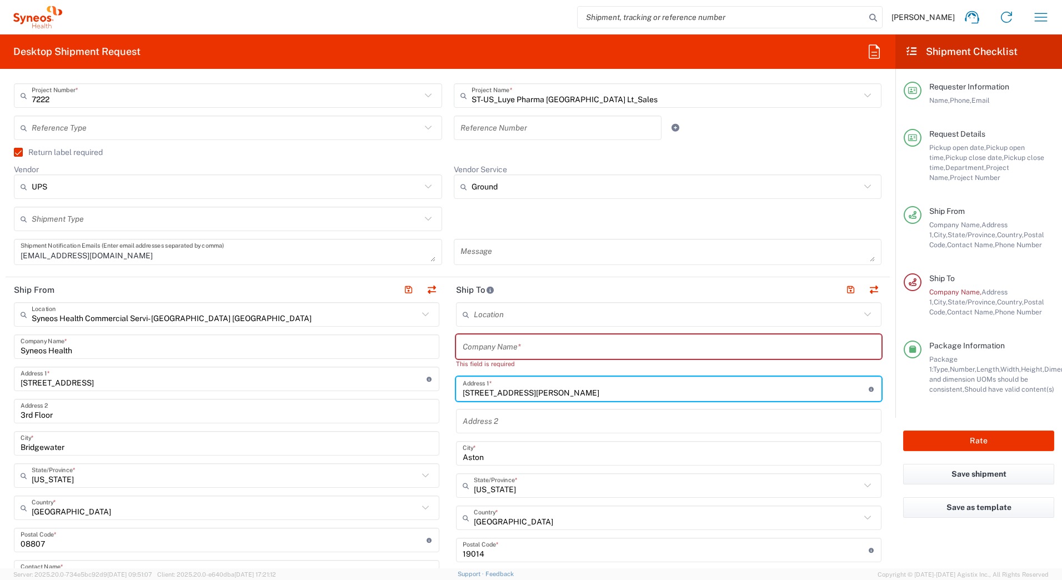
drag, startPoint x: 505, startPoint y: 384, endPoint x: 379, endPoint y: 395, distance: 125.5
click at [379, 395] on div "Ship From Syneos Health Commercial Servi- NJ US Location Syneos Health Commerci…" at bounding box center [448, 530] width 885 height 506
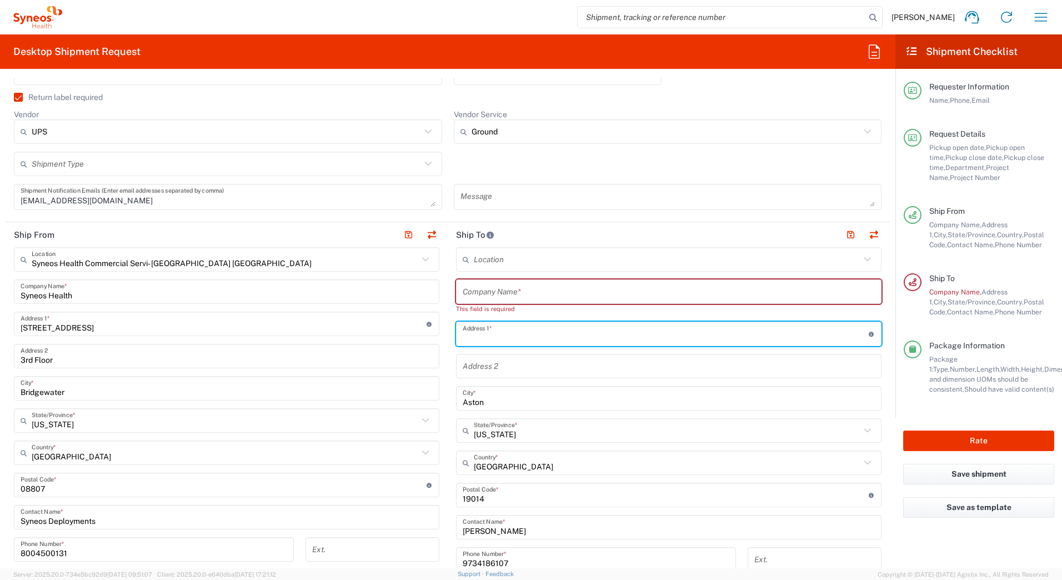
scroll to position [444, 0]
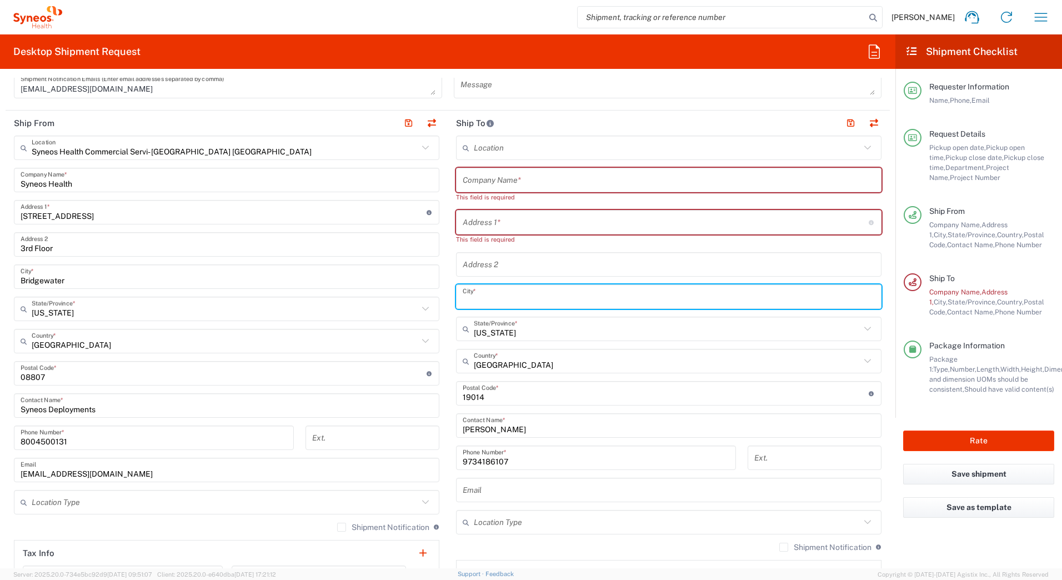
drag, startPoint x: 483, startPoint y: 287, endPoint x: 381, endPoint y: 296, distance: 102.1
click at [375, 288] on div "Ship From Syneos Health Commercial Servi- NJ US Location Syneos Health Commerci…" at bounding box center [448, 369] width 885 height 516
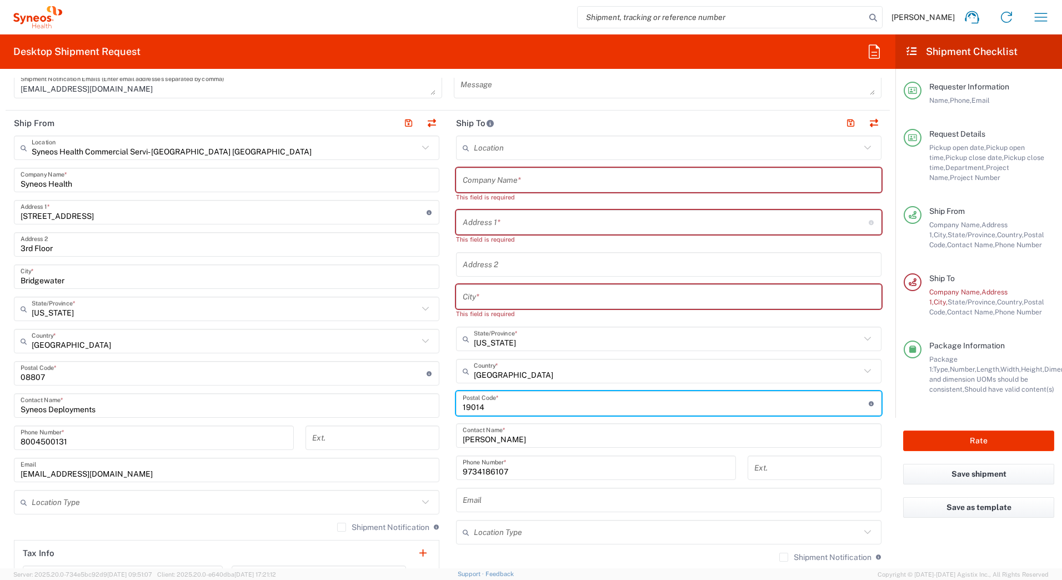
drag, startPoint x: 483, startPoint y: 400, endPoint x: 379, endPoint y: 416, distance: 105.7
click at [389, 403] on div "Ship From Syneos Health Commercial Servi- NJ US Location Syneos Health Commerci…" at bounding box center [448, 374] width 885 height 526
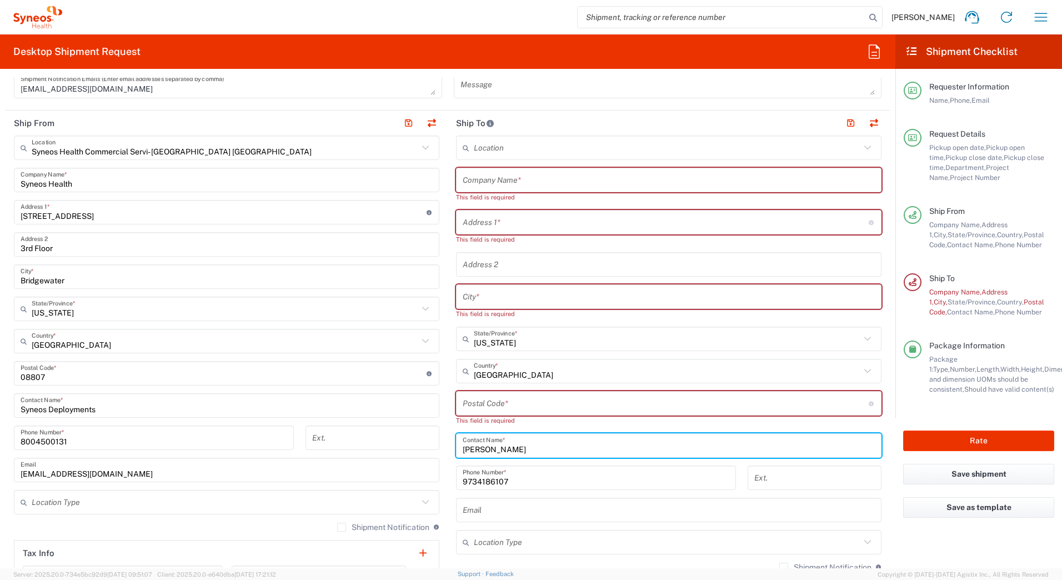
drag, startPoint x: 528, startPoint y: 454, endPoint x: 311, endPoint y: 471, distance: 217.4
click at [293, 466] on div "Ship From Syneos Health Commercial Servi- NJ US Location Syneos Health Commerci…" at bounding box center [448, 379] width 885 height 536
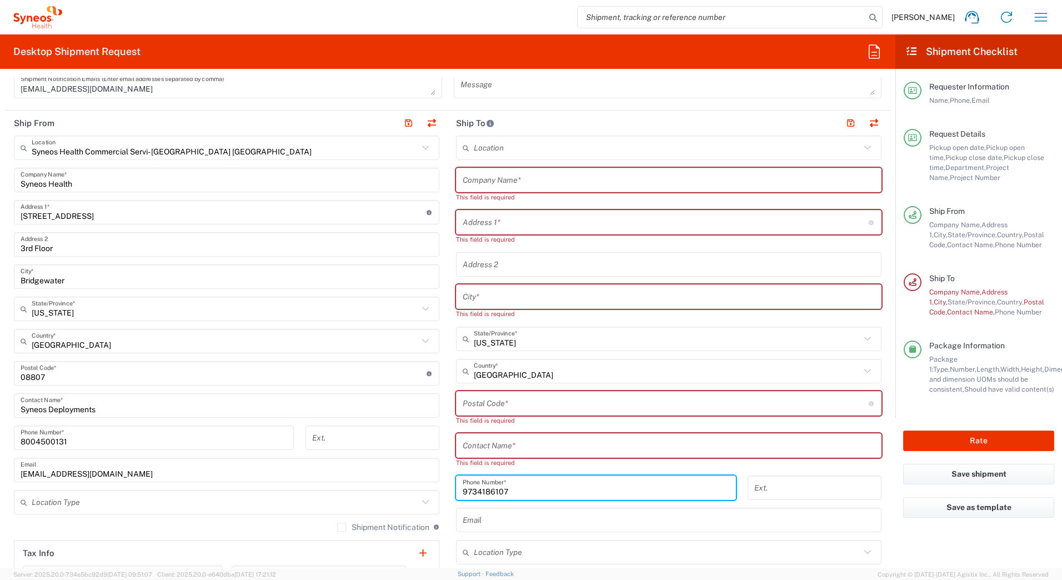
drag, startPoint x: 522, startPoint y: 486, endPoint x: 327, endPoint y: 470, distance: 195.7
click at [316, 488] on div "Ship From Syneos Health Commercial Servi- NJ US Location Syneos Health Commerci…" at bounding box center [448, 384] width 885 height 546
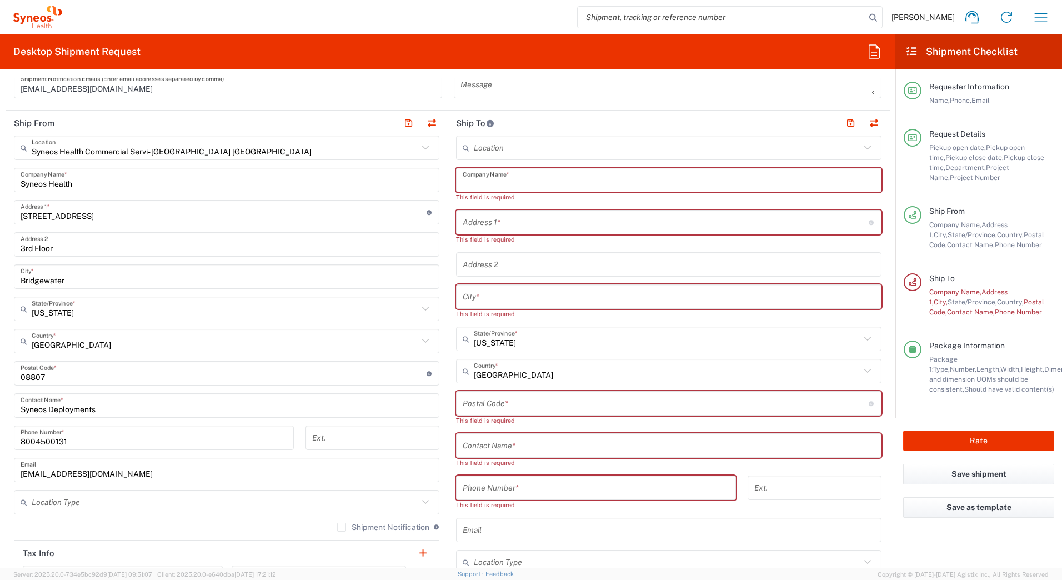
click at [545, 178] on input "text" at bounding box center [669, 180] width 412 height 19
paste input "Cassandra Vick"
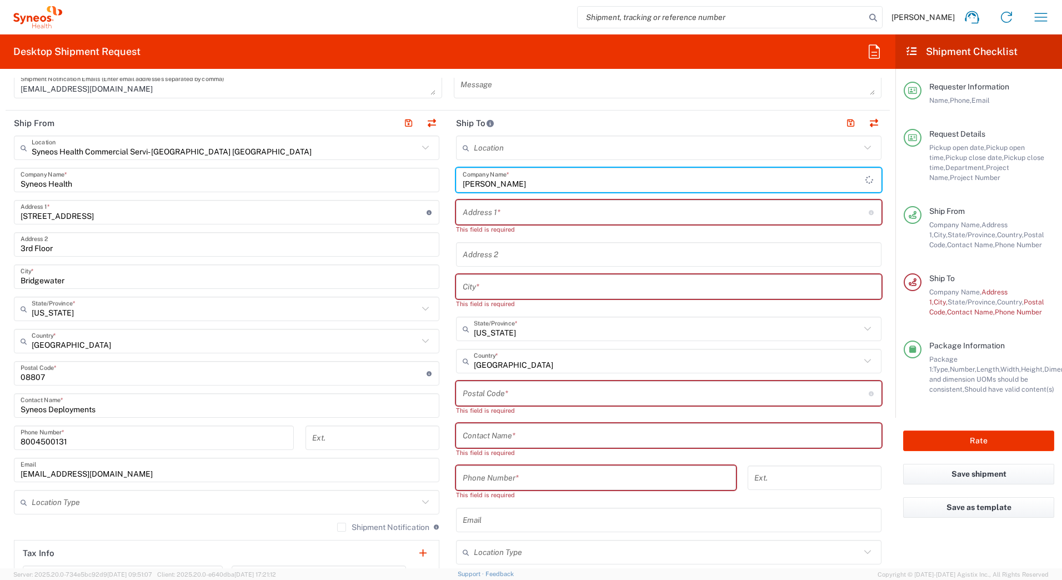
scroll to position [611, 0]
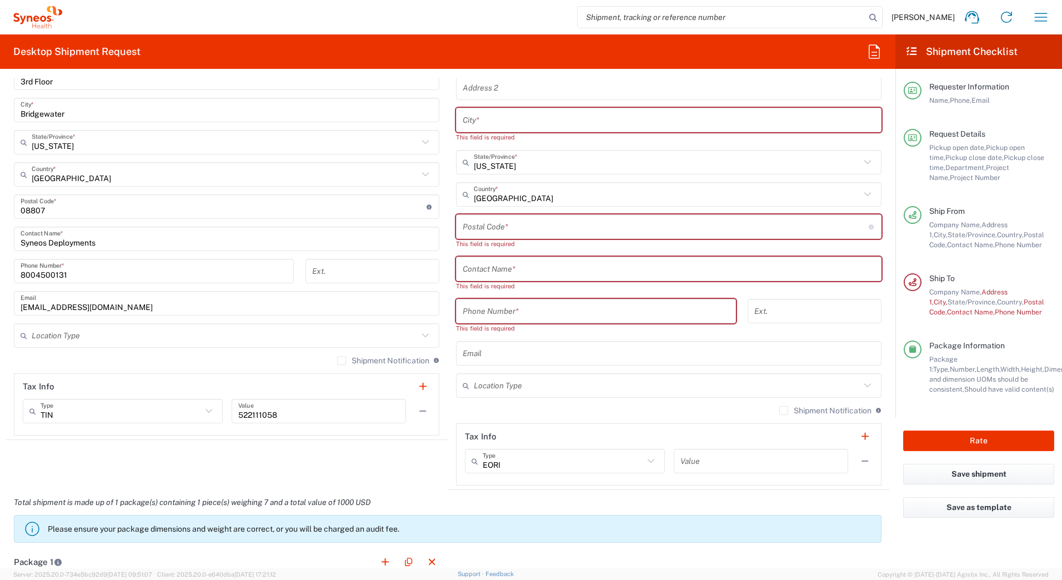
type input "Cassandra Vick"
click at [474, 266] on input "text" at bounding box center [669, 268] width 412 height 19
paste input "Cassandra Vick"
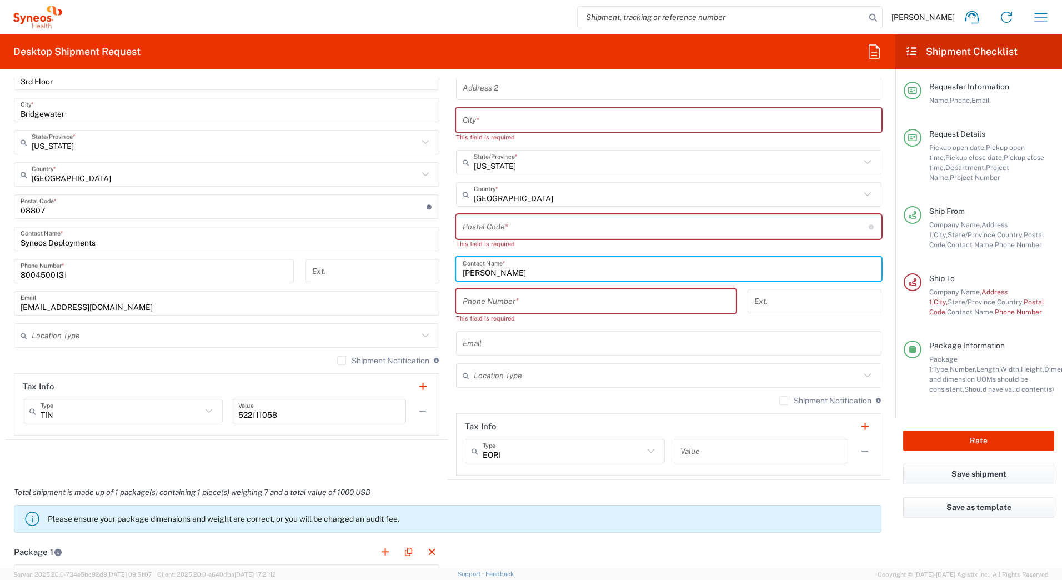
type input "Cassandra Vick"
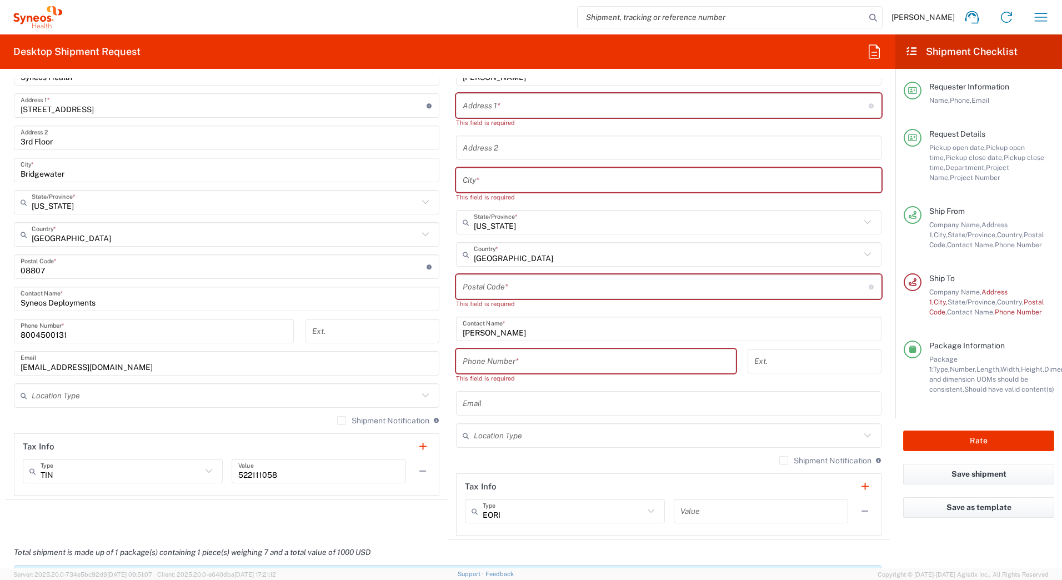
scroll to position [389, 0]
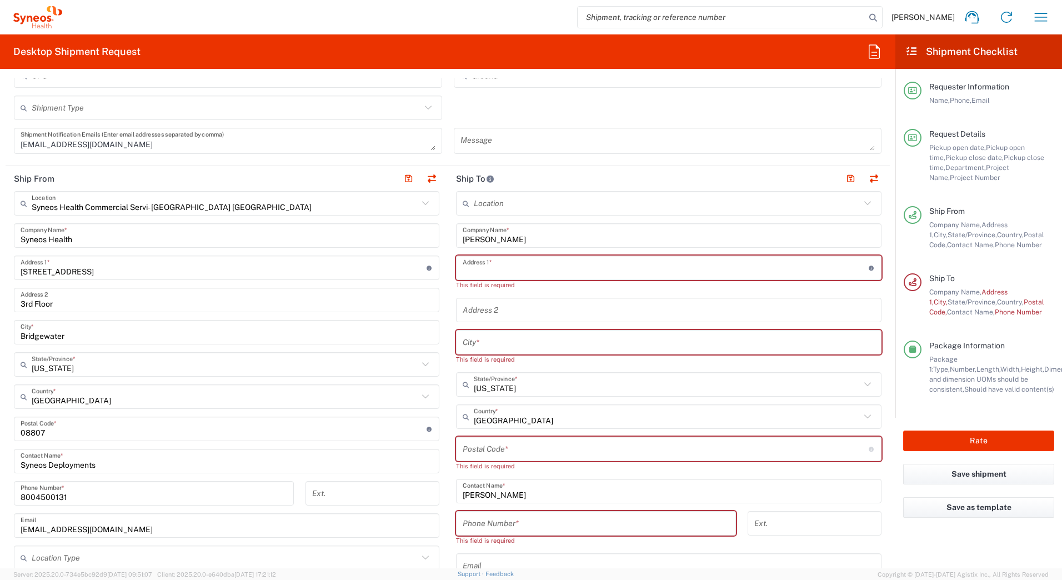
click at [486, 268] on input "text" at bounding box center [666, 267] width 406 height 19
paste input "162 Bay Meadow Circle"
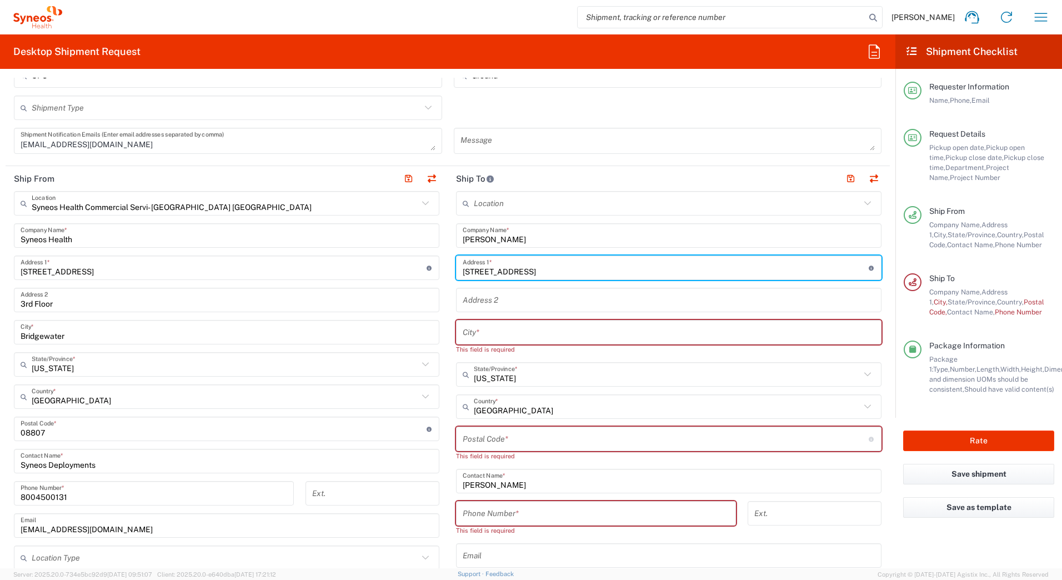
type input "162 Bay Meadow Circle"
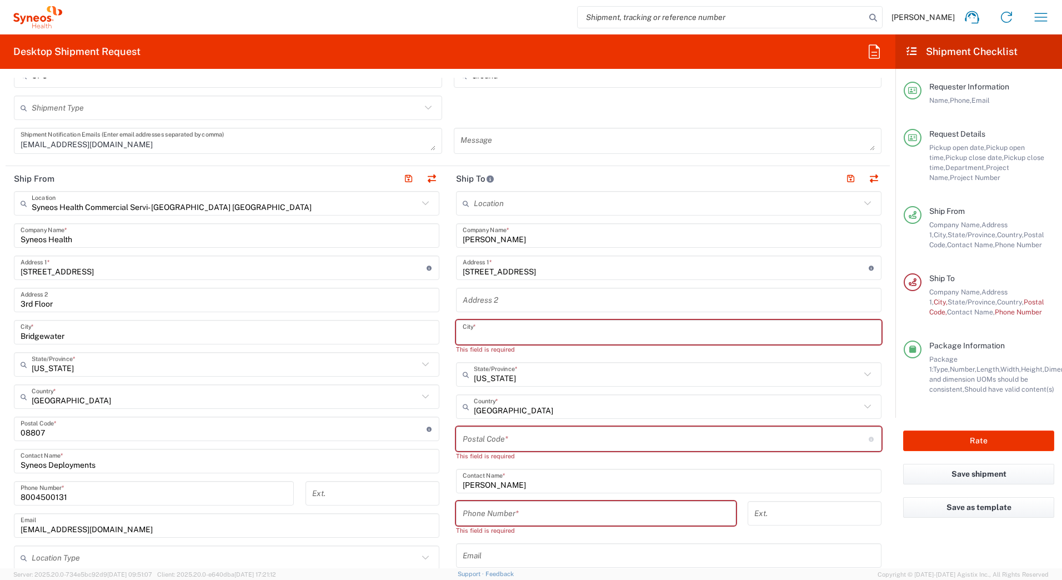
click at [539, 334] on input "text" at bounding box center [669, 332] width 412 height 19
paste input "Bethalto"
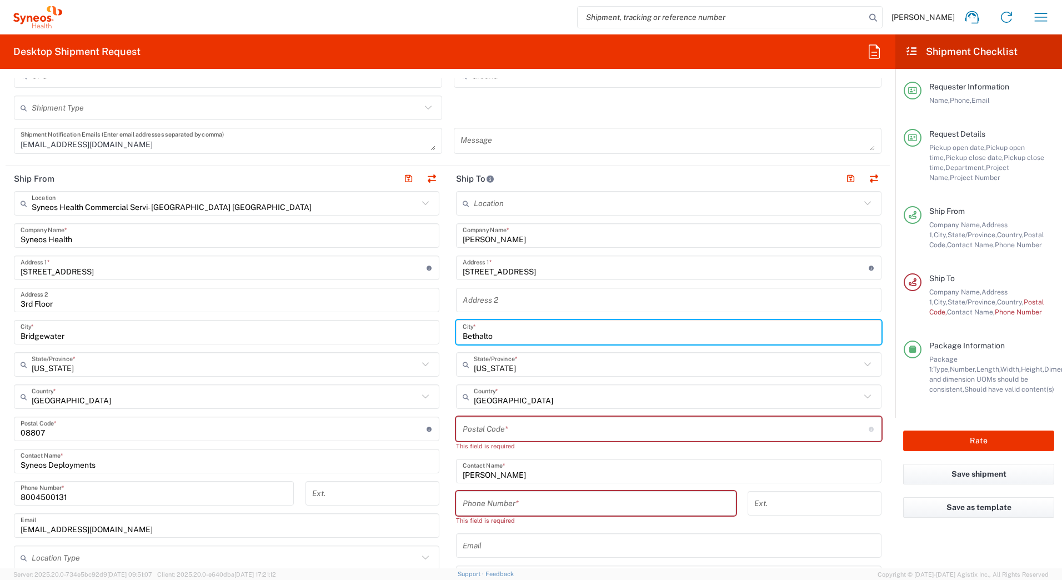
type input "Bethalto"
click at [541, 363] on input "text" at bounding box center [667, 364] width 387 height 19
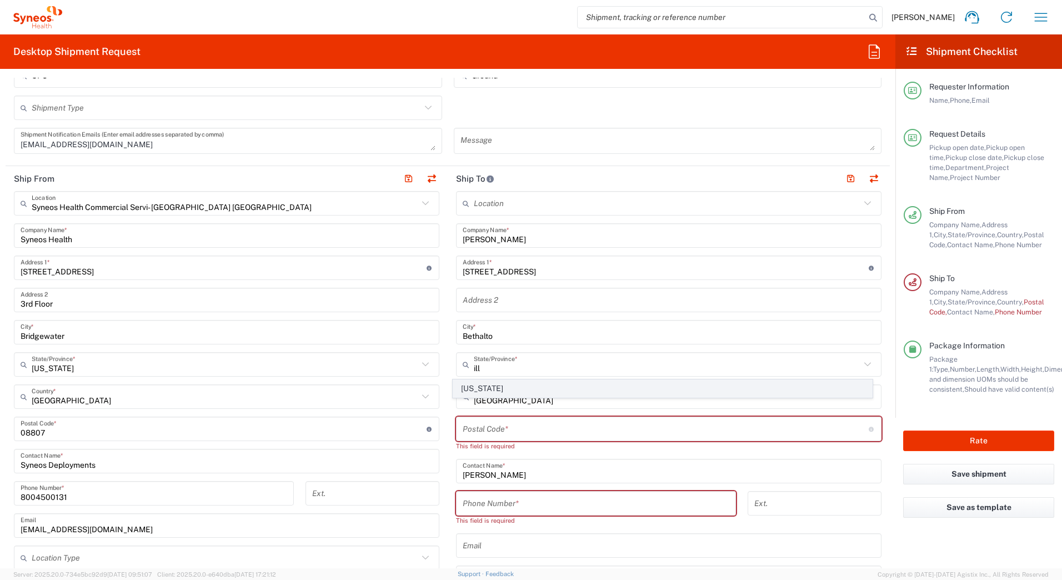
click at [468, 391] on span "[US_STATE]" at bounding box center [662, 388] width 419 height 17
type input "[US_STATE]"
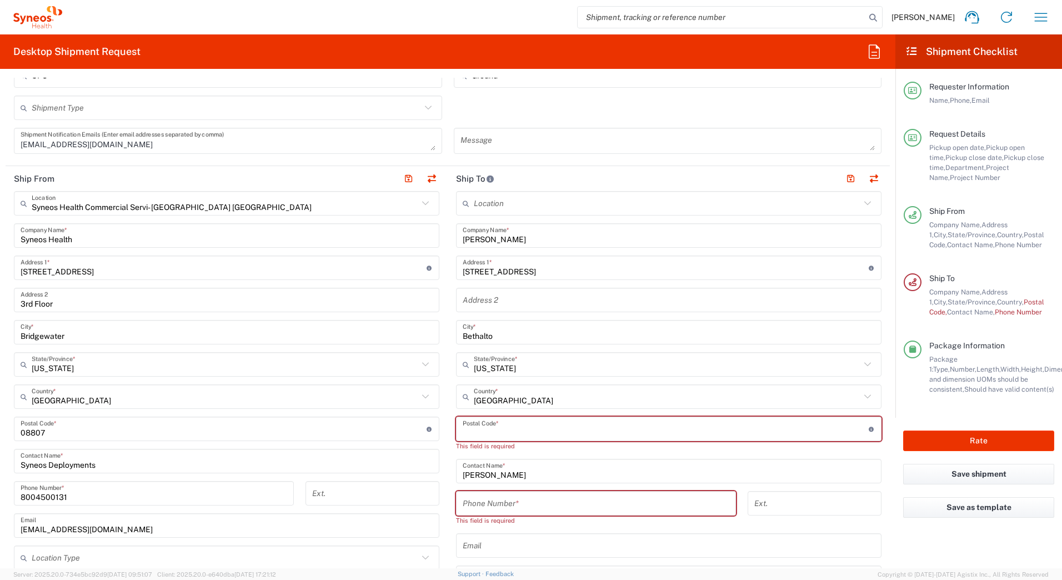
click at [501, 427] on input "undefined" at bounding box center [666, 428] width 406 height 19
paste input "62067"
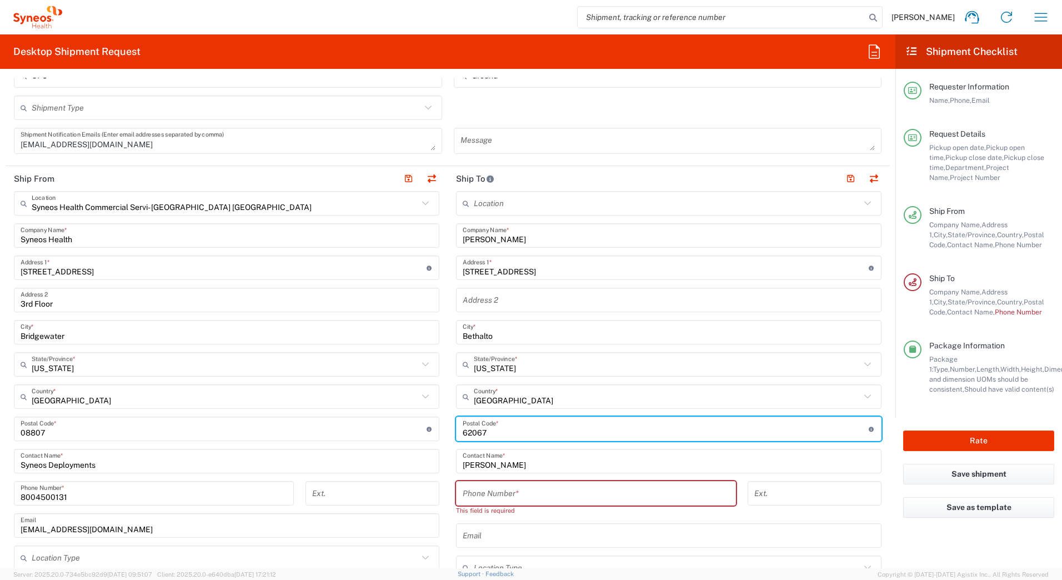
type input "62067"
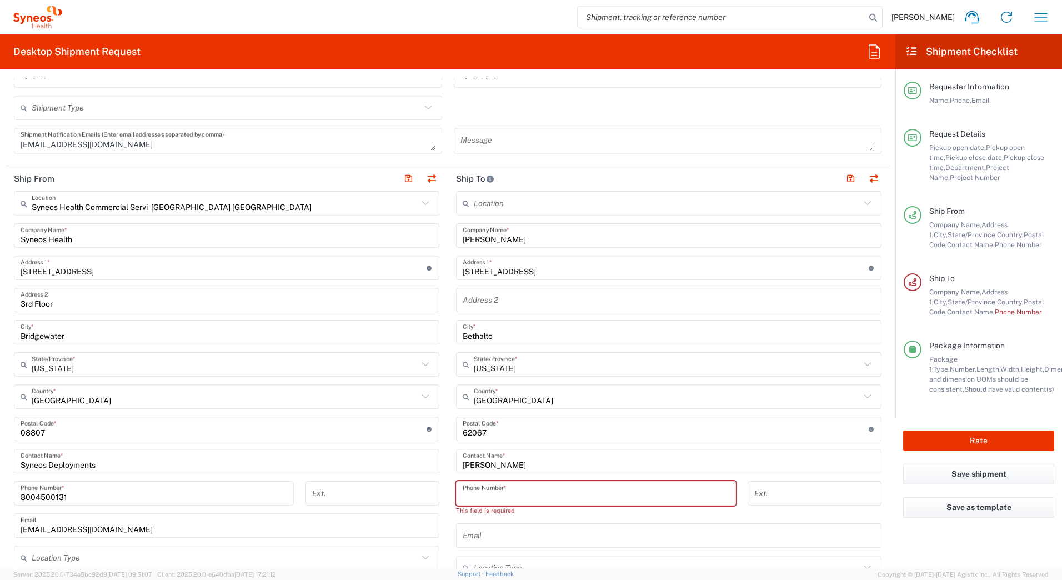
click at [530, 490] on input "tel" at bounding box center [596, 493] width 267 height 19
paste input "6362090685"
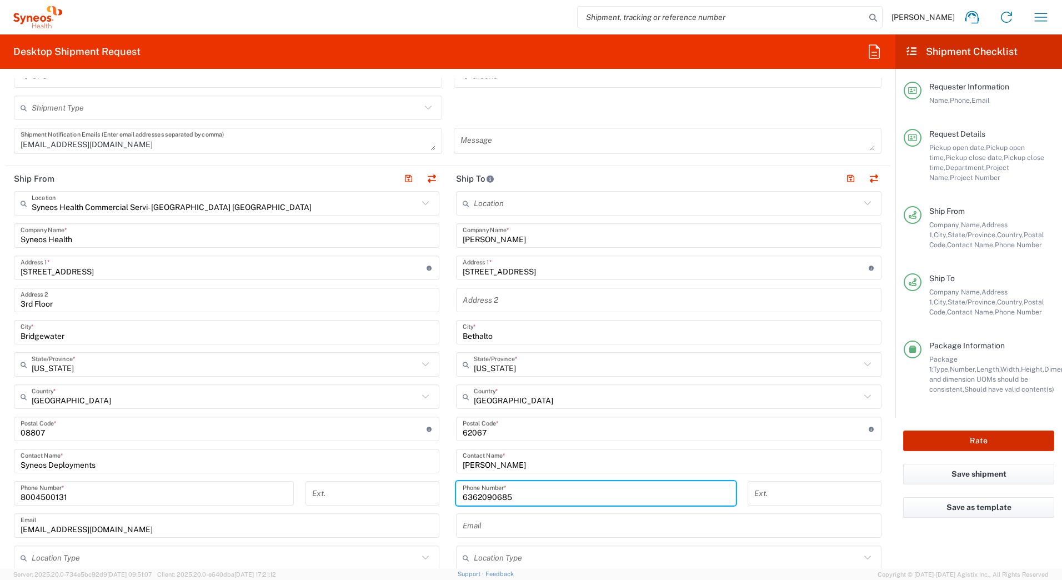
type input "6362090685"
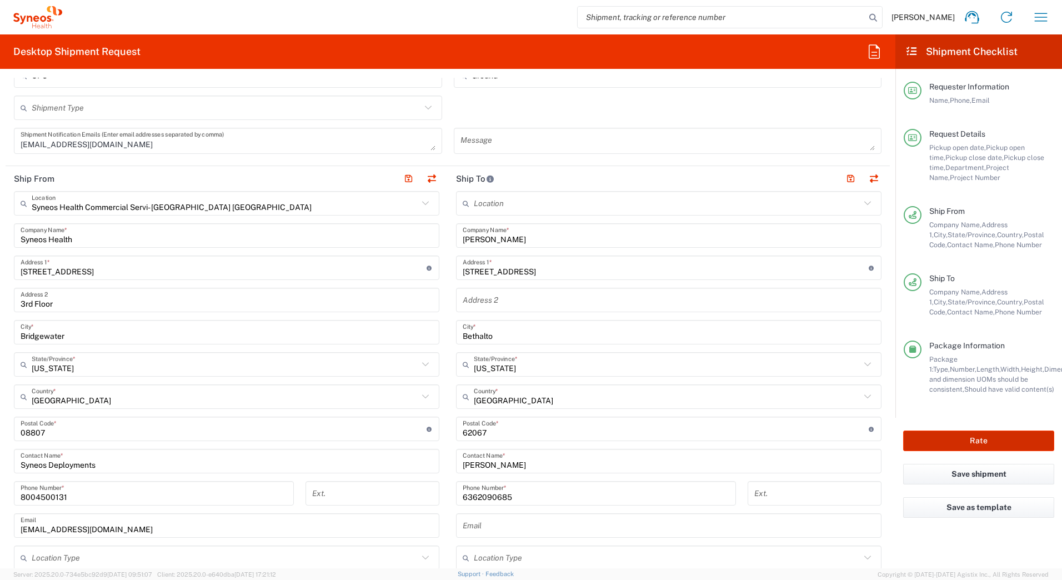
click at [923, 434] on button "Rate" at bounding box center [978, 441] width 151 height 21
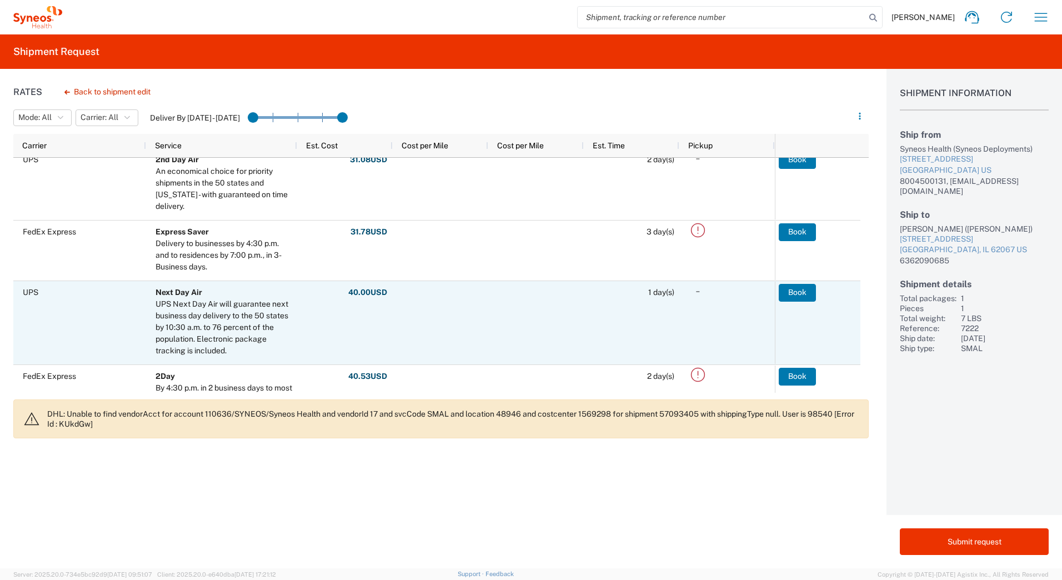
scroll to position [222, 0]
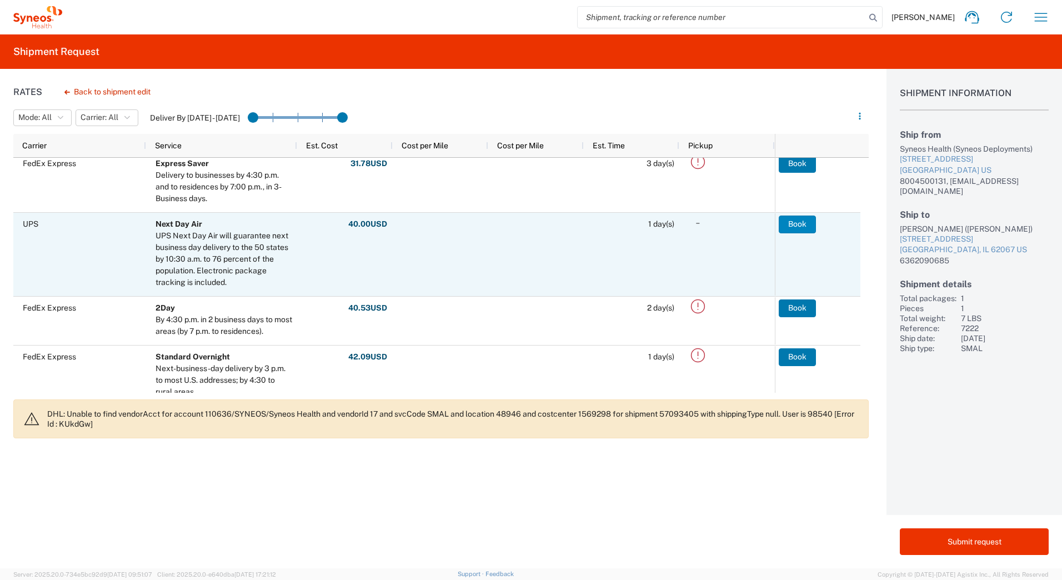
click at [795, 224] on button "Book" at bounding box center [797, 225] width 37 height 18
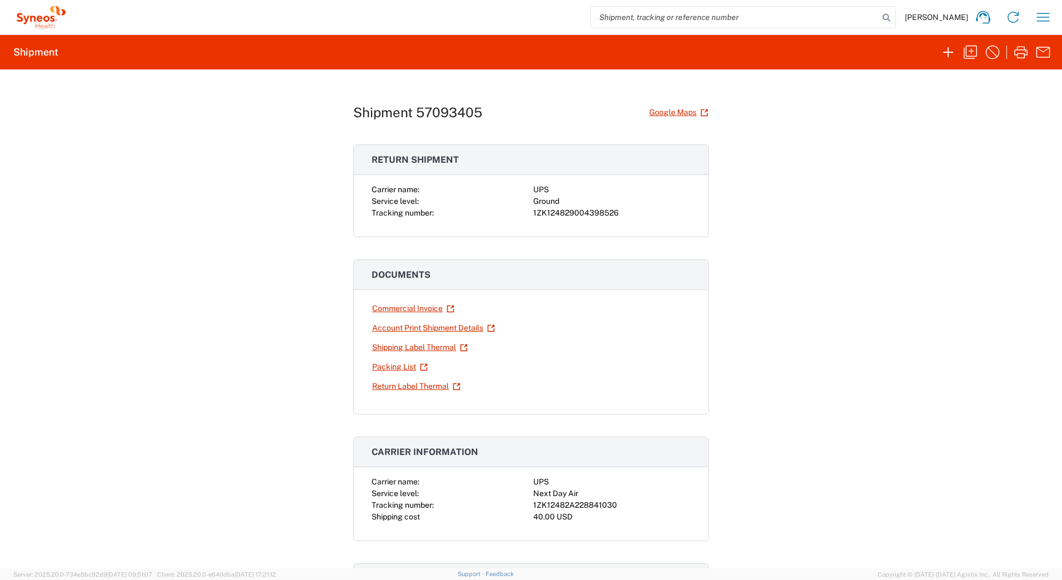
click at [578, 212] on div "1ZK124829004398526" at bounding box center [611, 213] width 157 height 12
copy div "1ZK124829004398526"
click at [396, 346] on link "Shipping Label Thermal" at bounding box center [420, 347] width 97 height 19
click at [972, 54] on icon "button" at bounding box center [971, 52] width 18 height 18
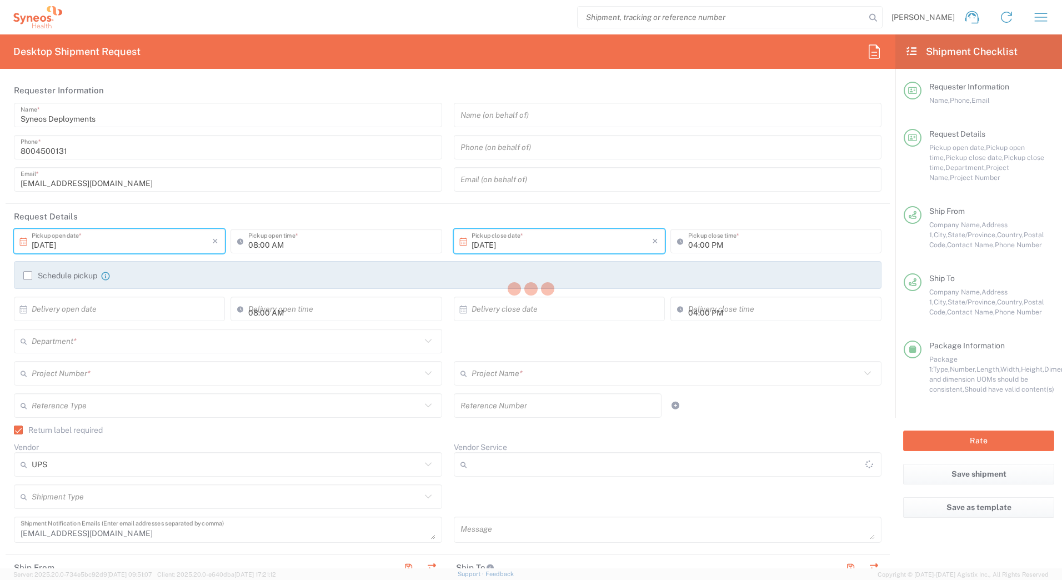
type input "[US_STATE]"
type input "Ground"
type input "7222"
type input "Your Packaging"
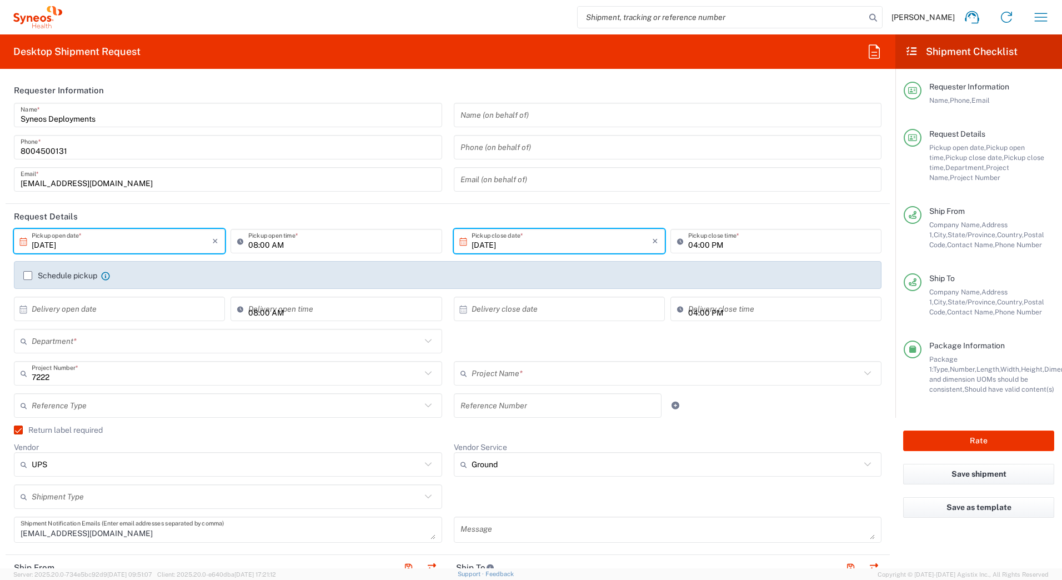
type input "ST-US_Luye Pharma USA Lt_Sales"
type input "4205"
click at [98, 375] on input "7222" at bounding box center [226, 373] width 389 height 19
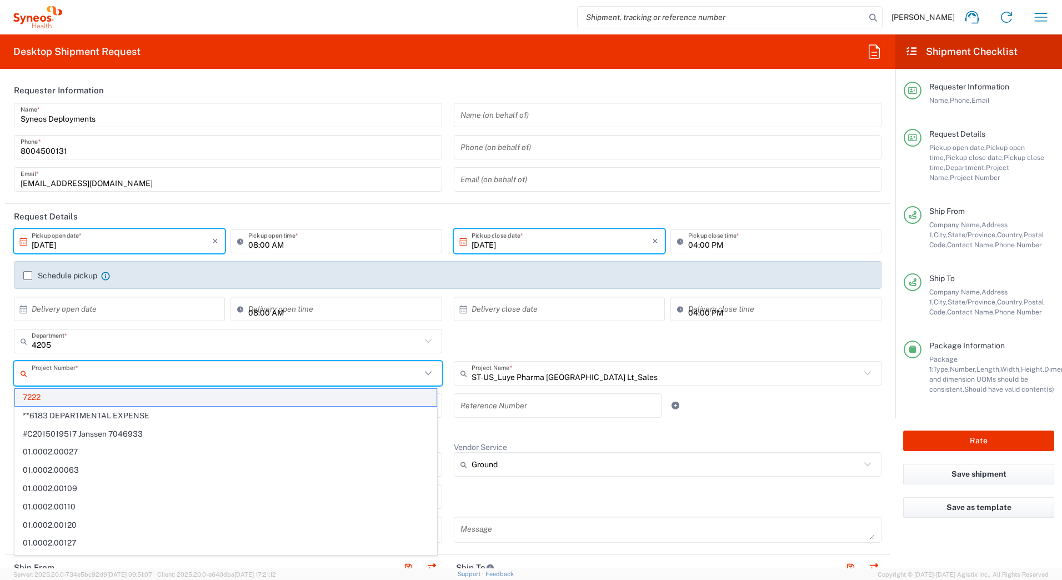
click at [73, 397] on span "7222" at bounding box center [226, 397] width 422 height 17
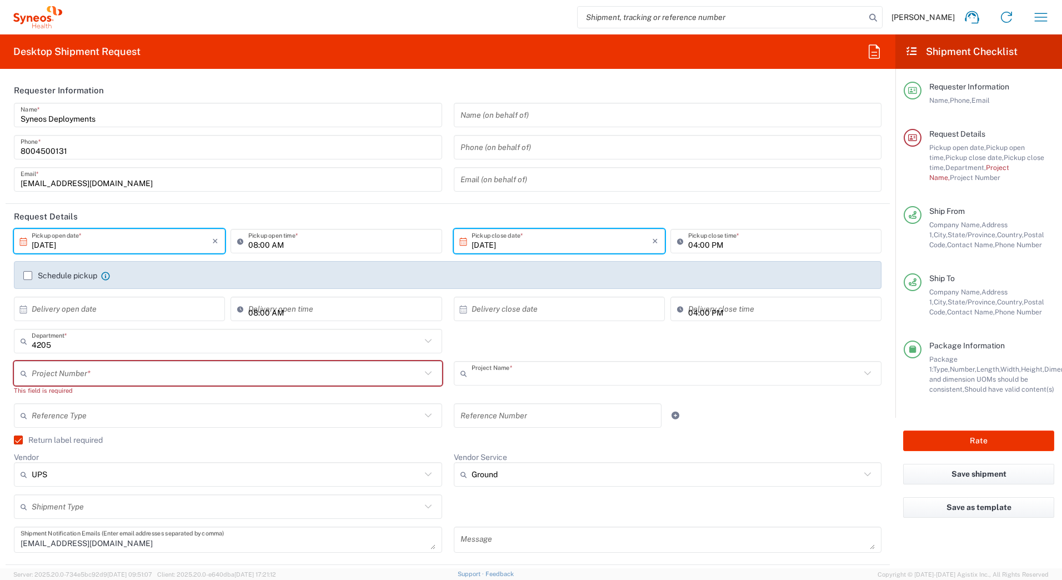
click at [648, 370] on input "text" at bounding box center [666, 373] width 389 height 19
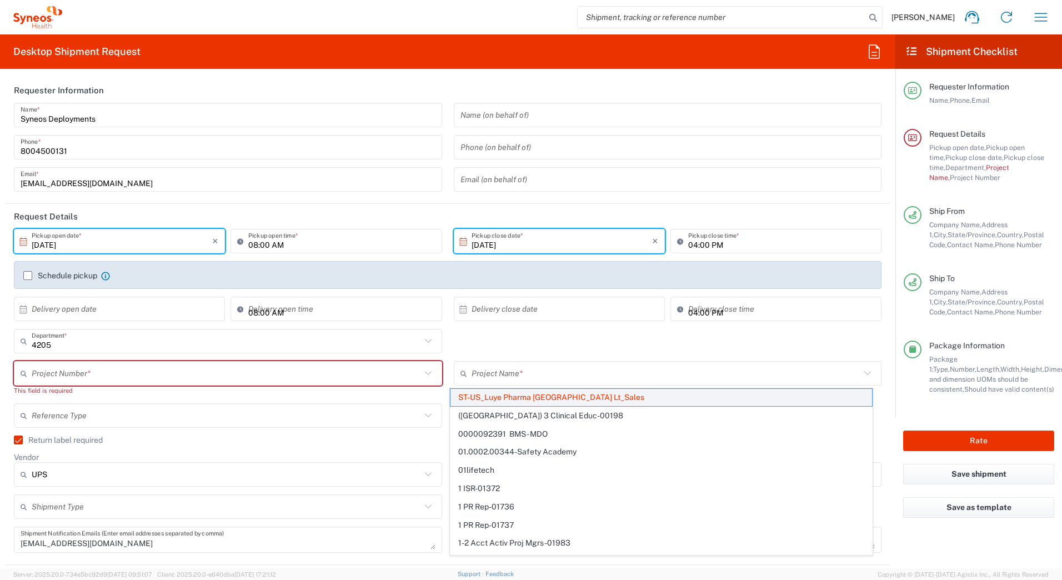
click at [556, 397] on span "ST-US_Luye Pharma USA Lt_Sales" at bounding box center [662, 397] width 422 height 17
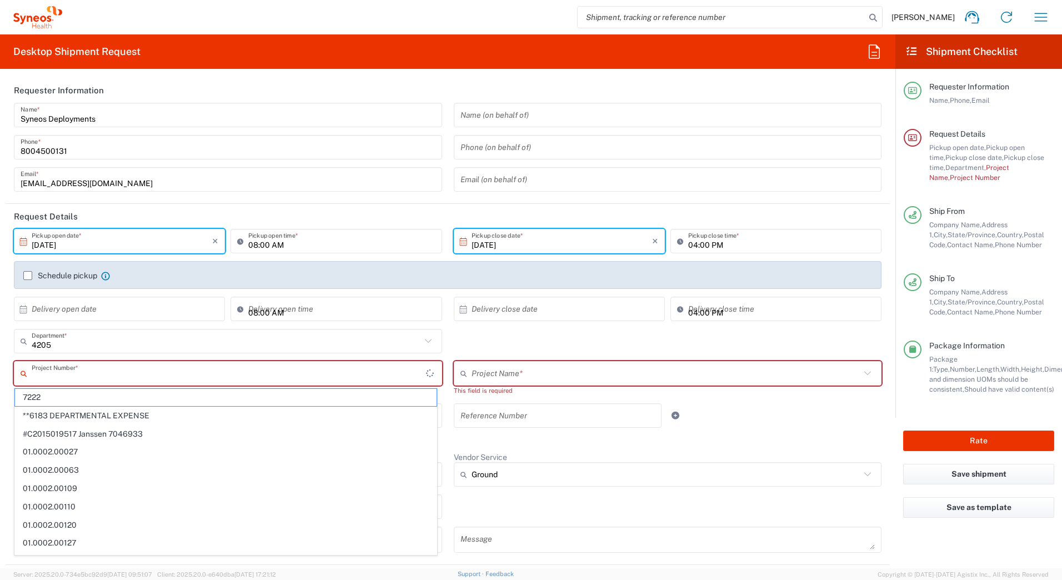
click at [232, 377] on input "text" at bounding box center [229, 373] width 394 height 19
paste input "707275610"
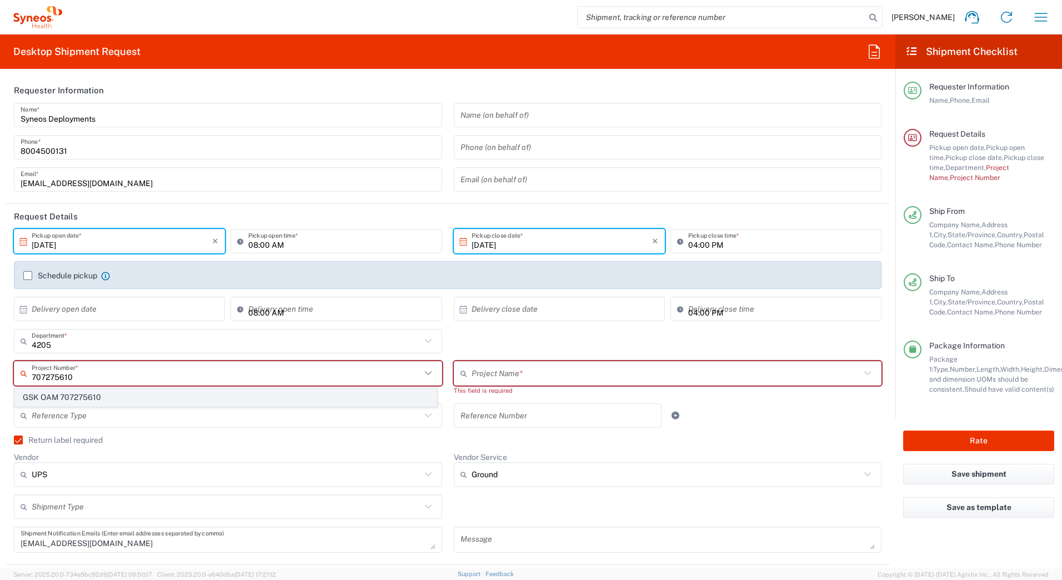
click at [72, 395] on span "GSK OAM 707275610" at bounding box center [226, 397] width 422 height 17
type input "GSK OAM 707275610"
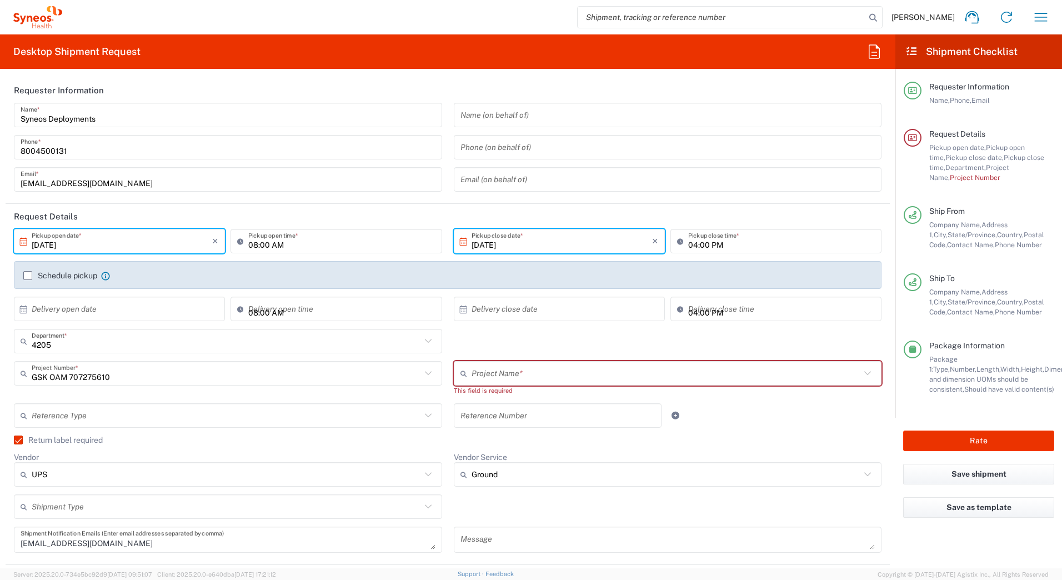
type input "GSK OAM 707275610"
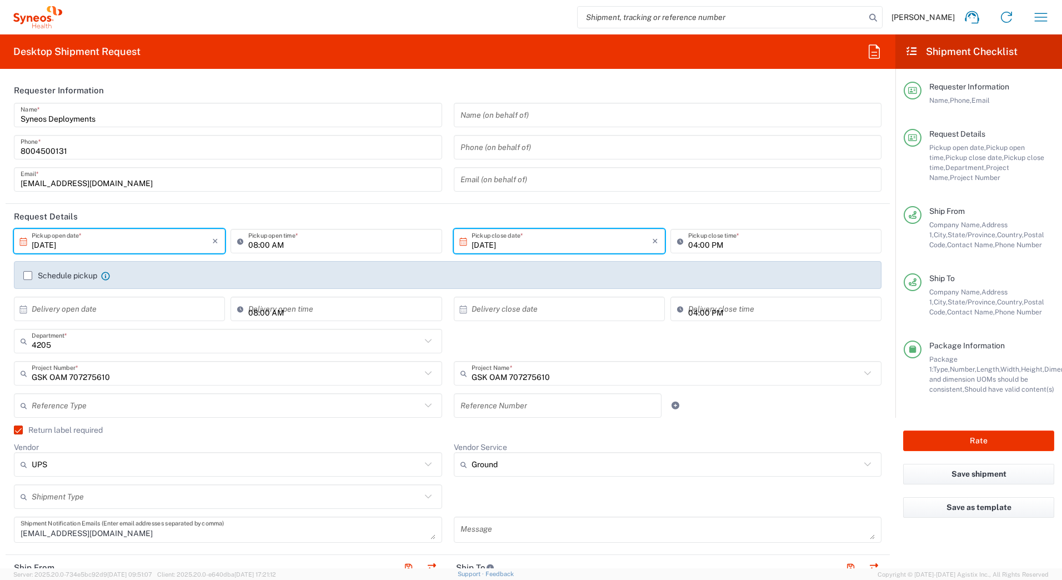
scroll to position [111, 0]
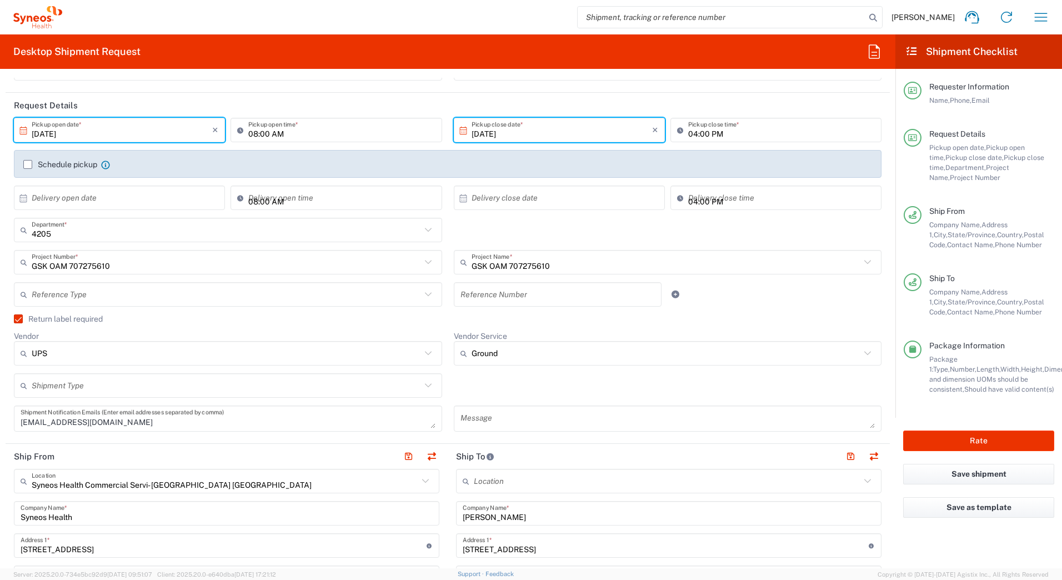
click at [18, 318] on label "Return label required" at bounding box center [58, 318] width 89 height 9
click at [13, 319] on input "Return label required" at bounding box center [13, 319] width 0 height 0
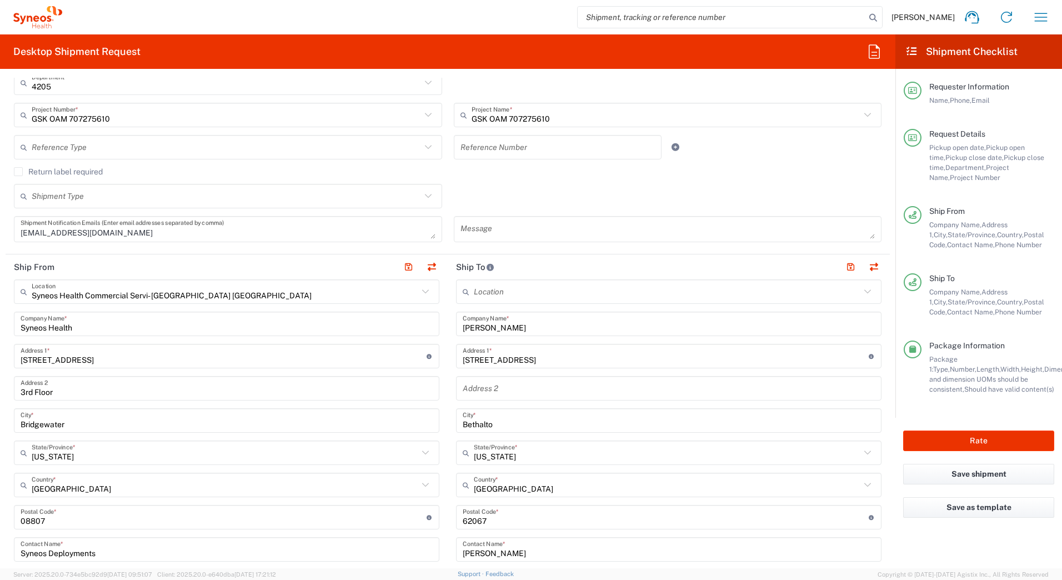
scroll to position [278, 0]
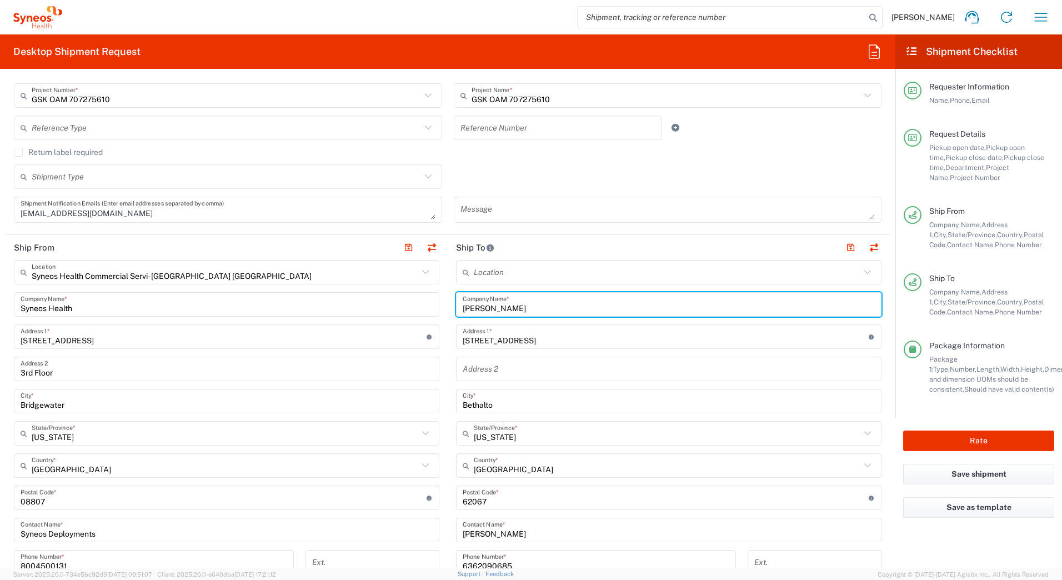
drag, startPoint x: 519, startPoint y: 308, endPoint x: 435, endPoint y: 306, distance: 83.9
click at [436, 311] on div "Ship From Syneos Health Commercial Servi- NJ US Location Syneos Health Commerci…" at bounding box center [448, 483] width 885 height 496
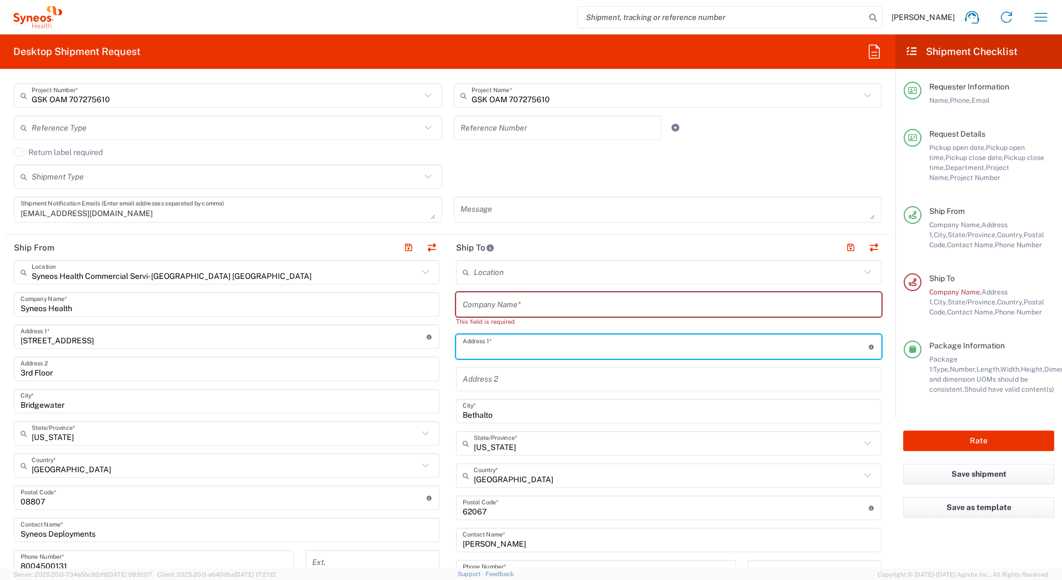
drag, startPoint x: 497, startPoint y: 342, endPoint x: 408, endPoint y: 349, distance: 89.2
click at [408, 349] on div "Ship From Syneos Health Commercial Servi- NJ US Location Syneos Health Commerci…" at bounding box center [448, 488] width 885 height 506
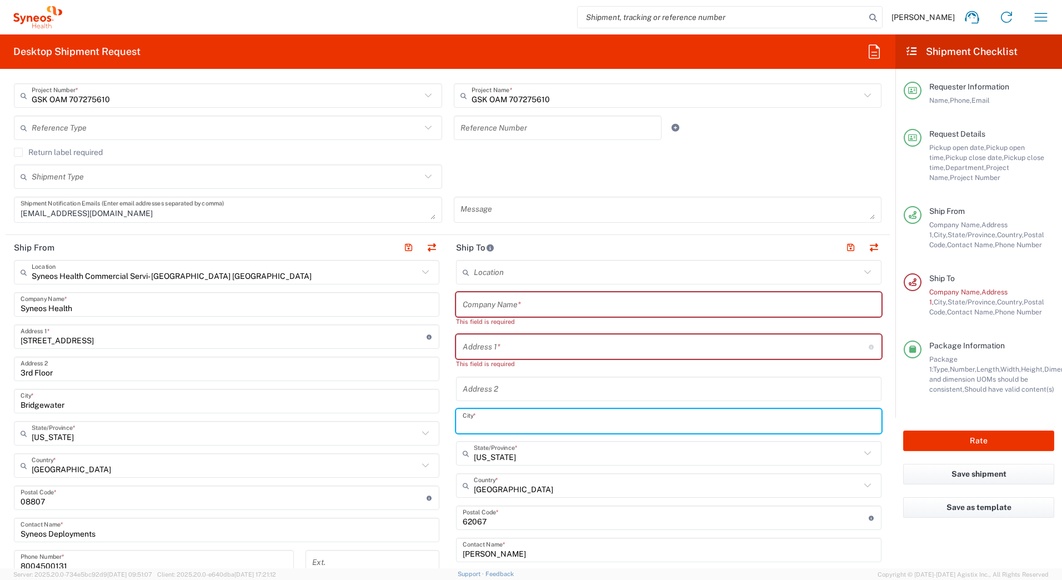
drag, startPoint x: 494, startPoint y: 416, endPoint x: 413, endPoint y: 423, distance: 80.9
click at [415, 416] on div "Ship From Syneos Health Commercial Servi- NJ US Location Syneos Health Commerci…" at bounding box center [448, 493] width 885 height 516
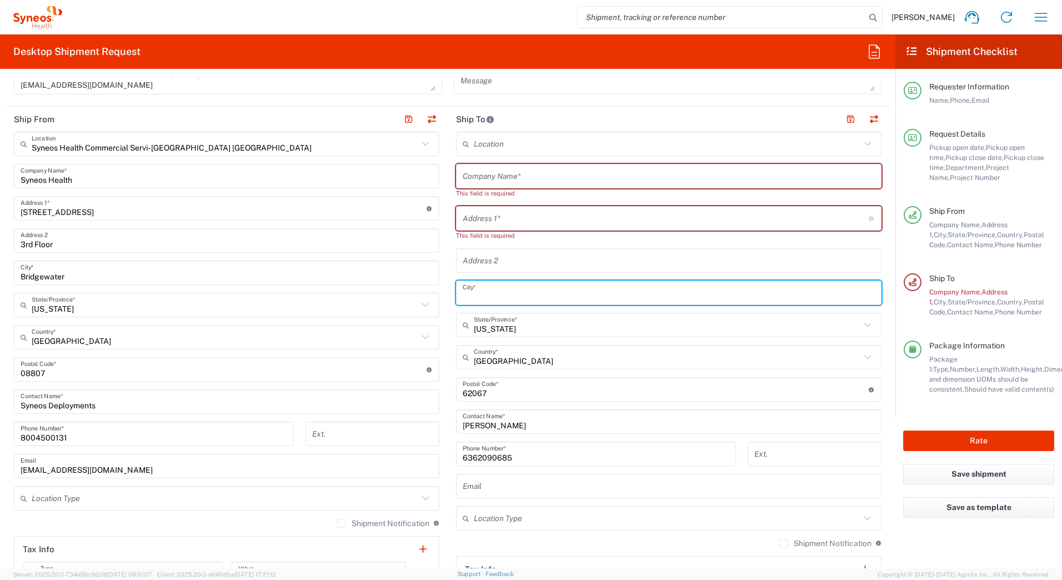
scroll to position [444, 0]
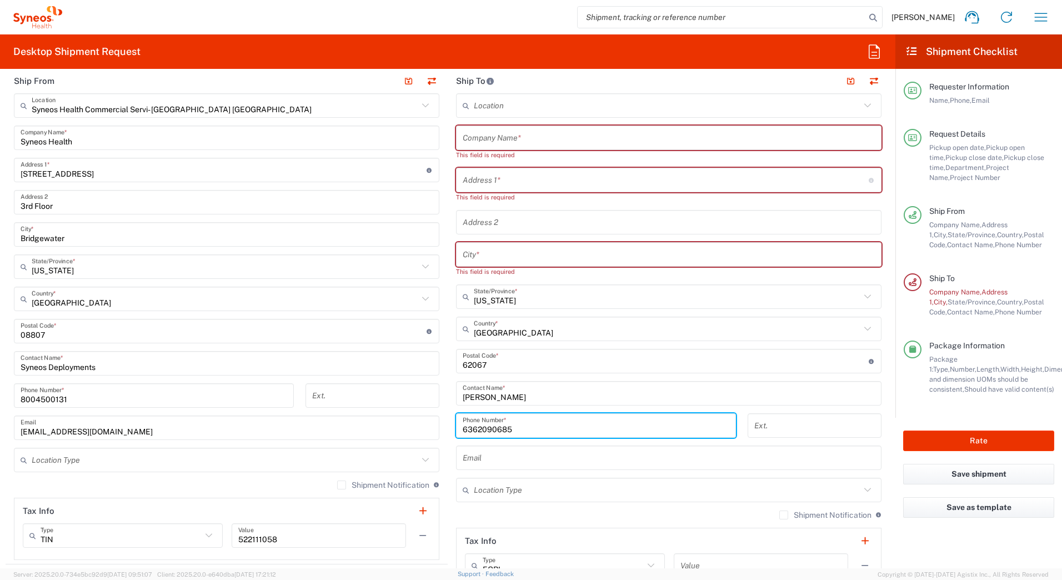
drag, startPoint x: 516, startPoint y: 424, endPoint x: 404, endPoint y: 421, distance: 111.7
click at [401, 421] on div "Ship From Syneos Health Commercial Servi- NJ US Location Syneos Health Commerci…" at bounding box center [448, 331] width 885 height 526
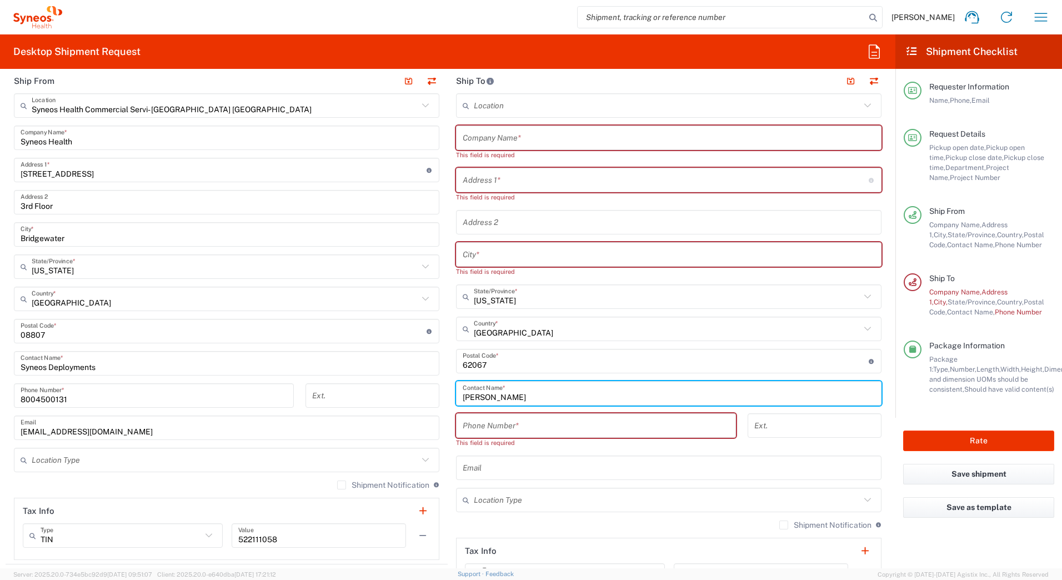
drag, startPoint x: 518, startPoint y: 397, endPoint x: 386, endPoint y: 403, distance: 132.4
click at [394, 402] on div "Ship From Syneos Health Commercial Servi- NJ US Location Syneos Health Commerci…" at bounding box center [448, 336] width 885 height 536
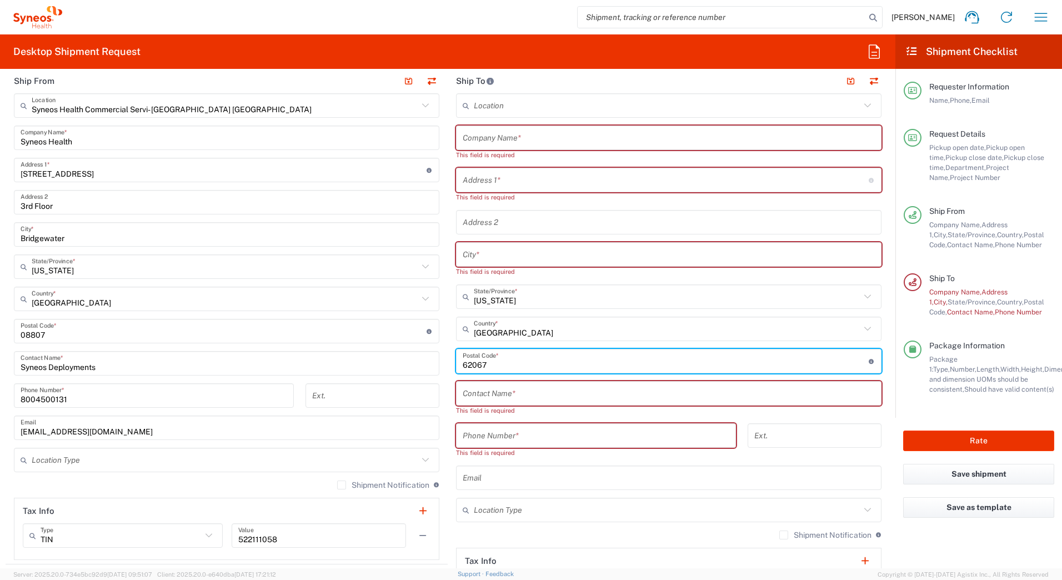
drag, startPoint x: 491, startPoint y: 364, endPoint x: 420, endPoint y: 365, distance: 70.6
click at [420, 365] on div "Ship From Syneos Health Commercial Servi- NJ US Location Syneos Health Commerci…" at bounding box center [448, 341] width 885 height 546
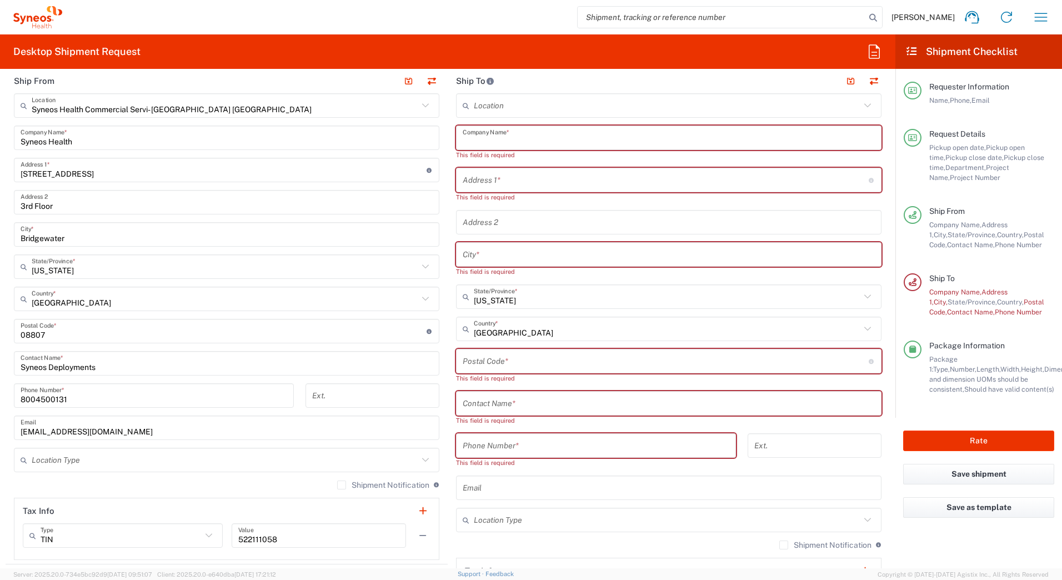
click at [470, 133] on input "text" at bounding box center [669, 137] width 412 height 19
paste input "Gary Payton"
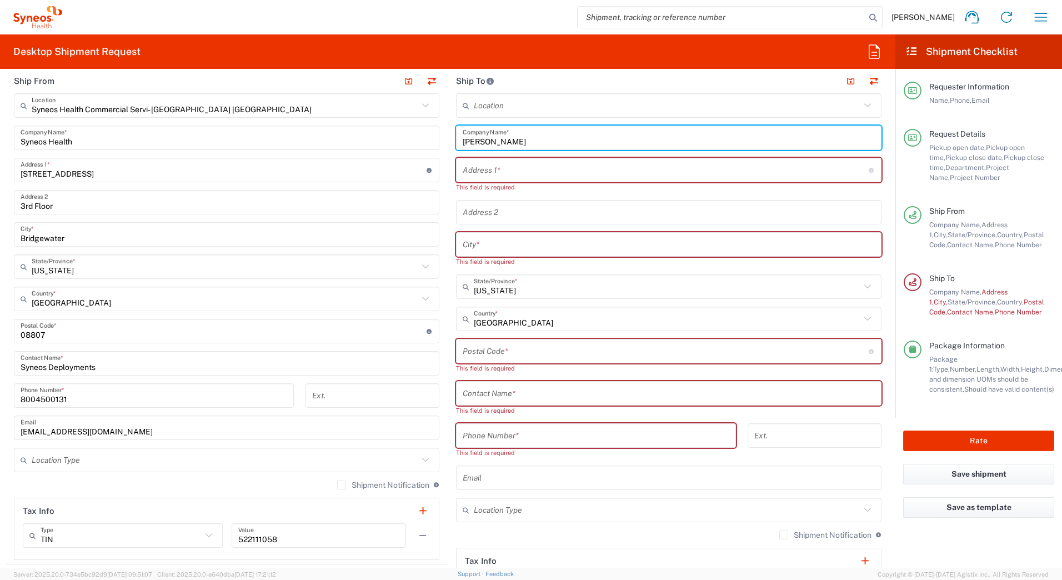
type input "Gary Payton"
click at [478, 391] on input "text" at bounding box center [669, 393] width 412 height 19
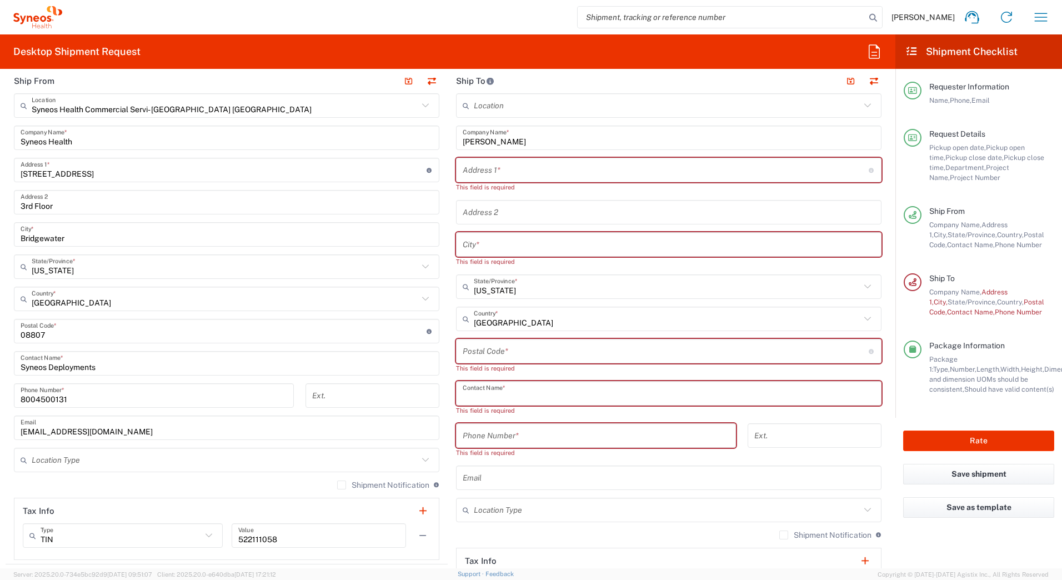
paste input "Gary Payton"
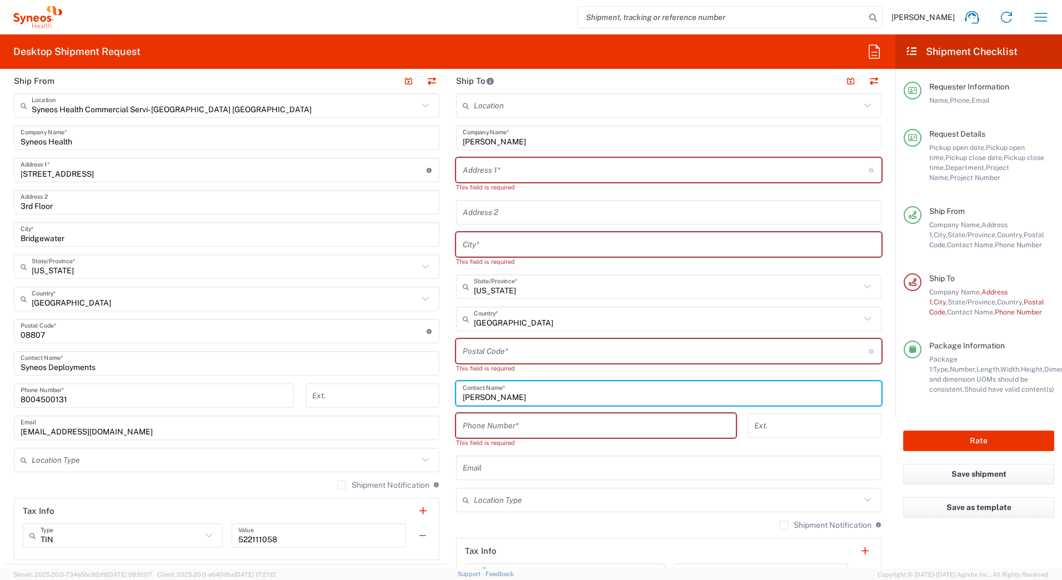
type input "Gary Payton"
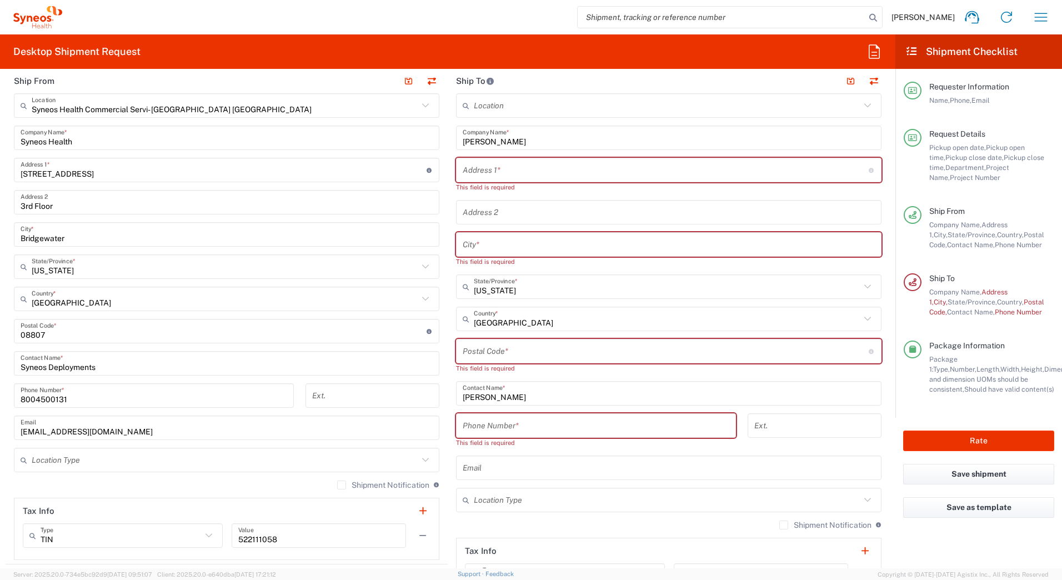
click at [485, 168] on input "text" at bounding box center [666, 170] width 406 height 19
paste input "4948 Tarry Glen Drive"
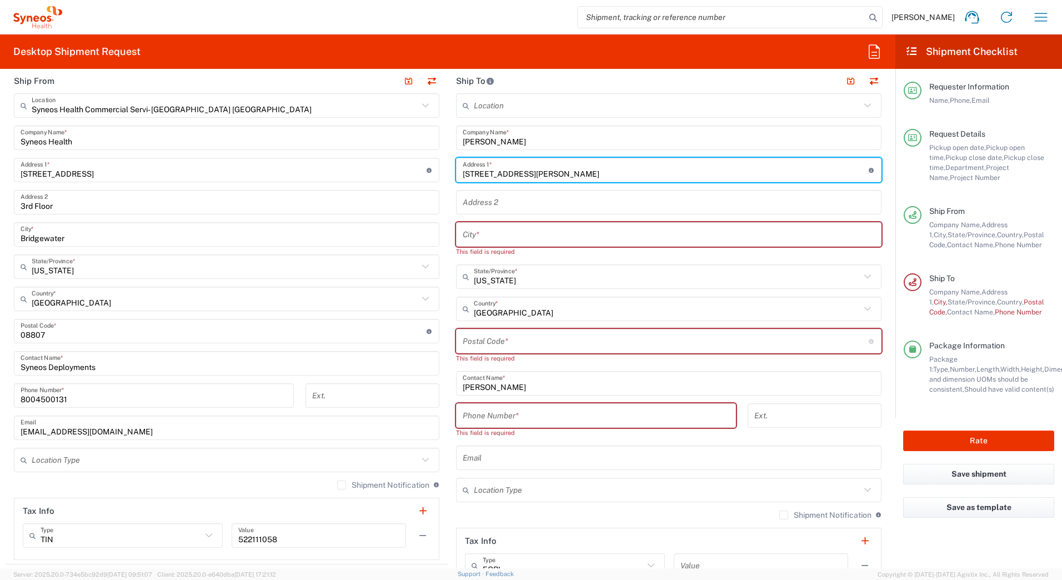
type input "4948 Tarry Glen Drive"
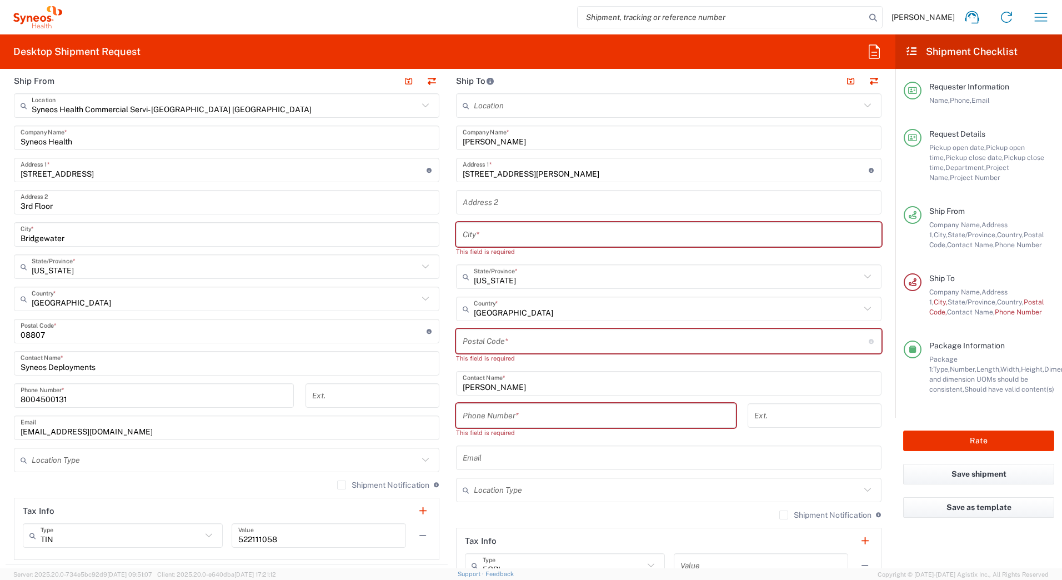
click at [521, 229] on input "text" at bounding box center [669, 234] width 412 height 19
paste input "Suwanee"
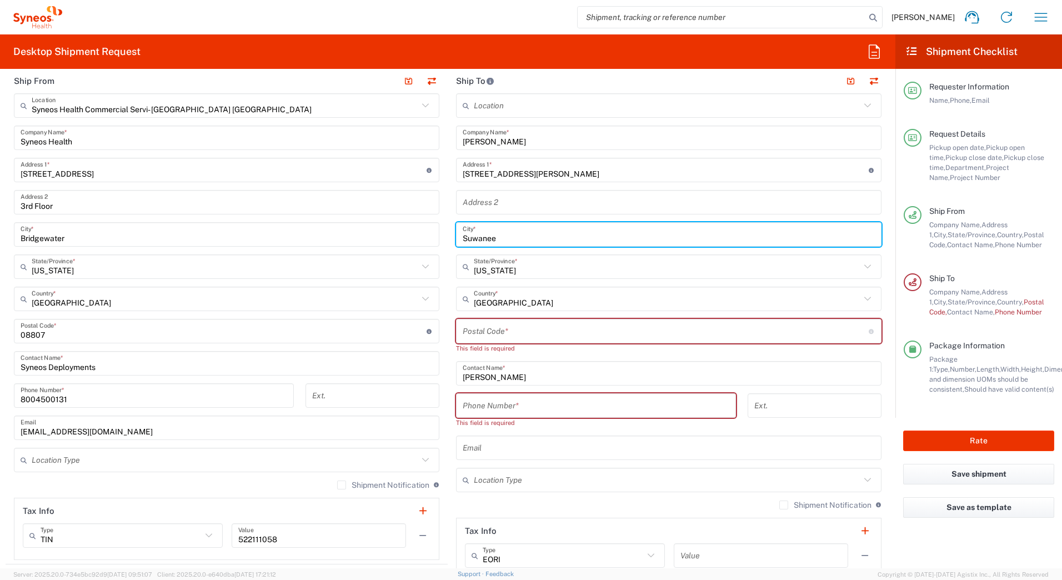
type input "Suwanee"
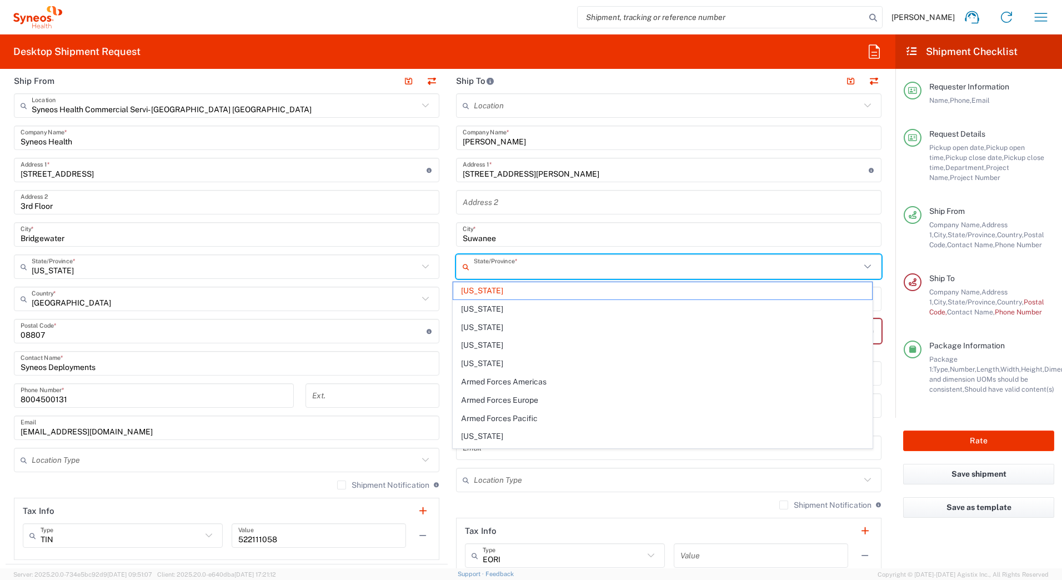
click at [507, 273] on input "text" at bounding box center [667, 266] width 387 height 19
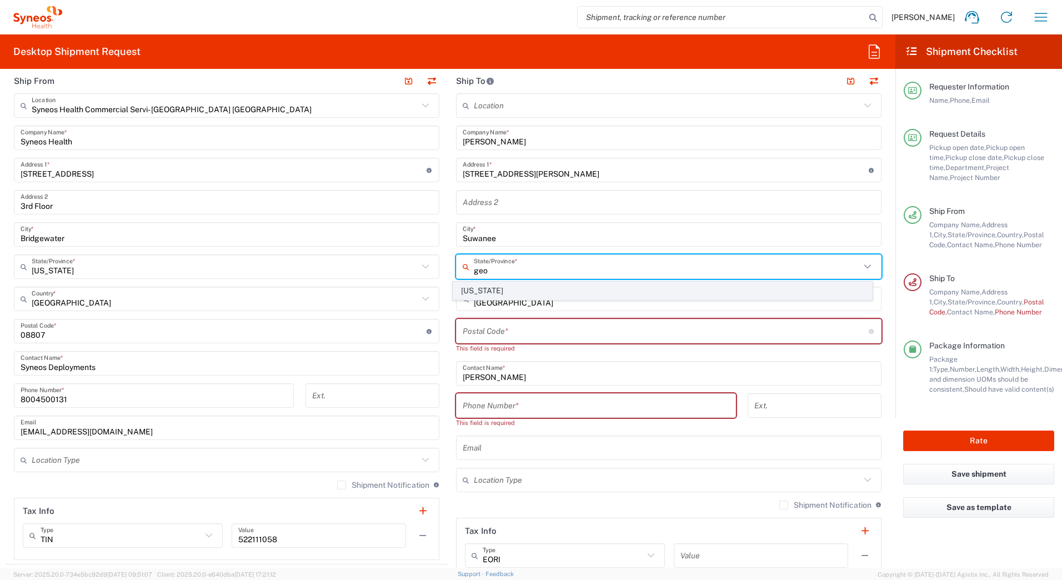
click at [477, 294] on span "[US_STATE]" at bounding box center [662, 290] width 419 height 17
type input "[US_STATE]"
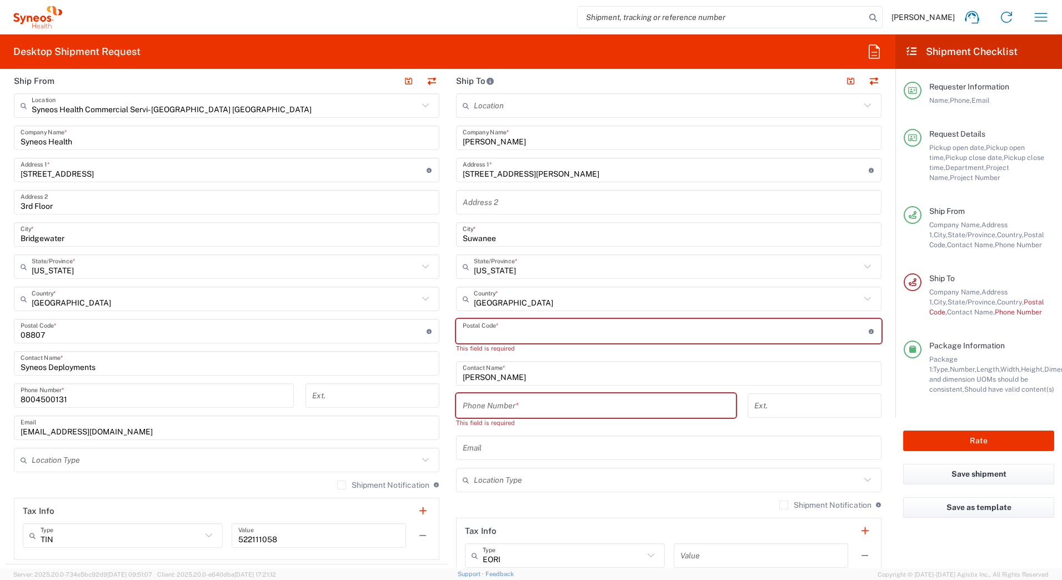
click at [471, 329] on input "undefined" at bounding box center [666, 331] width 406 height 19
paste input "30024"
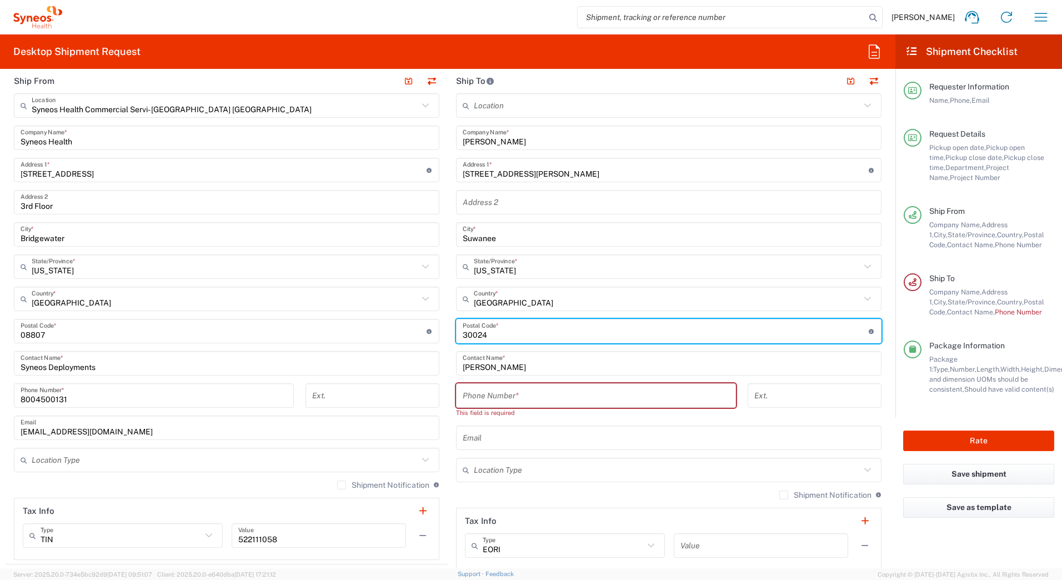
type input "30024"
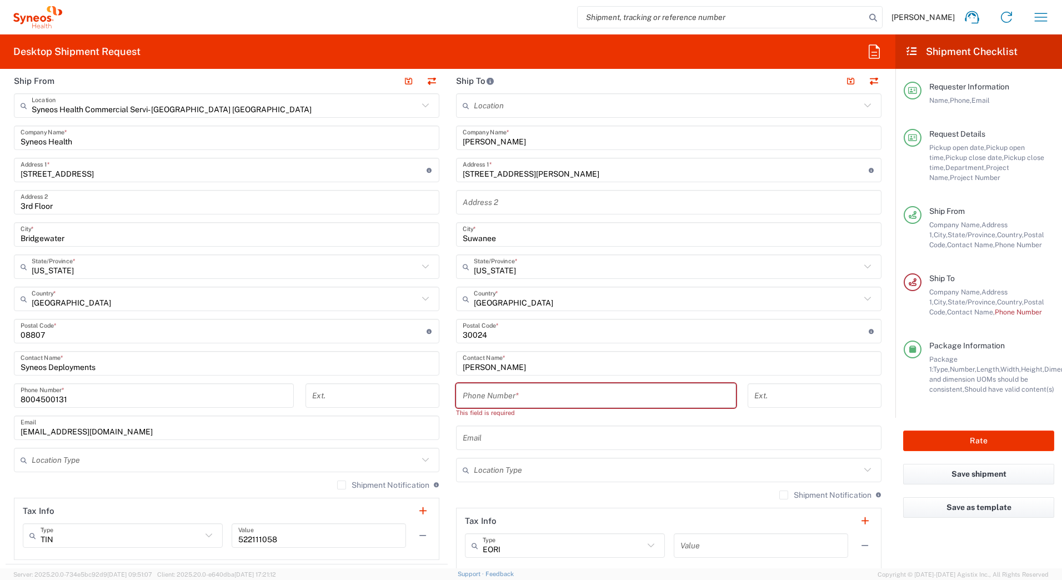
click at [506, 393] on input "tel" at bounding box center [596, 395] width 267 height 19
paste input "6788958905"
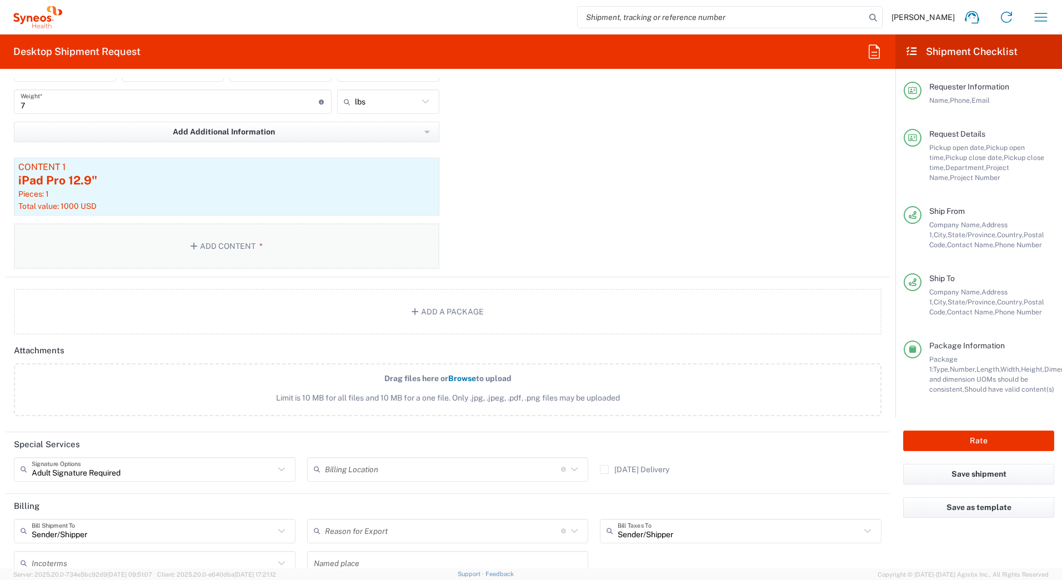
scroll to position [1111, 0]
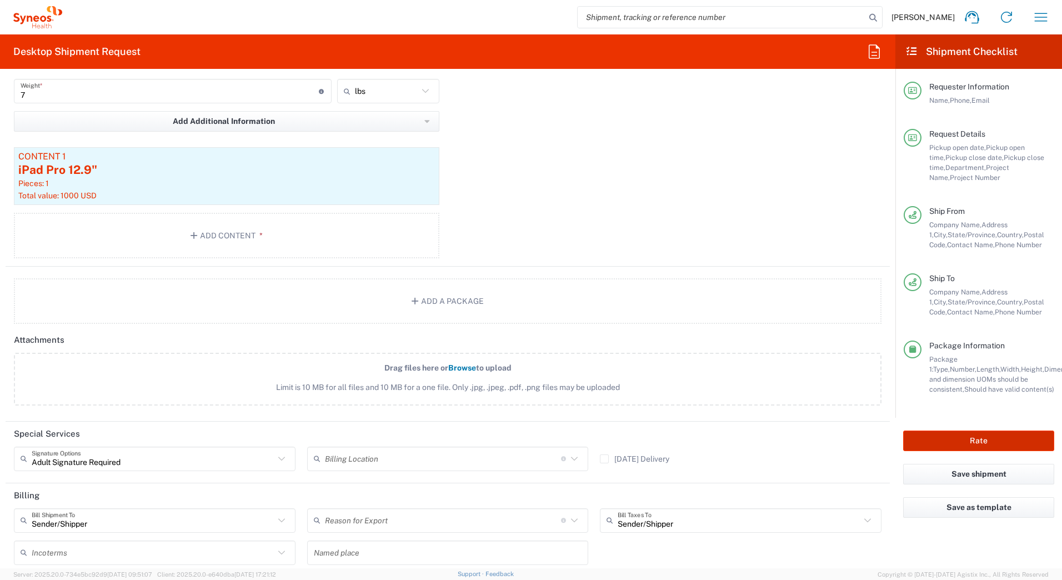
type input "6788958905"
click at [957, 443] on button "Rate" at bounding box center [978, 441] width 151 height 21
type input "GSK OAM 707275610"
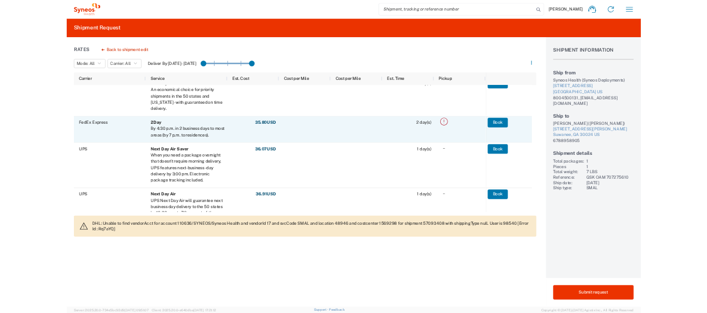
scroll to position [222, 0]
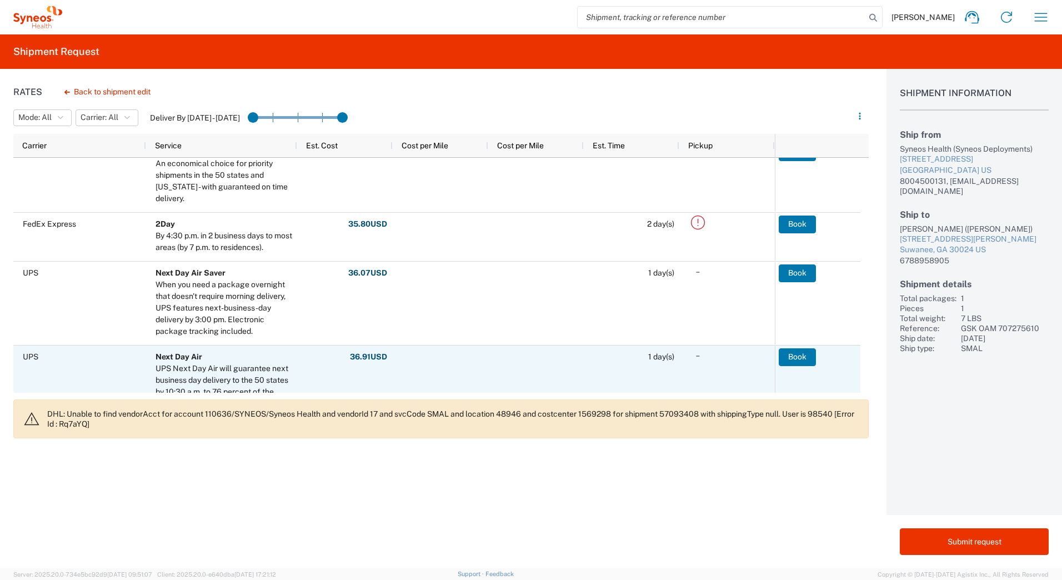
click at [236, 359] on div "Next Day Air" at bounding box center [224, 357] width 137 height 12
click at [793, 356] on button "Book" at bounding box center [798, 357] width 37 height 18
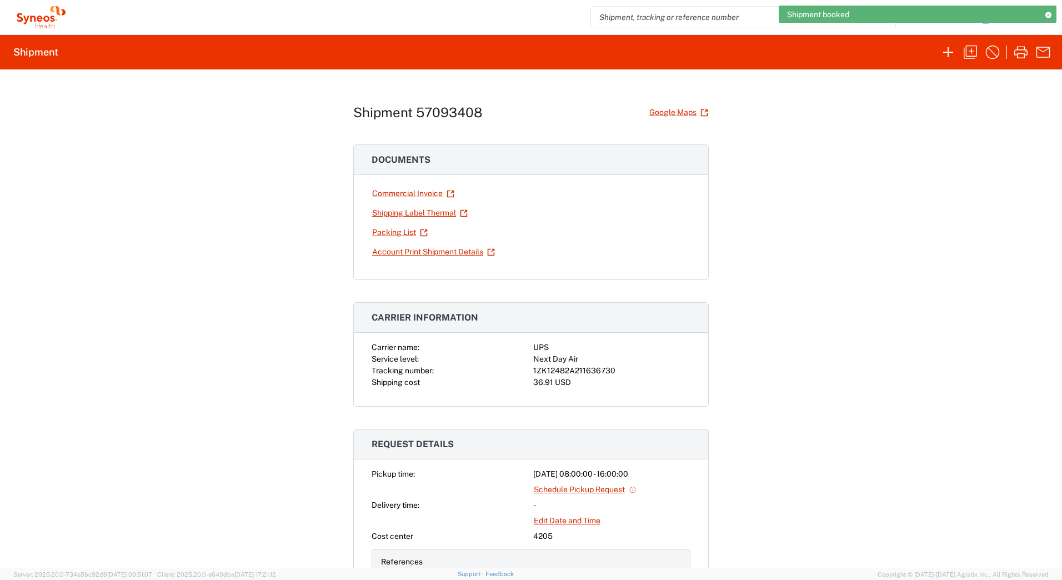
click at [560, 372] on div "1ZK12482A211636730" at bounding box center [611, 371] width 157 height 12
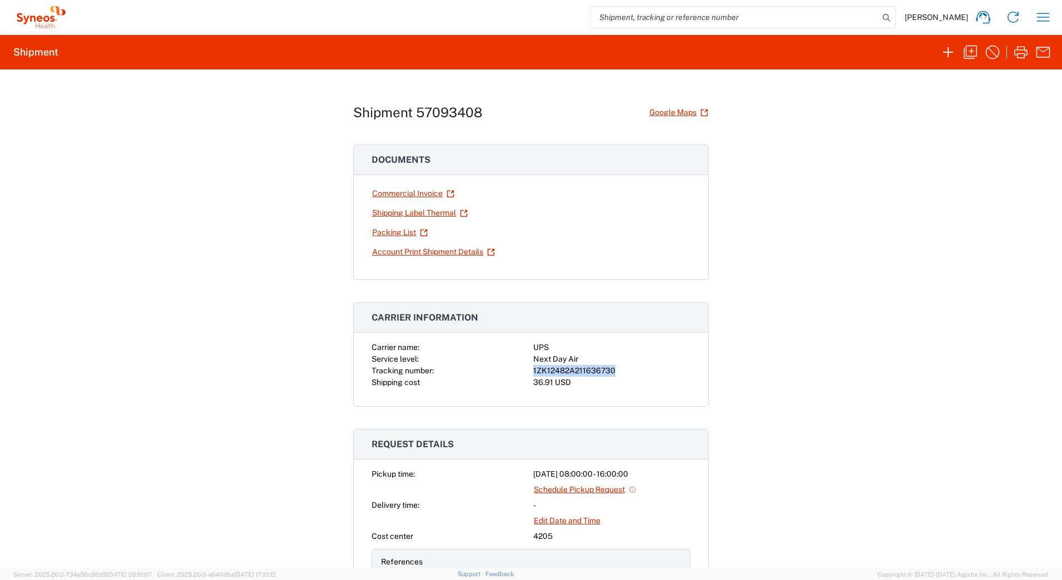
copy div "1ZK12482A211636730"
click at [1021, 52] on icon "button" at bounding box center [1021, 52] width 18 height 18
click at [1043, 18] on icon "button" at bounding box center [1044, 17] width 18 height 18
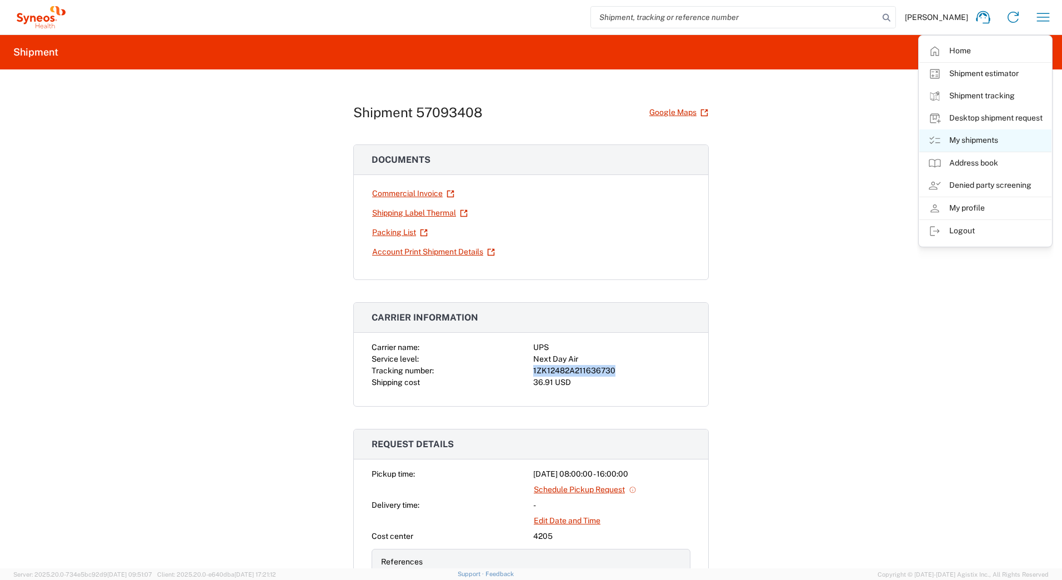
click at [952, 139] on link "My shipments" at bounding box center [986, 140] width 132 height 22
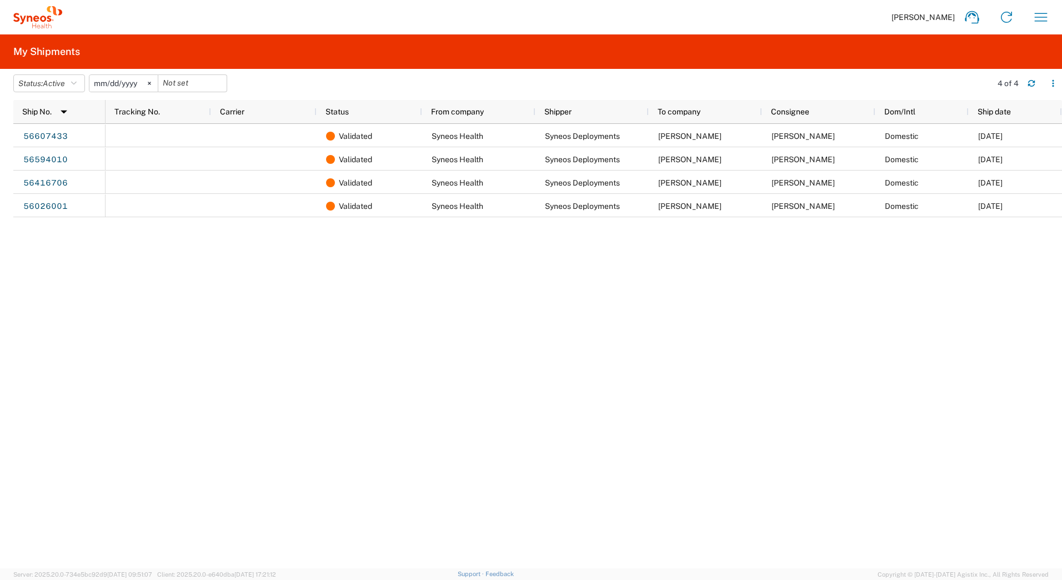
click at [151, 84] on icon at bounding box center [149, 83] width 3 height 3
click at [77, 81] on icon "button" at bounding box center [74, 83] width 6 height 8
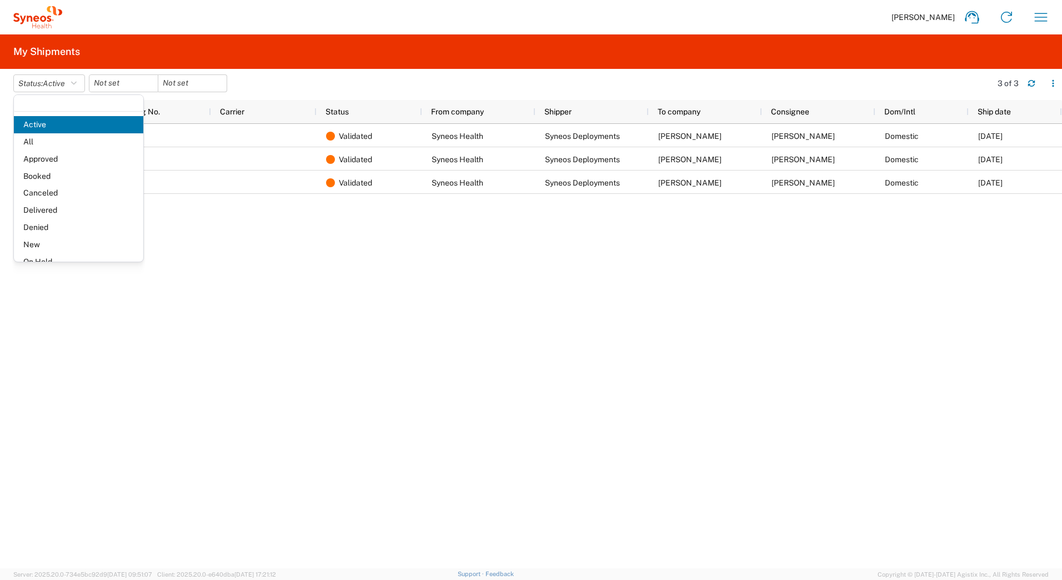
click at [36, 141] on span "All" at bounding box center [78, 141] width 129 height 17
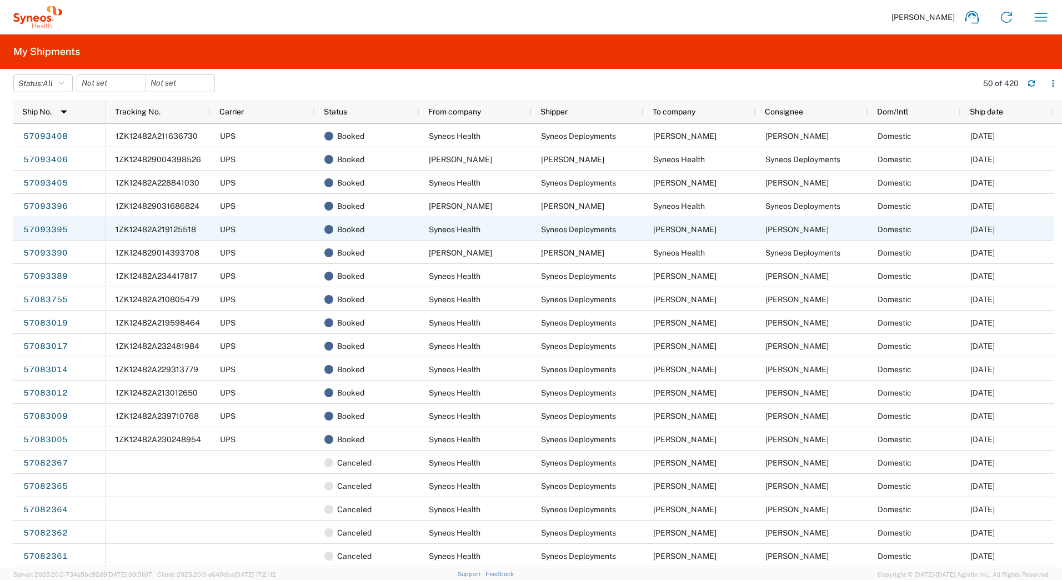
click at [171, 228] on span "1ZK12482A219125518" at bounding box center [156, 229] width 81 height 9
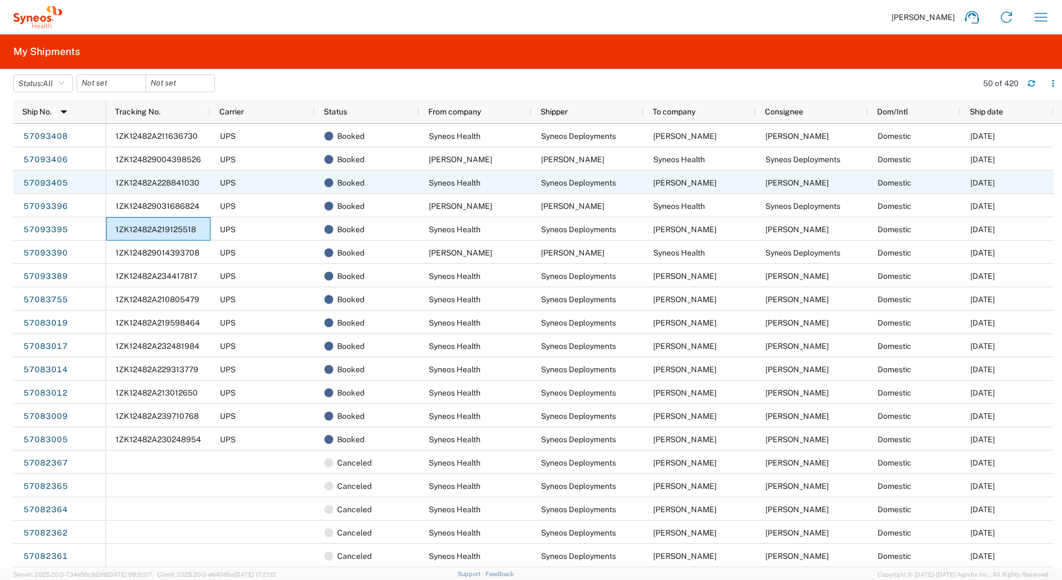
click at [162, 182] on span "1ZK12482A228841030" at bounding box center [158, 182] width 84 height 9
